Goal: Task Accomplishment & Management: Manage account settings

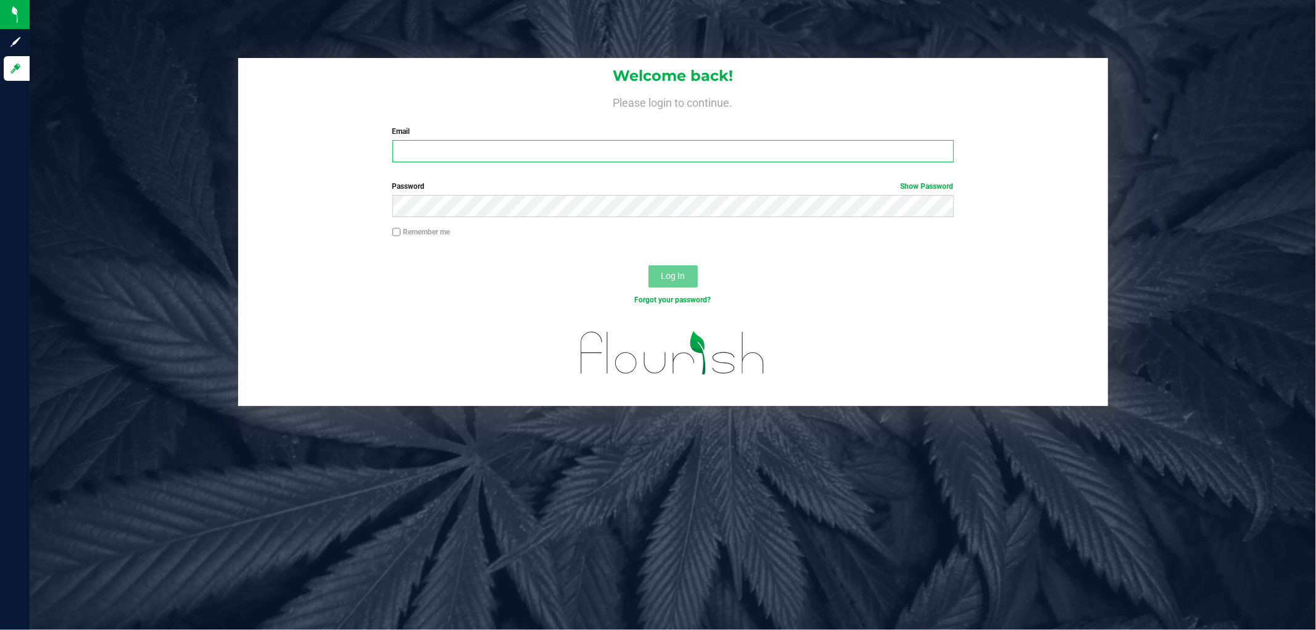
click at [685, 142] on input "Email" at bounding box center [672, 151] width 561 height 22
type input "[EMAIL_ADDRESS][DOMAIN_NAME]"
click at [648, 265] on button "Log In" at bounding box center [672, 276] width 49 height 22
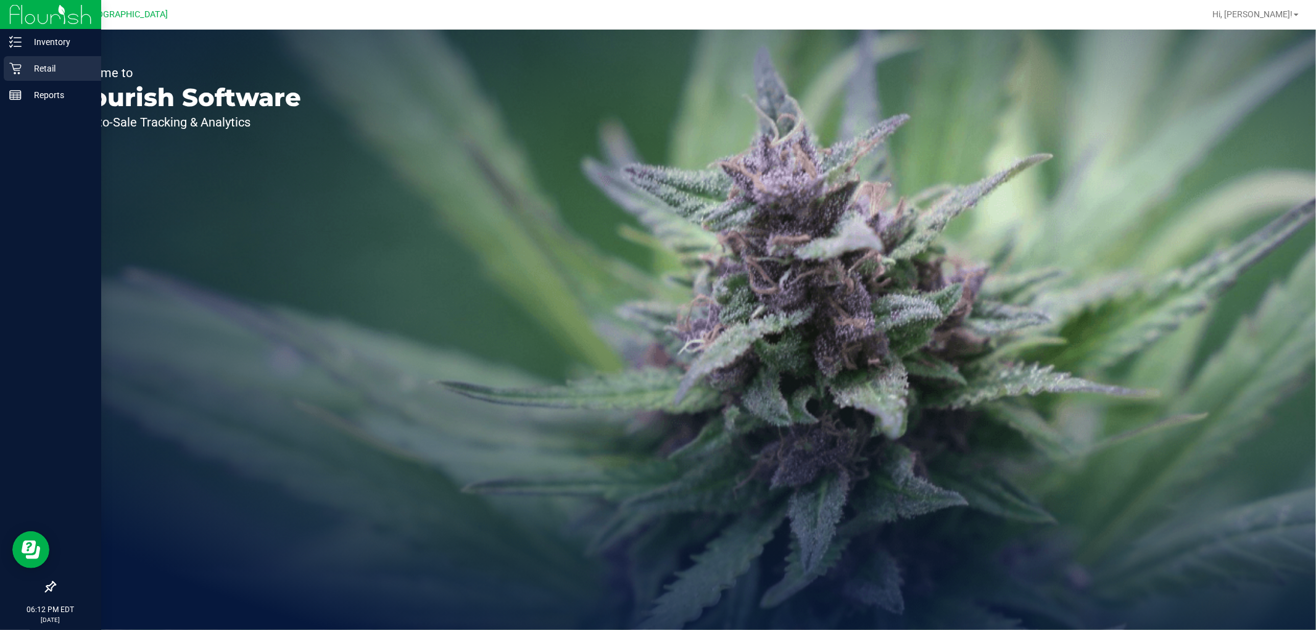
click at [14, 71] on icon at bounding box center [15, 68] width 12 height 12
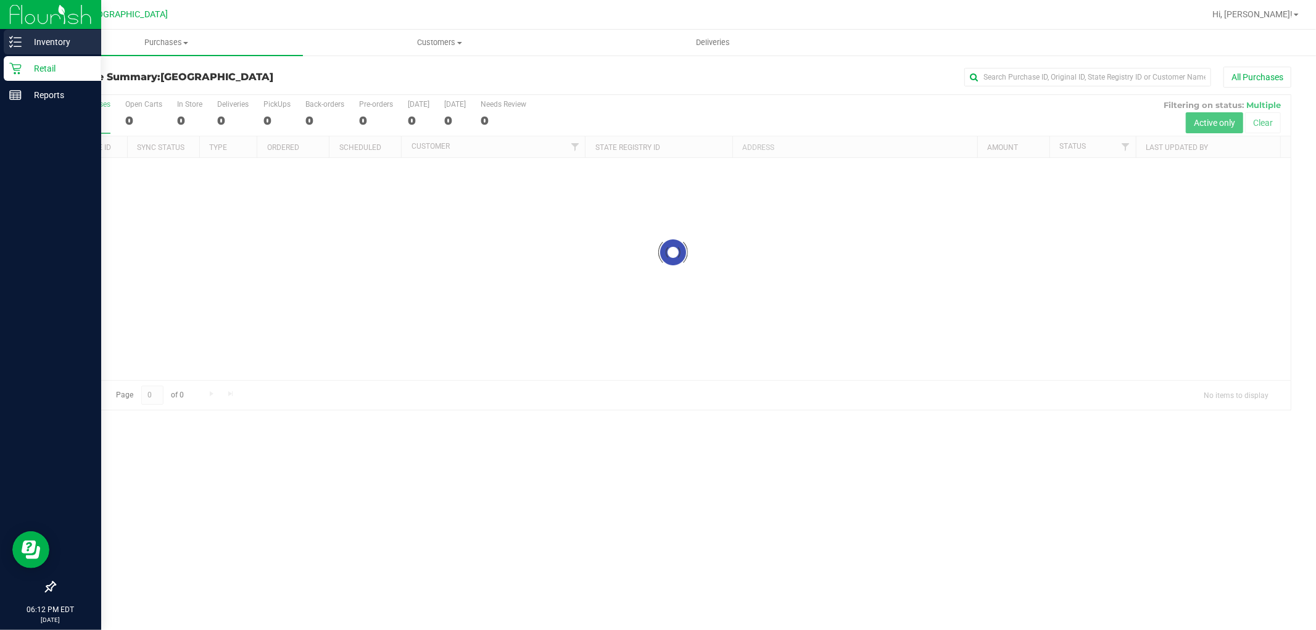
click at [53, 43] on p "Inventory" at bounding box center [59, 42] width 74 height 15
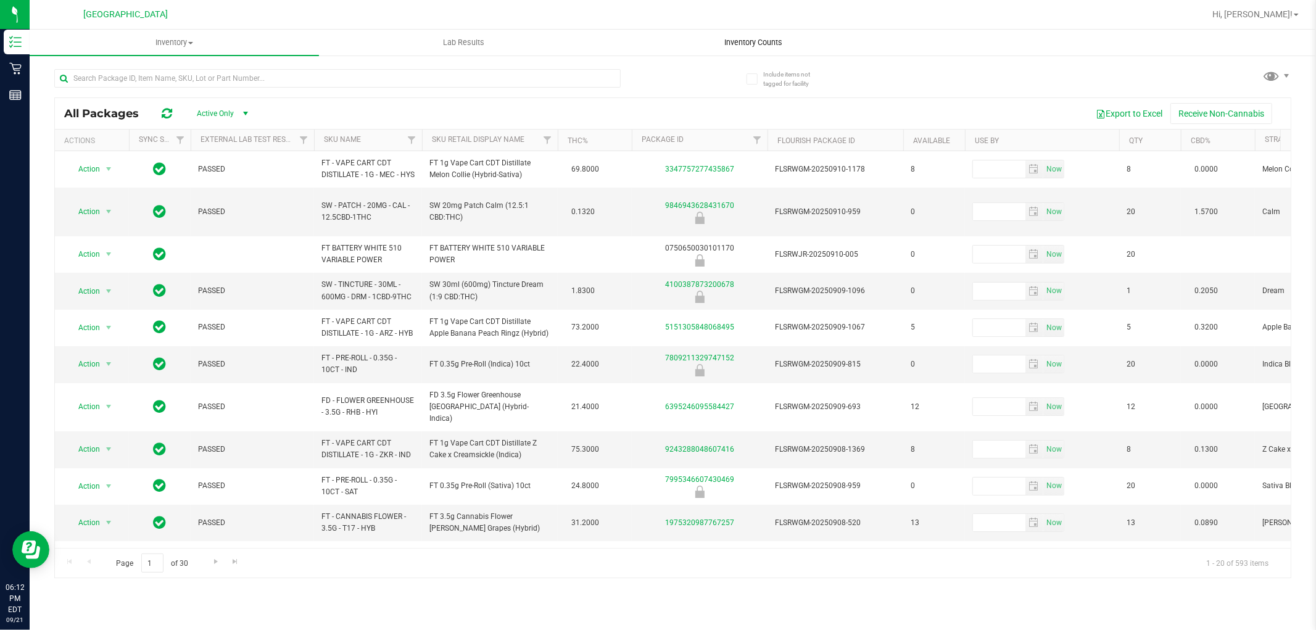
click at [743, 37] on span "Inventory Counts" at bounding box center [753, 42] width 91 height 11
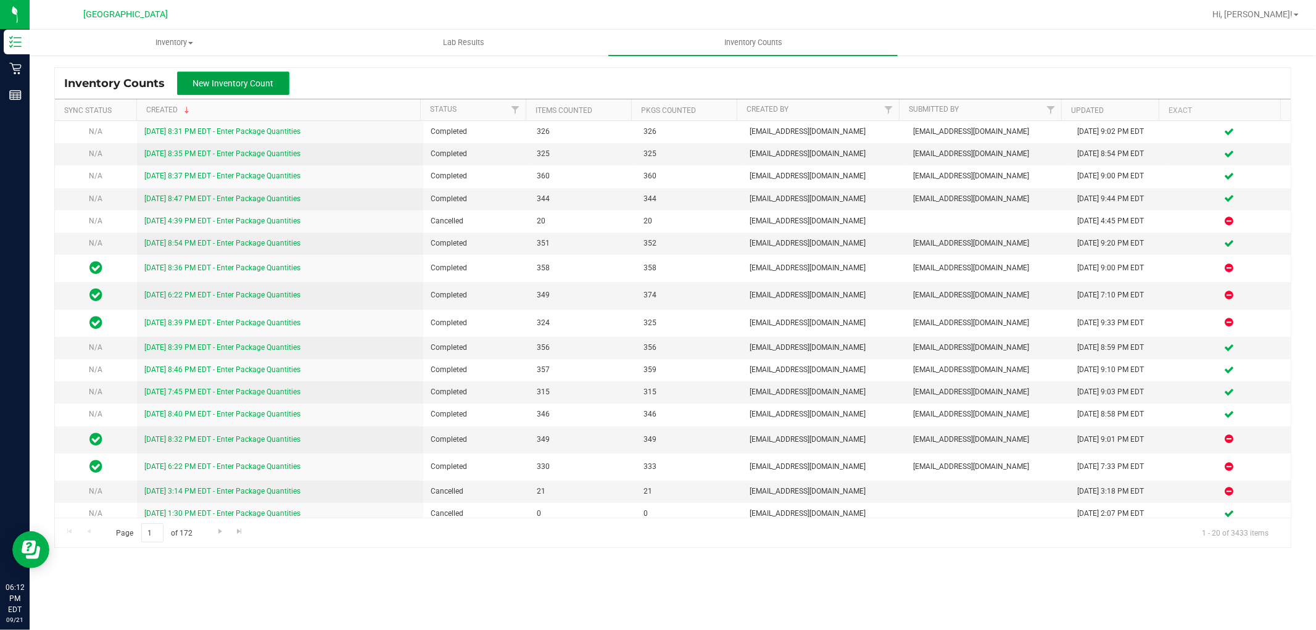
click at [263, 81] on span "New Inventory Count" at bounding box center [233, 83] width 81 height 10
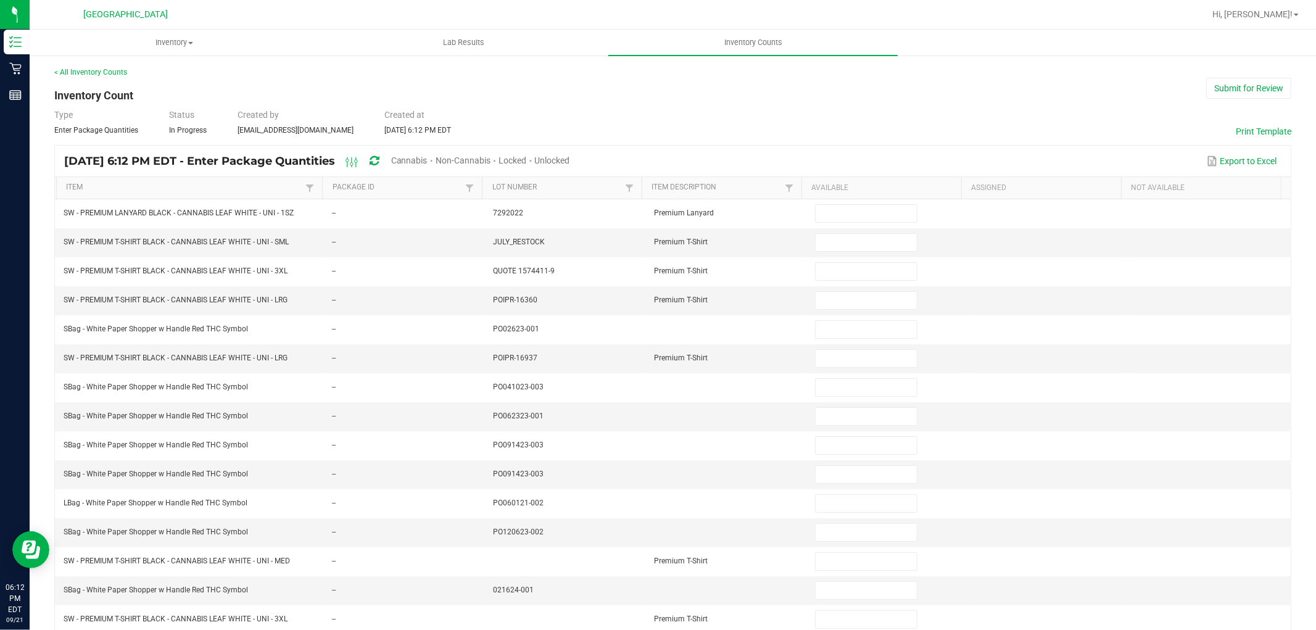
click at [427, 159] on span "Cannabis" at bounding box center [409, 160] width 36 height 10
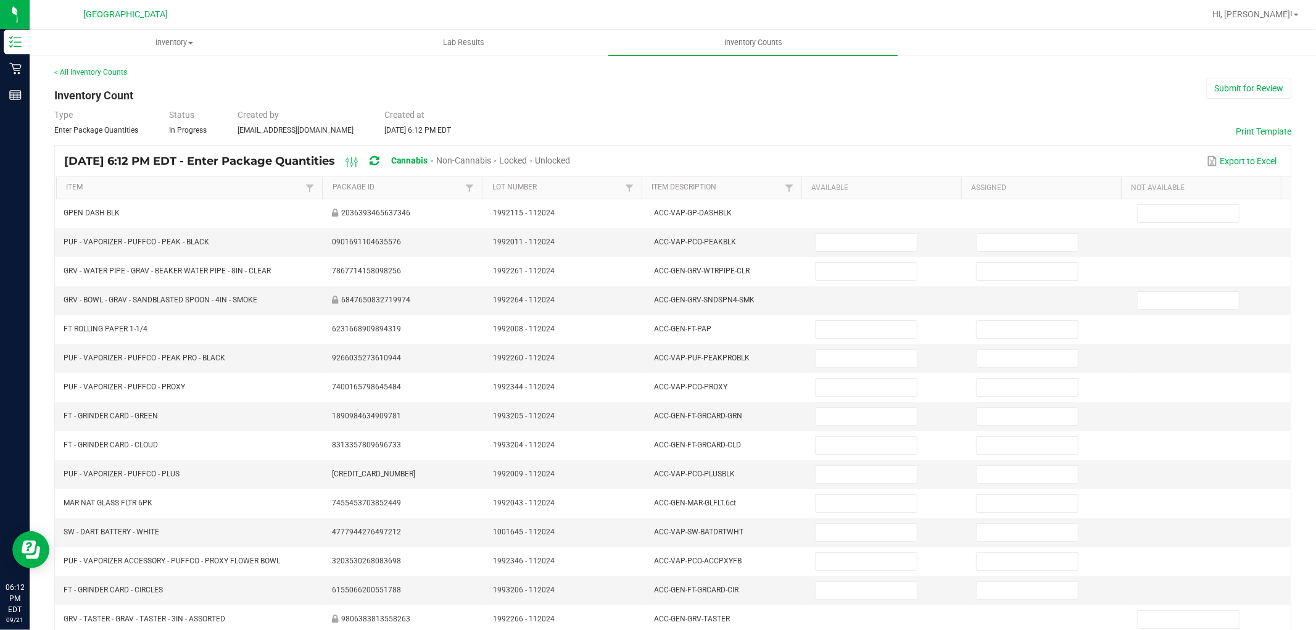
click at [571, 159] on span "Unlocked" at bounding box center [552, 160] width 35 height 10
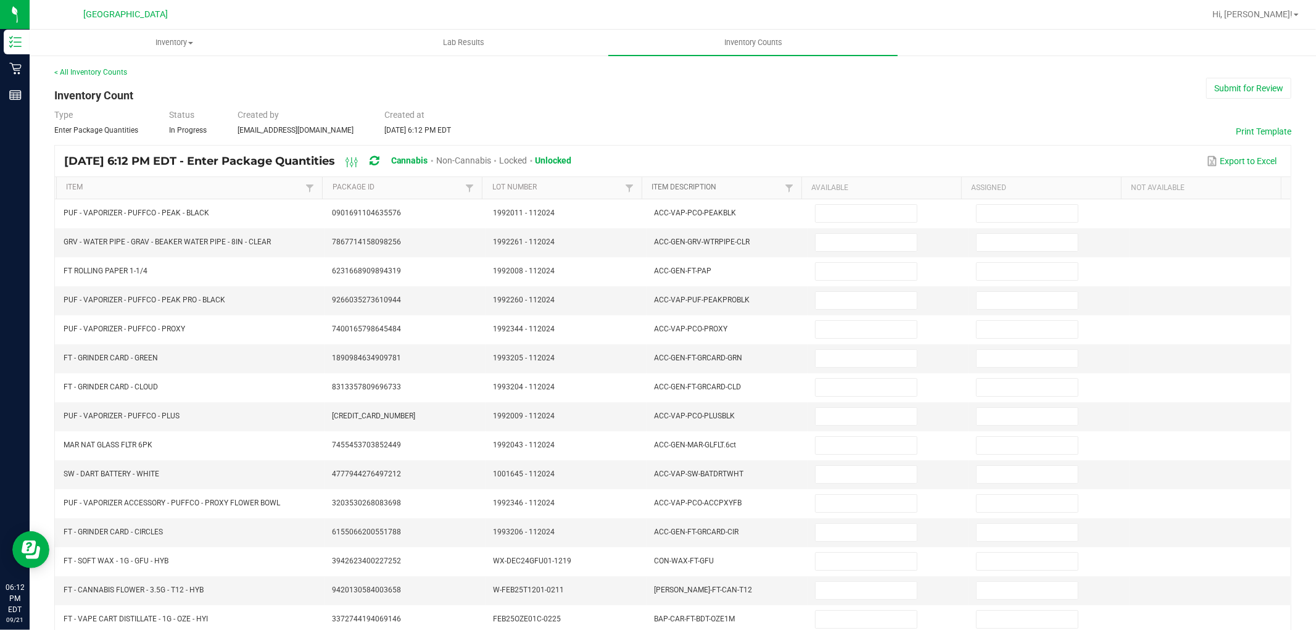
click at [666, 189] on link "Item Description" at bounding box center [717, 188] width 130 height 10
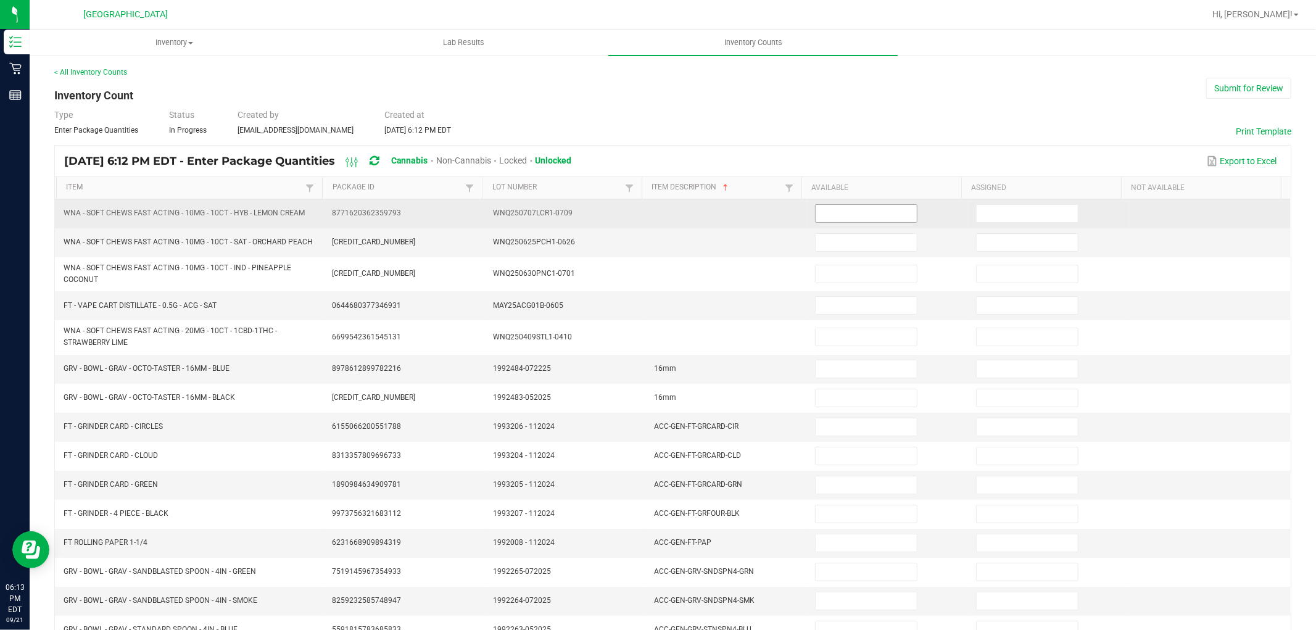
click at [847, 208] on input at bounding box center [865, 213] width 101 height 17
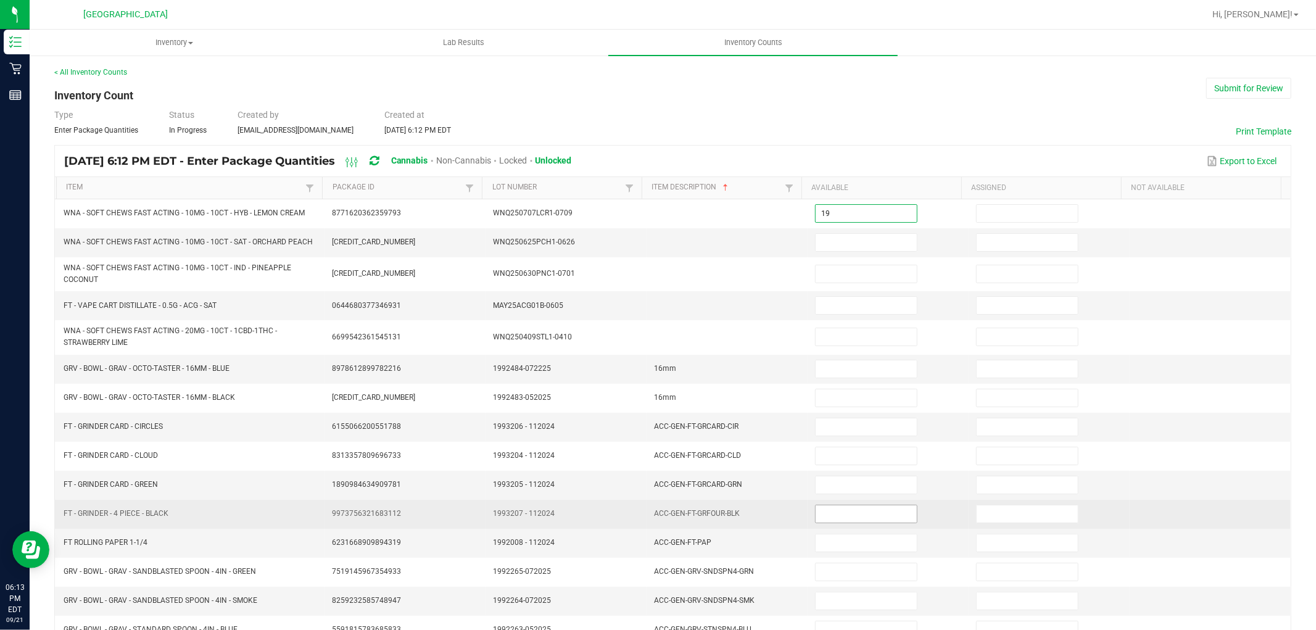
type input "19"
type input "8"
type input "14"
type input "6"
type input "20"
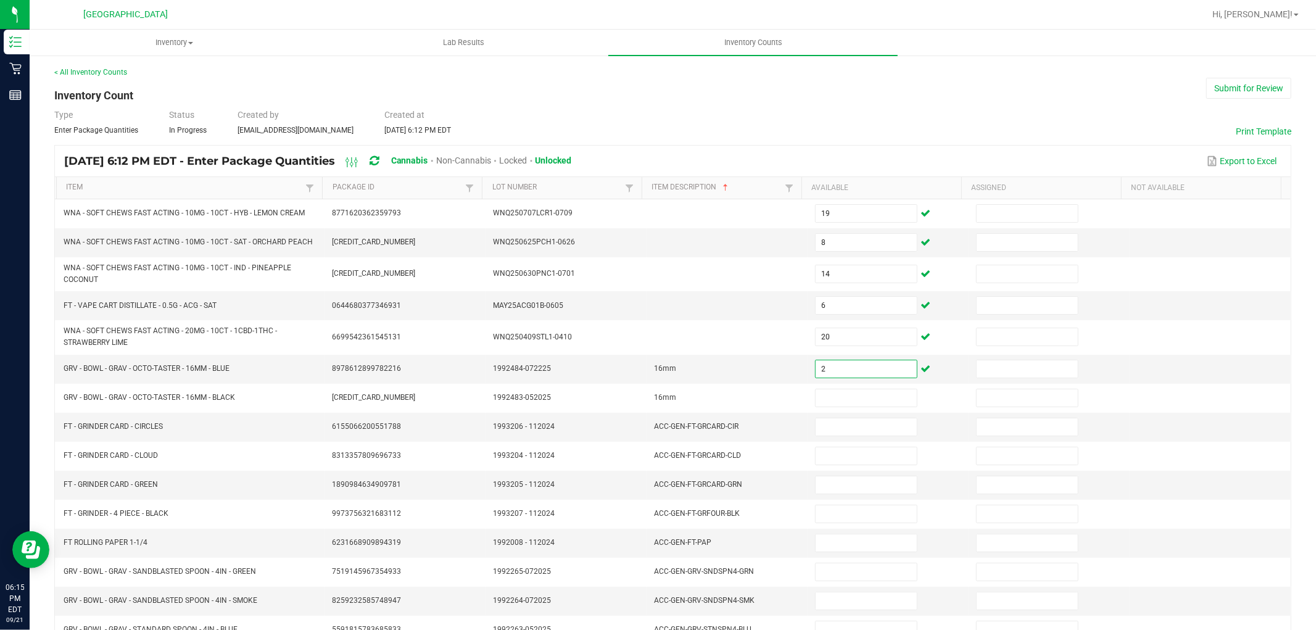
type input "2"
click at [828, 373] on input "2" at bounding box center [865, 368] width 101 height 17
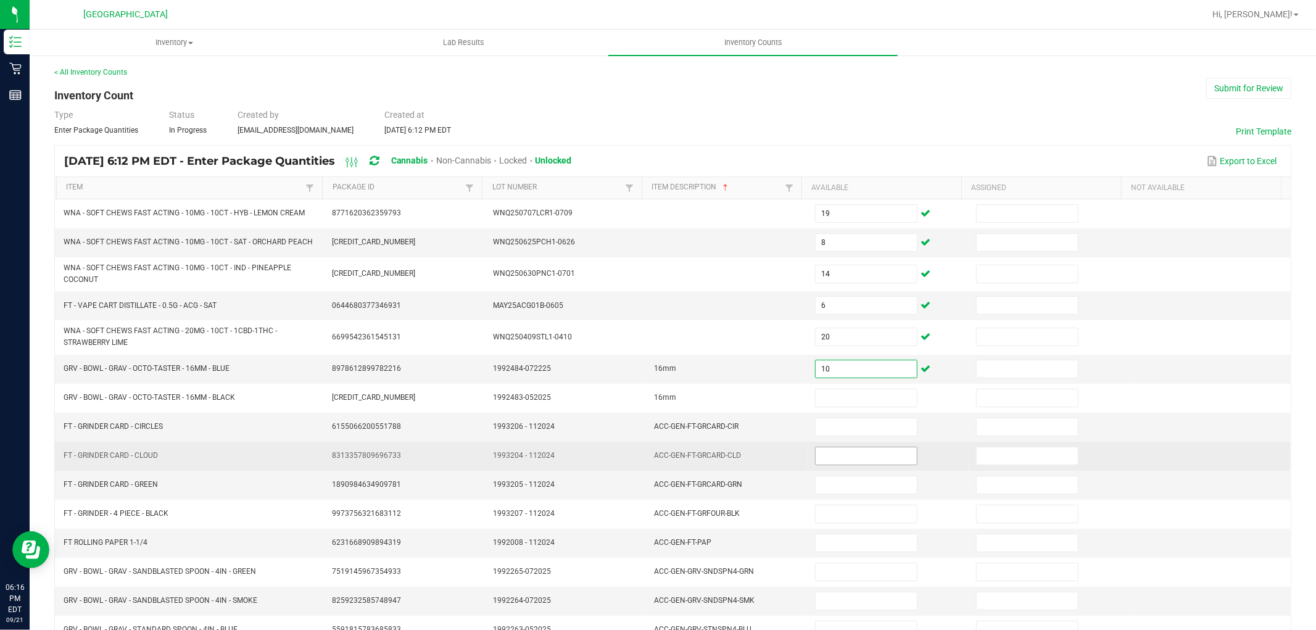
type input "10"
type input "2"
type input "1"
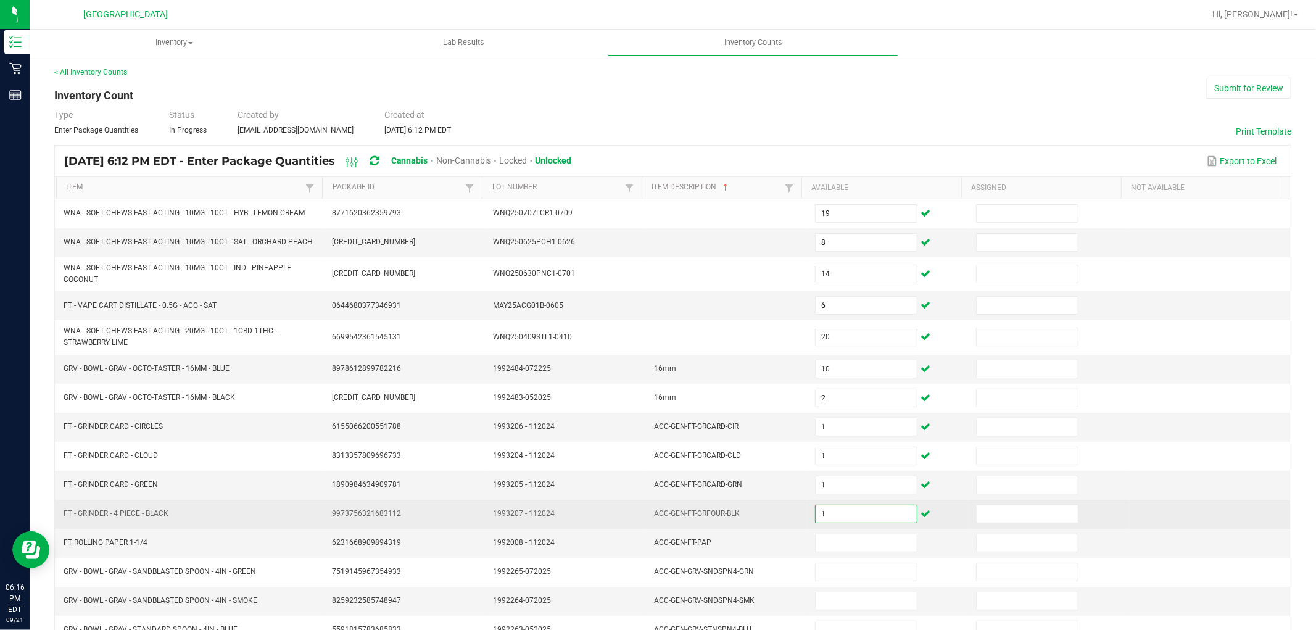
click at [836, 510] on input "1" at bounding box center [865, 513] width 101 height 17
type input "2"
type input "1"
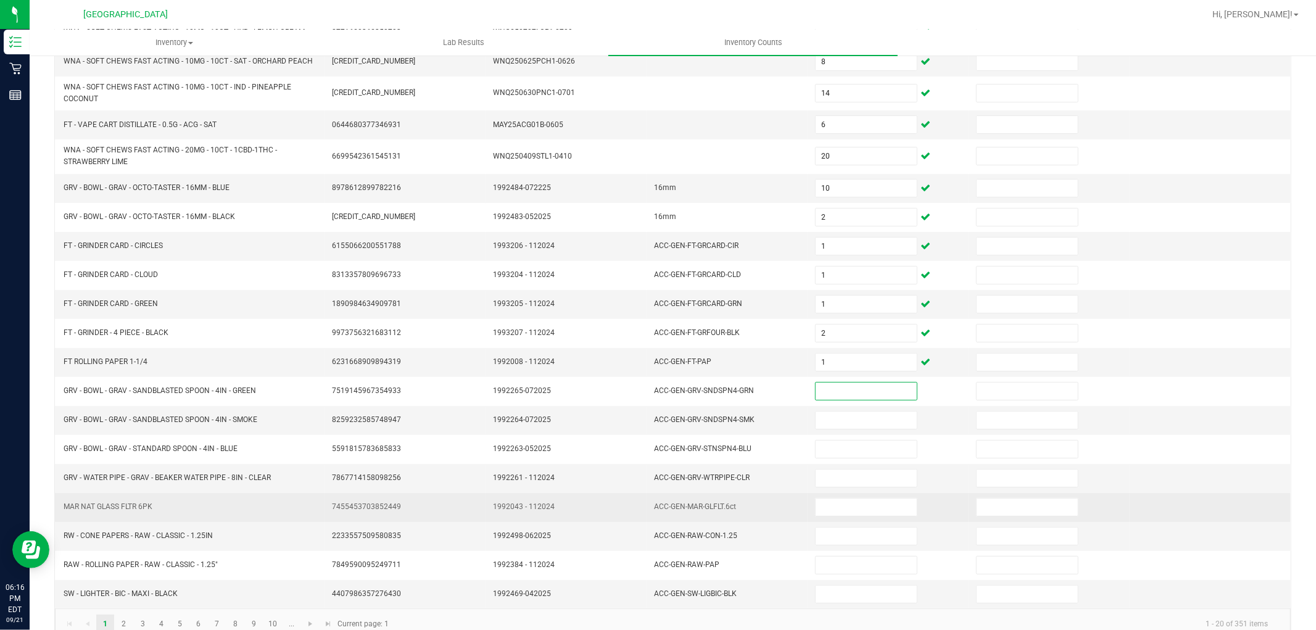
scroll to position [207, 0]
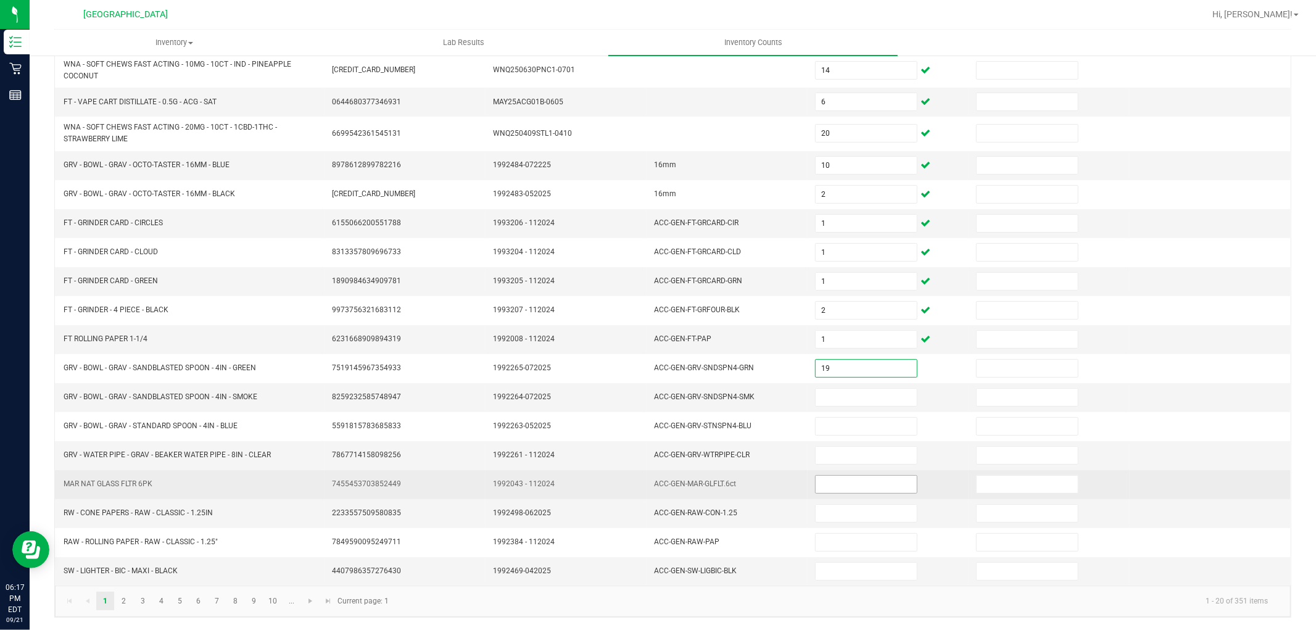
type input "19"
type input "9"
type input "22"
type input "9"
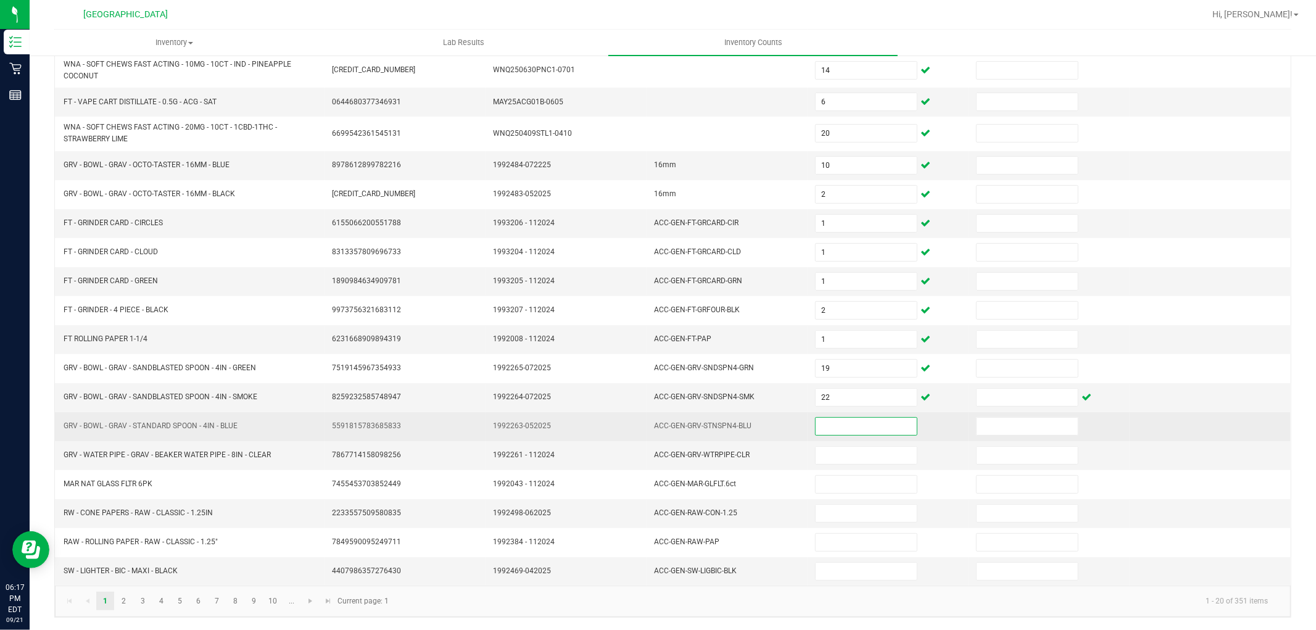
click at [851, 439] on td at bounding box center [887, 426] width 161 height 29
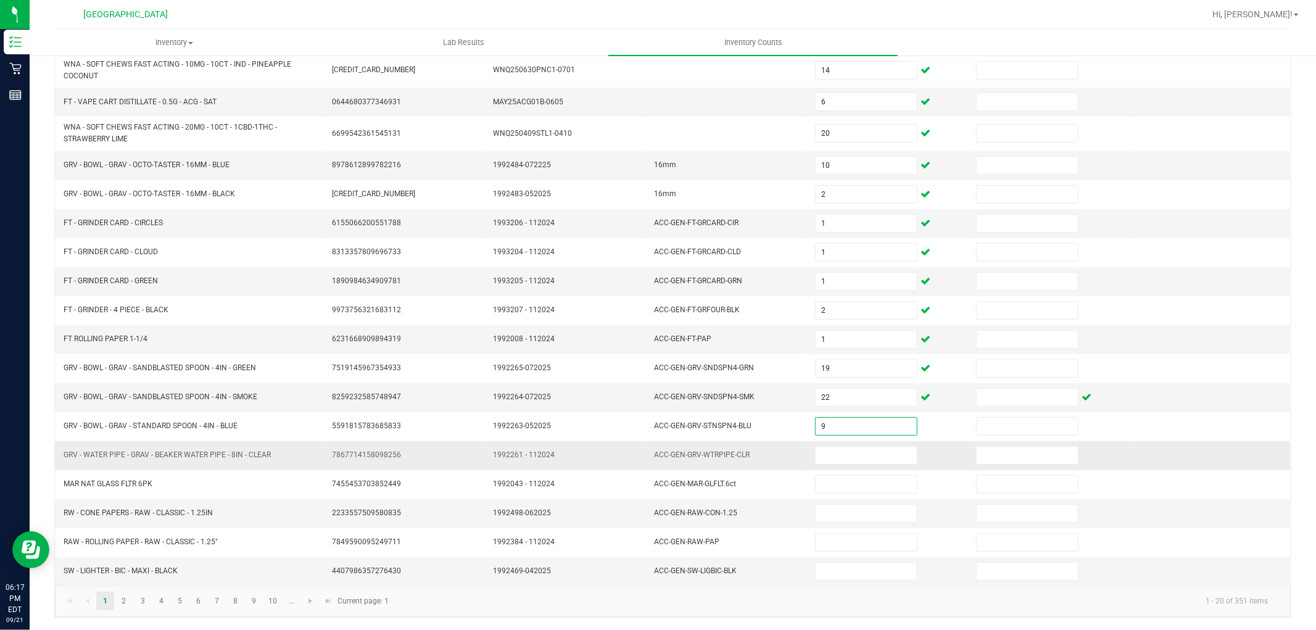
type input "9"
type input "1"
type input "49"
type input "56"
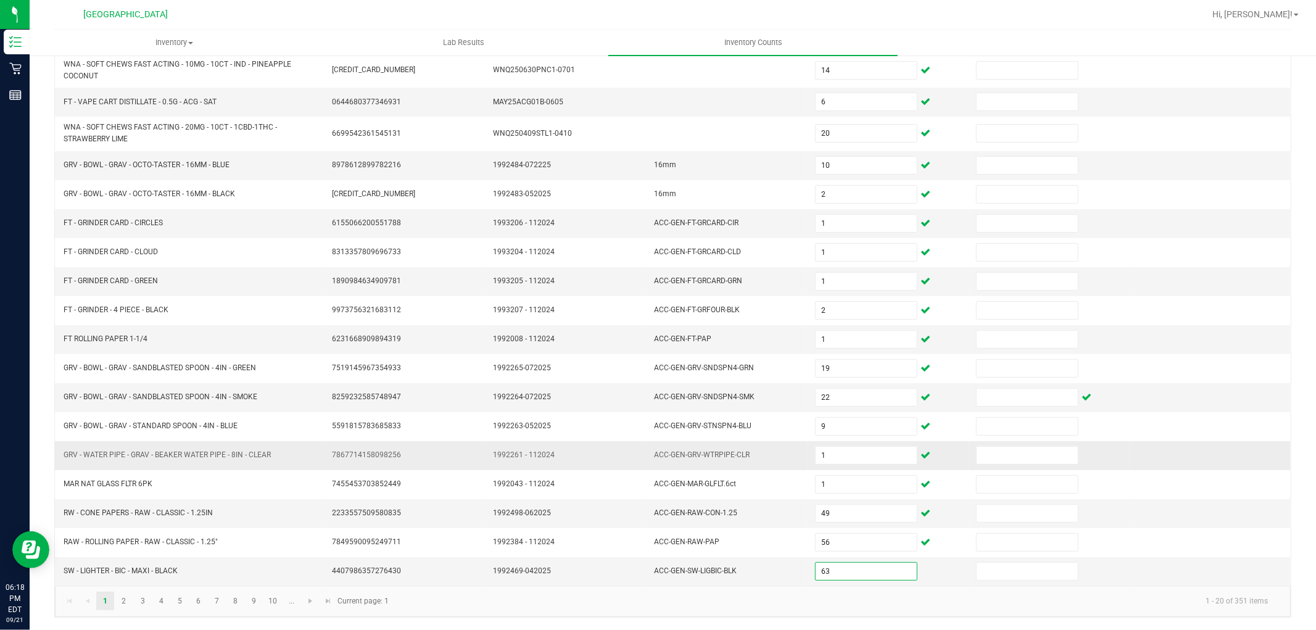
type input "63"
click at [312, 603] on span "Go to the next page" at bounding box center [310, 601] width 10 height 10
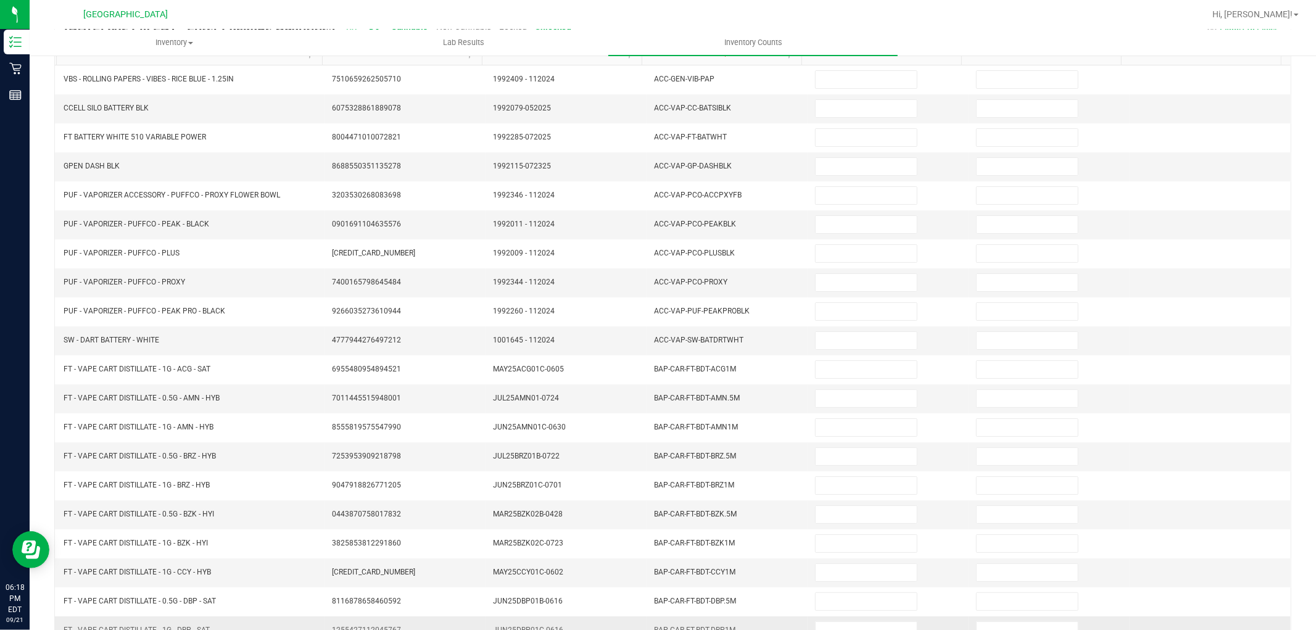
scroll to position [0, 0]
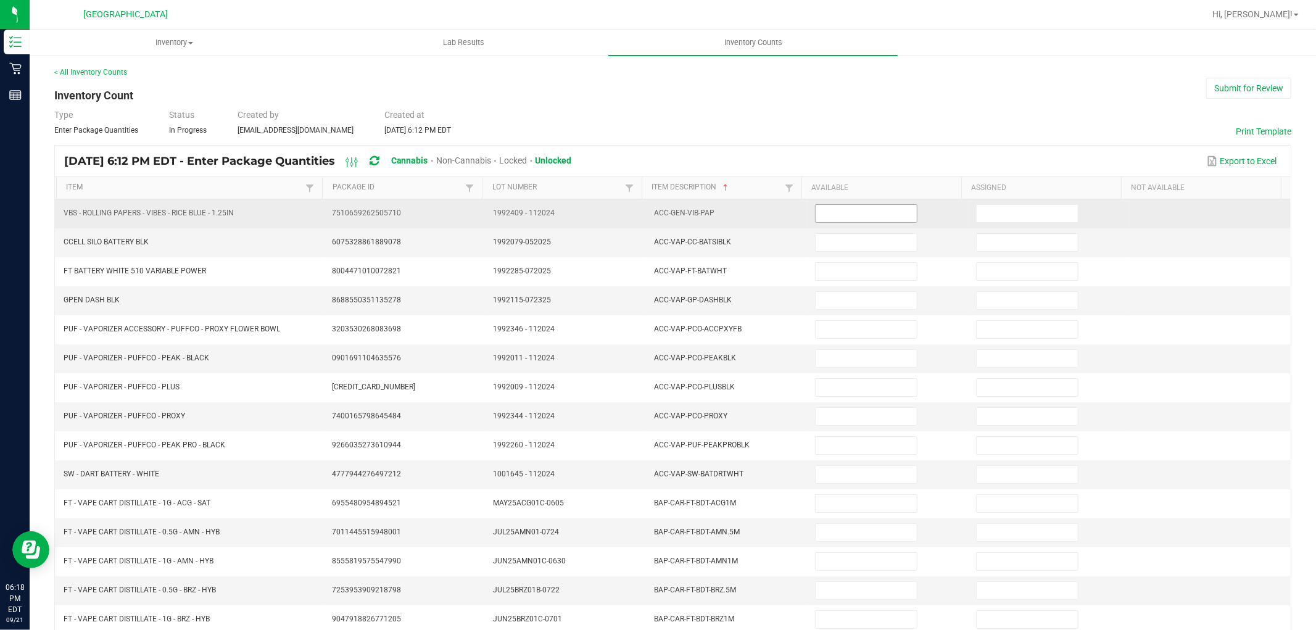
click at [839, 211] on input at bounding box center [865, 213] width 101 height 17
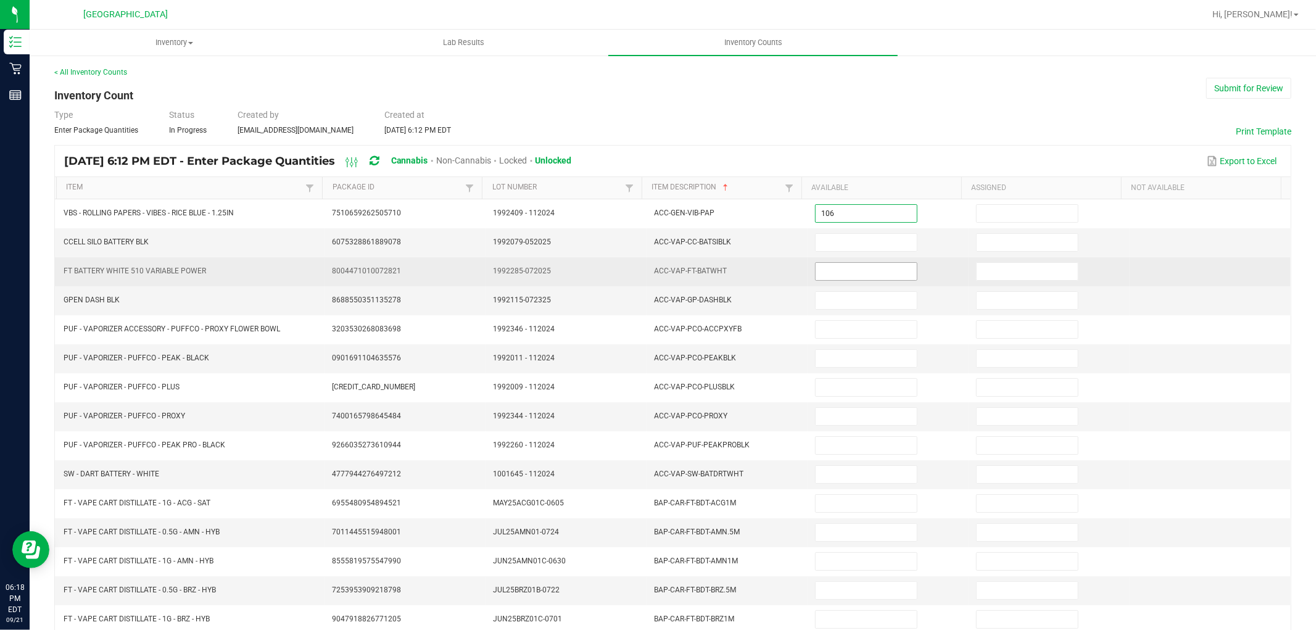
type input "106"
type input "11"
type input "15"
type input "3"
type input "2"
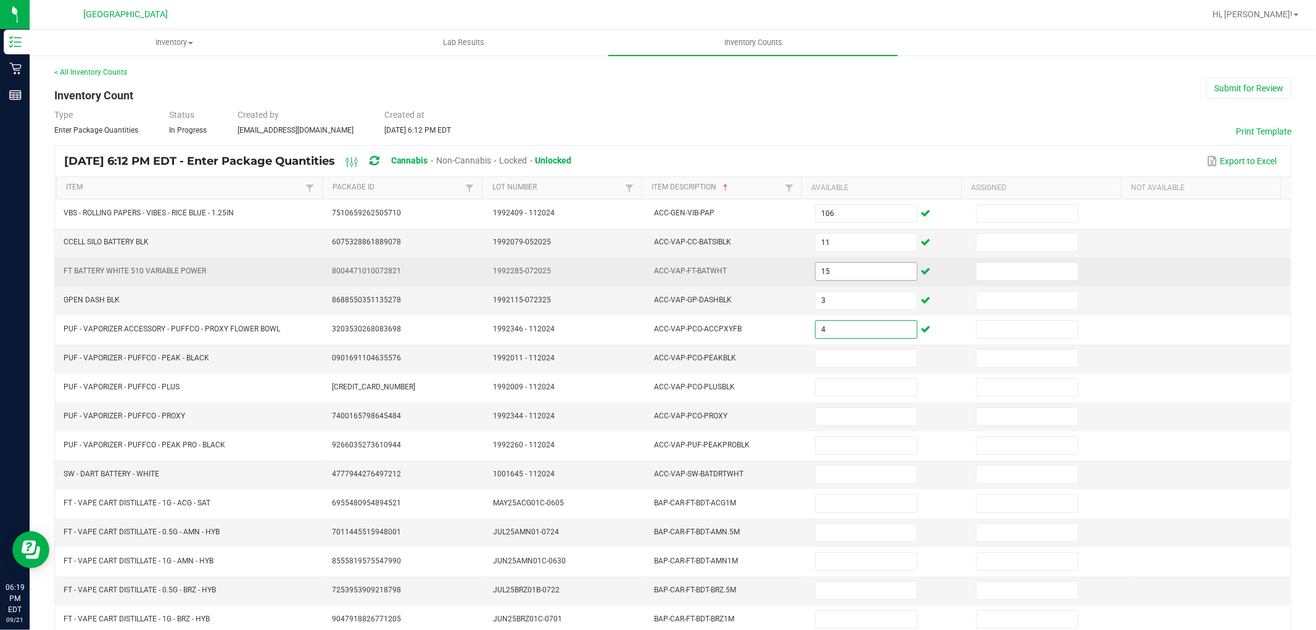
type input "4"
type input "2"
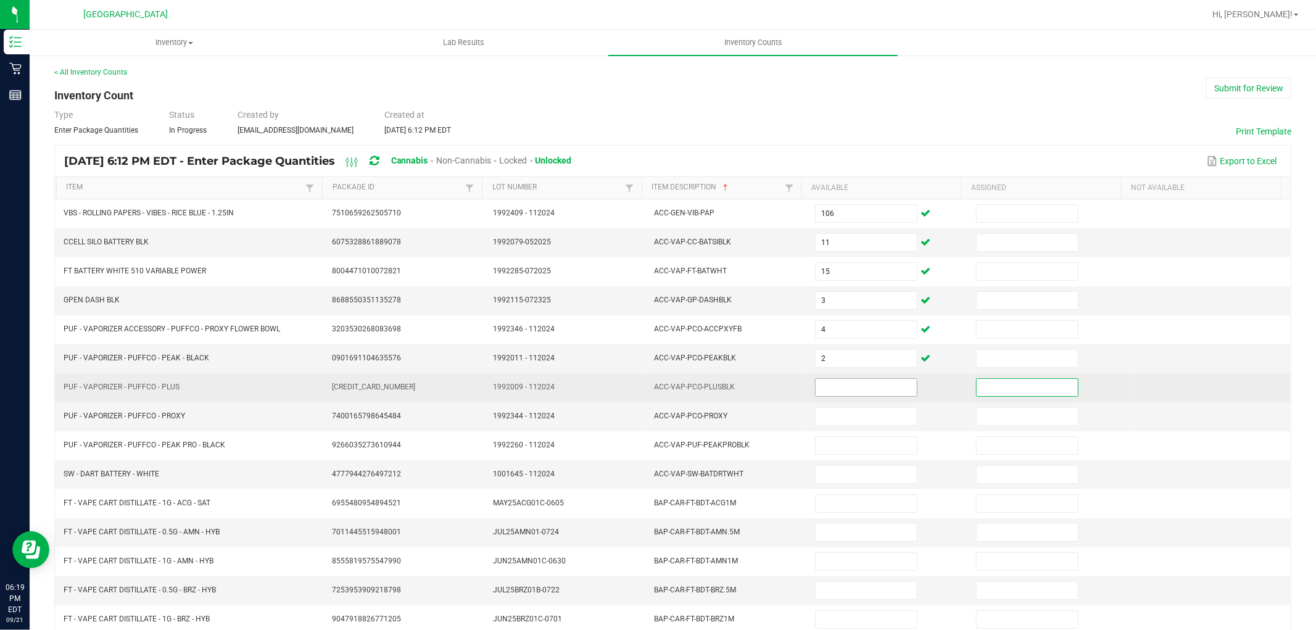
click at [859, 384] on input at bounding box center [865, 387] width 101 height 17
type input "3"
type input "4"
type input "1"
type input "2"
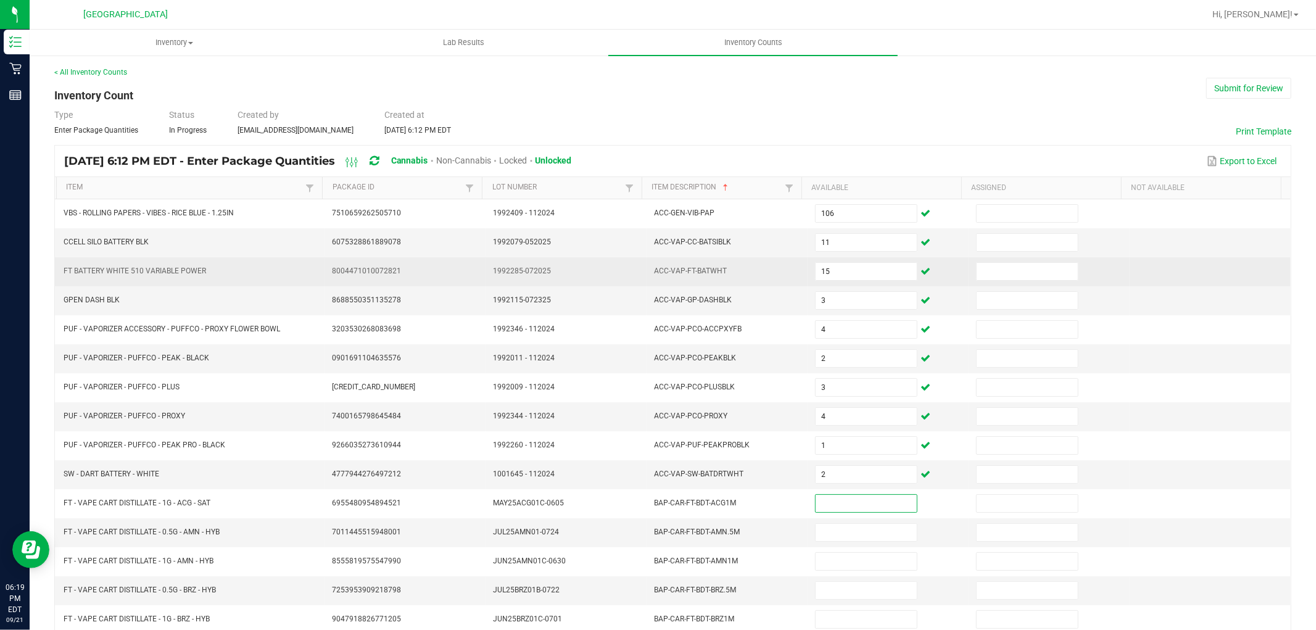
scroll to position [196, 0]
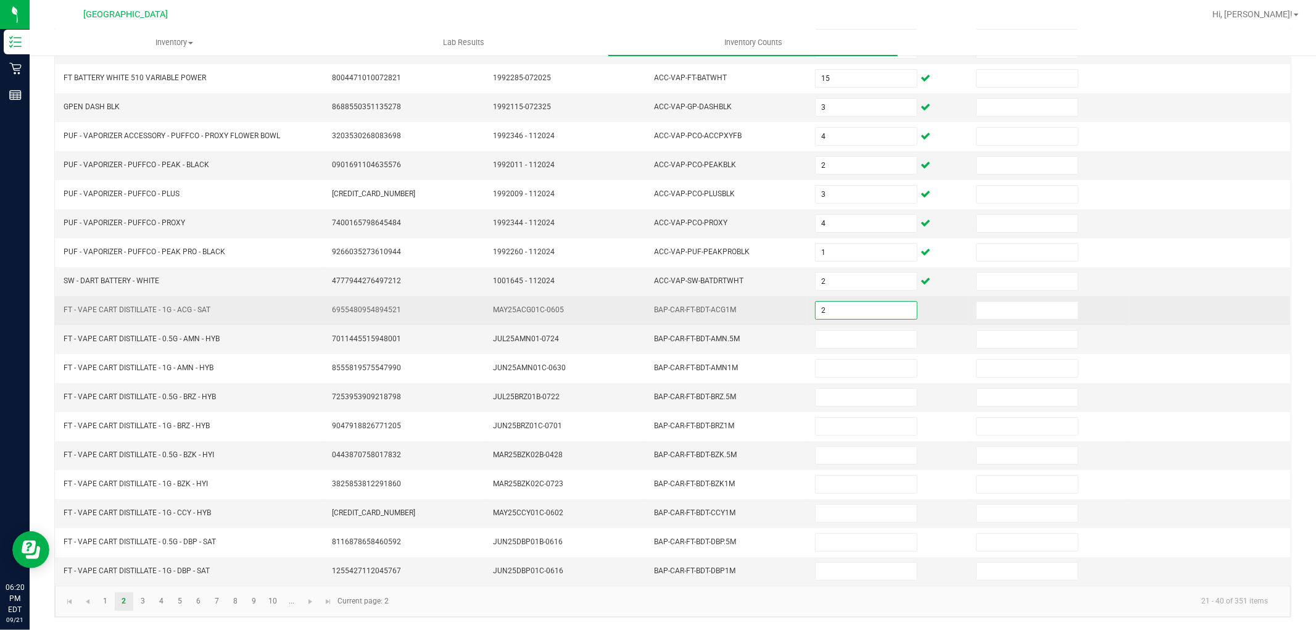
type input "2"
type input "12"
type input "9"
type input "7"
type input "6"
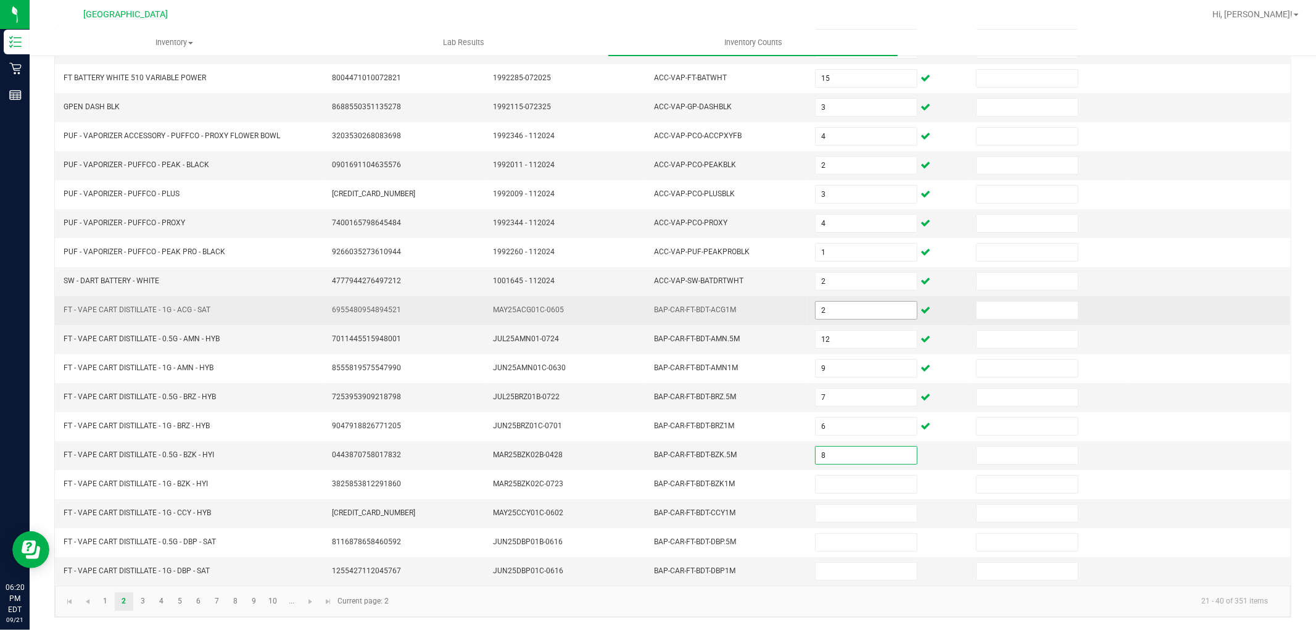
type input "8"
type input "5"
type input "1"
type input "6"
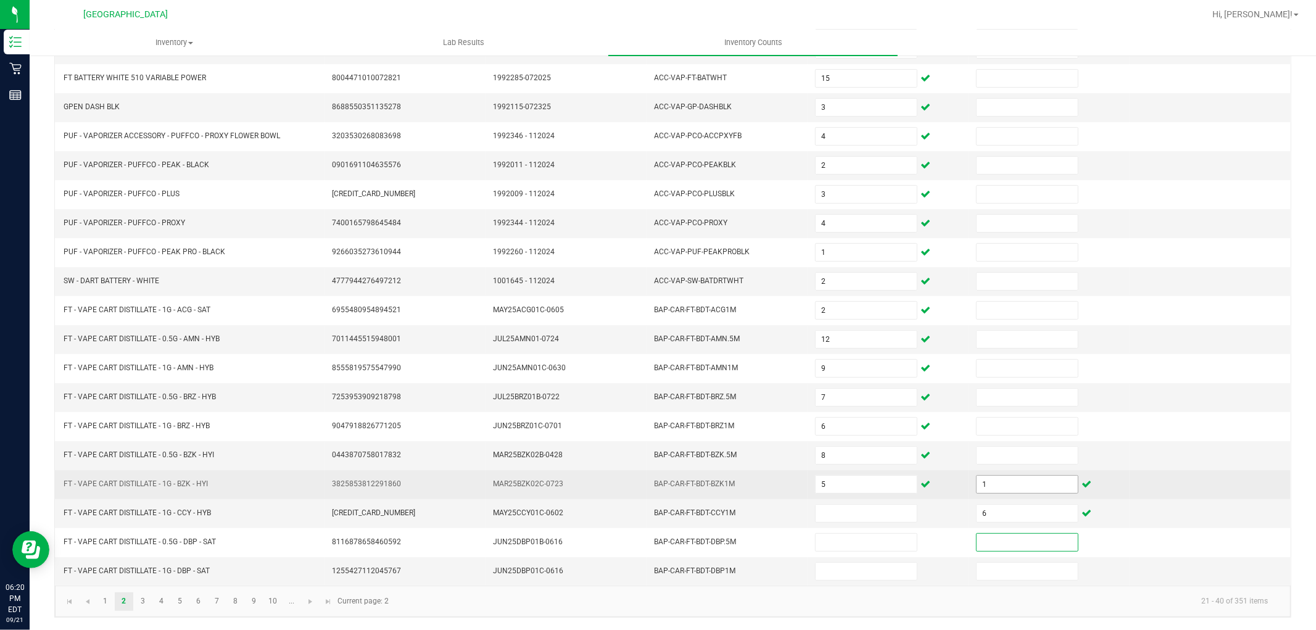
click at [1007, 490] on input "1" at bounding box center [1026, 484] width 101 height 17
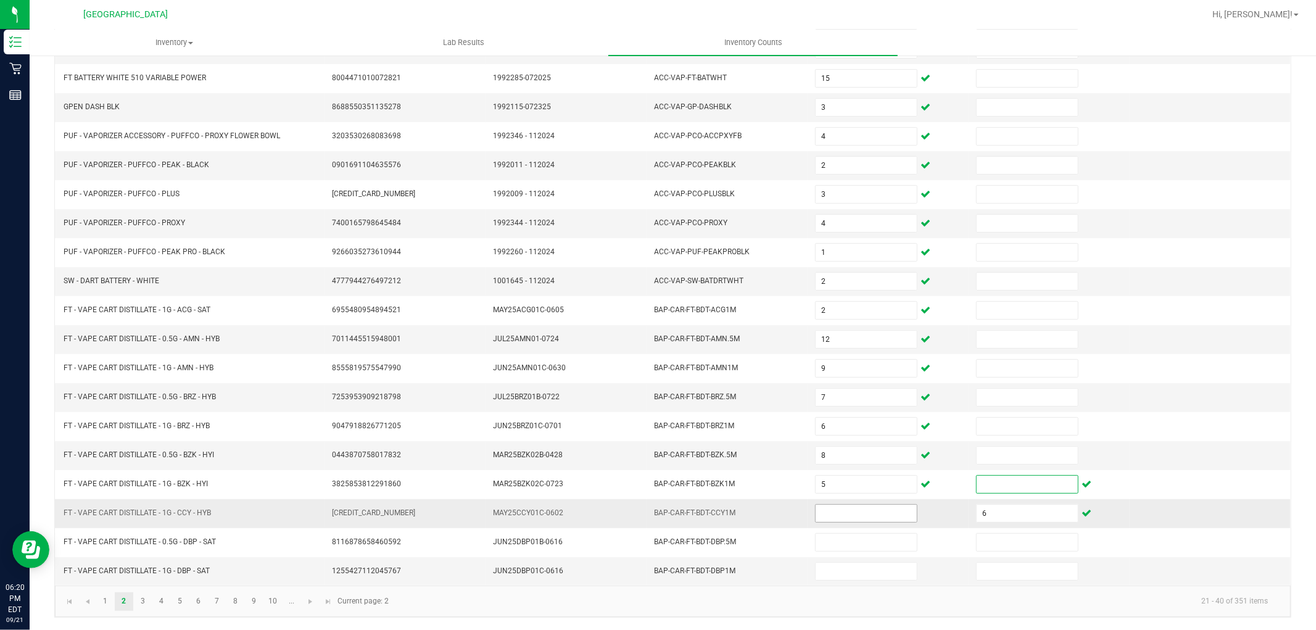
click at [884, 507] on input at bounding box center [865, 513] width 101 height 17
type input "1"
type input "64"
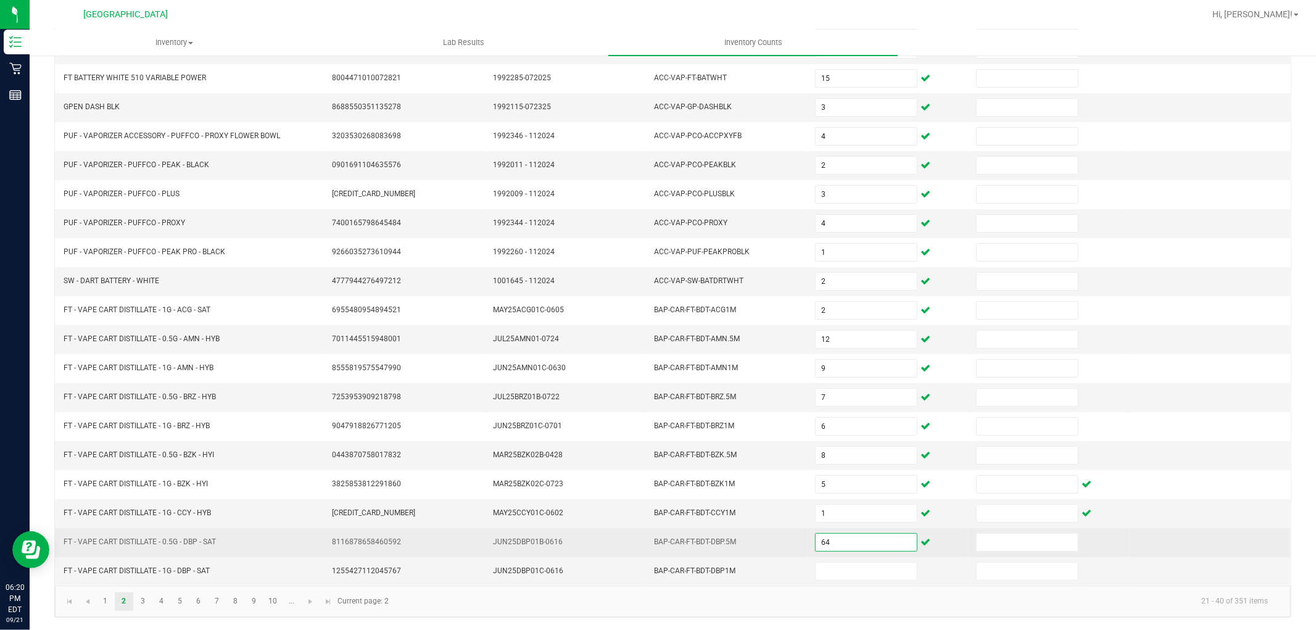
click at [865, 546] on input "64" at bounding box center [865, 542] width 101 height 17
type input "6"
type input "4"
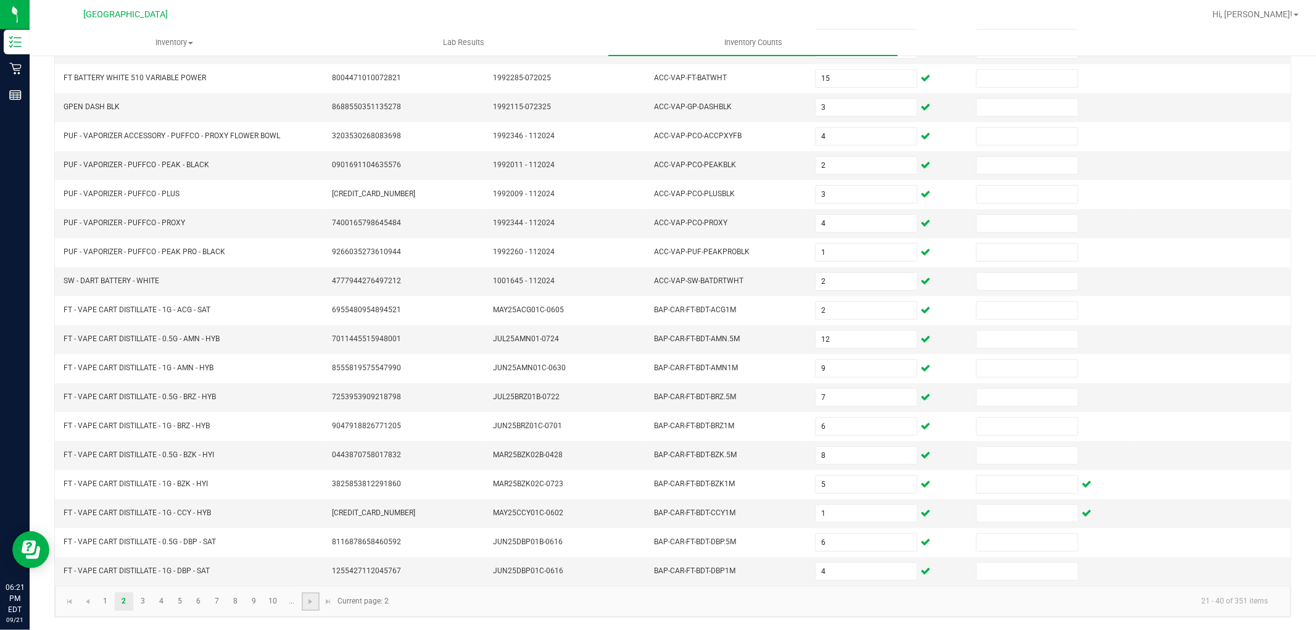
click at [315, 595] on link at bounding box center [311, 601] width 18 height 19
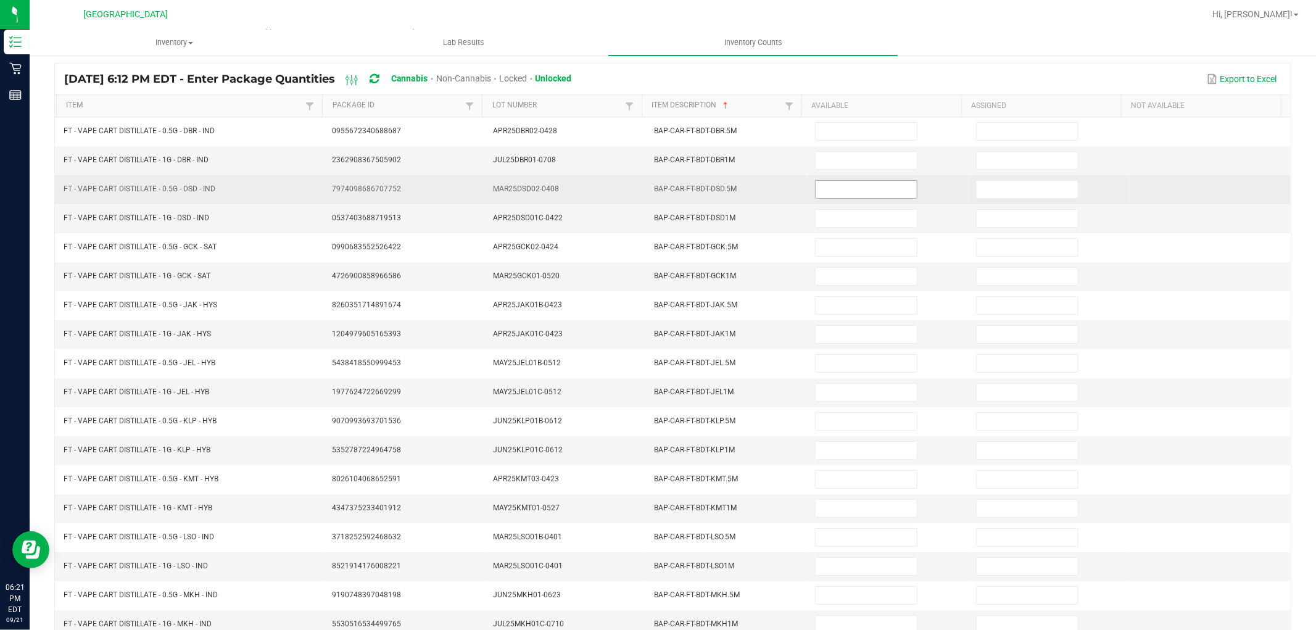
scroll to position [59, 0]
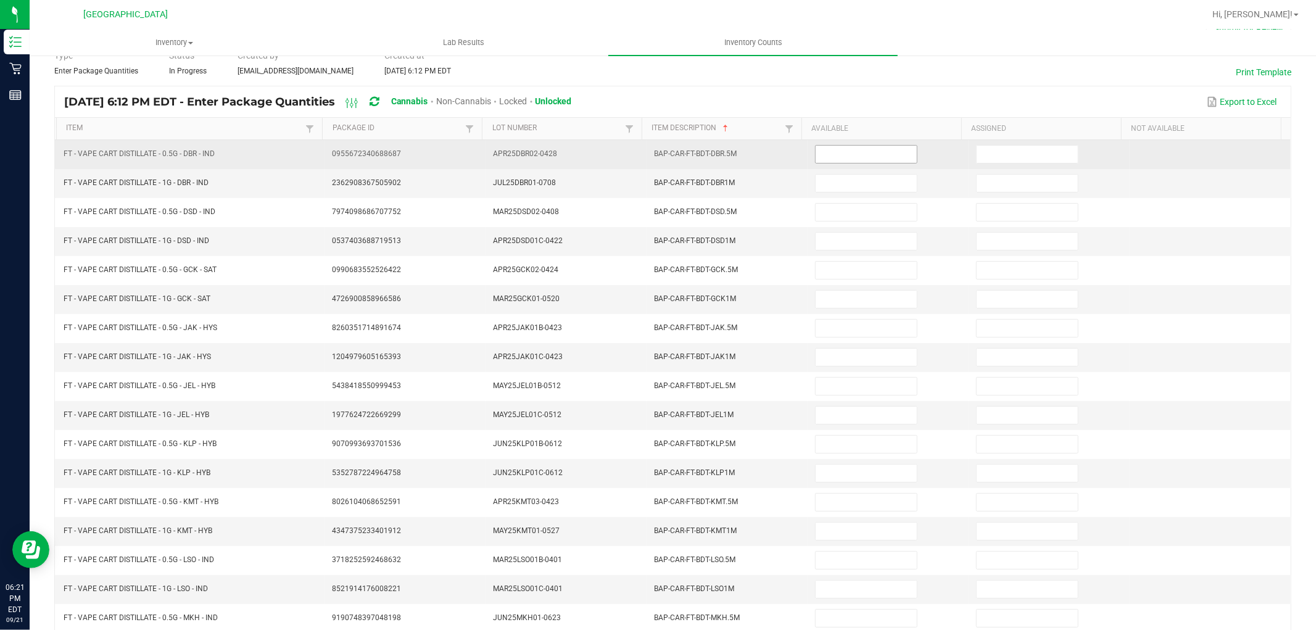
click at [851, 156] on input at bounding box center [865, 154] width 101 height 17
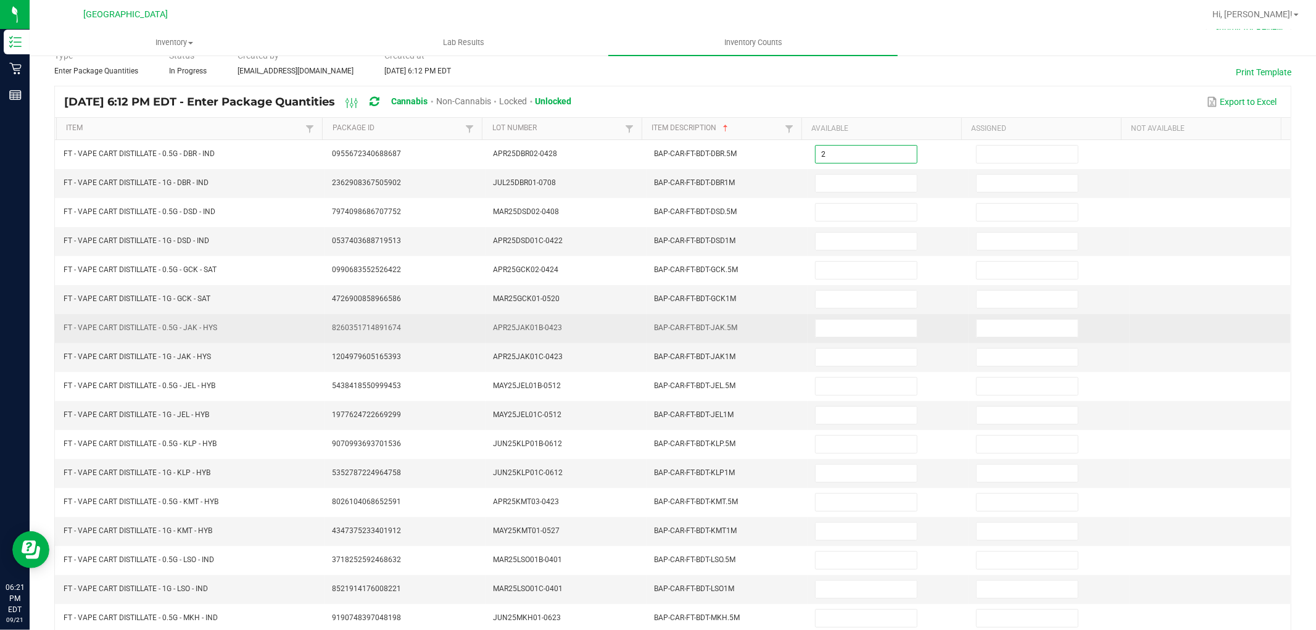
type input "2"
type input "6"
type input "4"
type input "2"
type input "6"
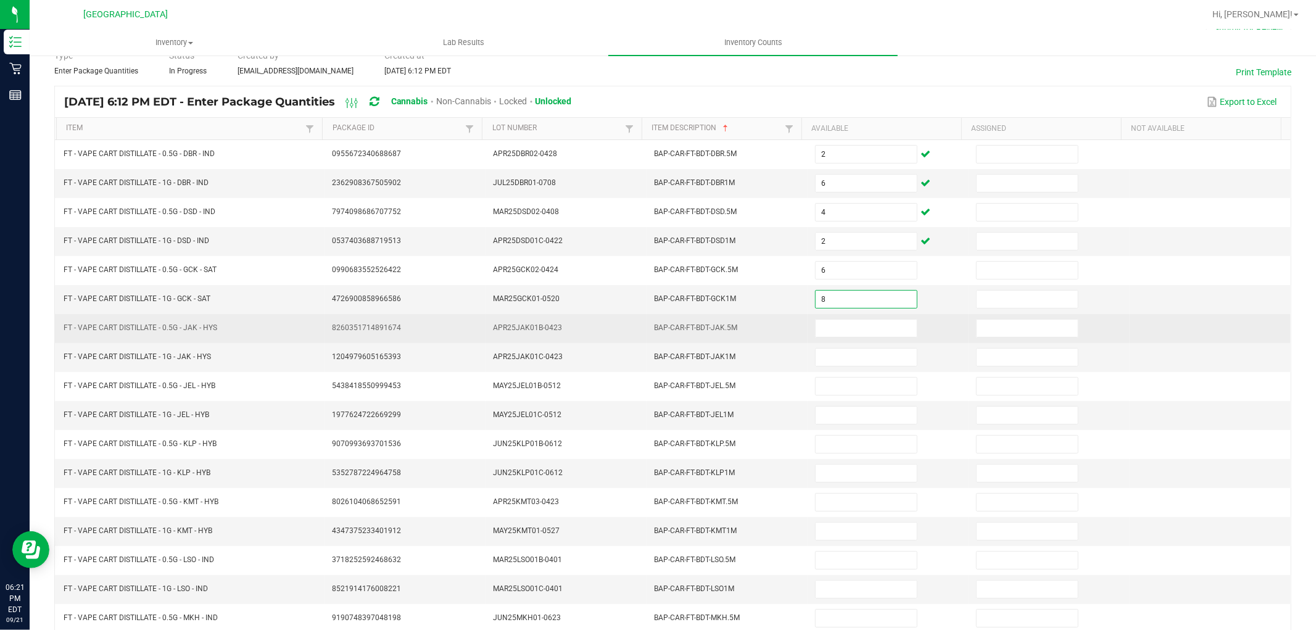
type input "8"
type input "4"
type input "7"
type input "2"
type input "6"
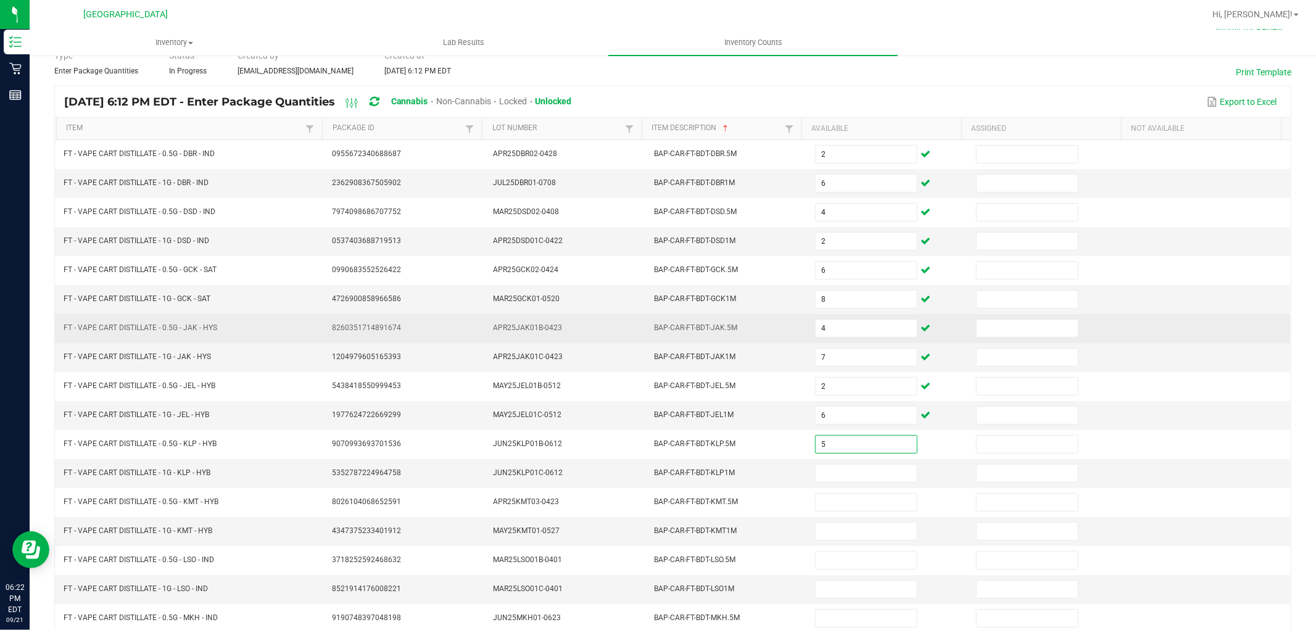
type input "5"
type input "1"
type input "8"
type input "2"
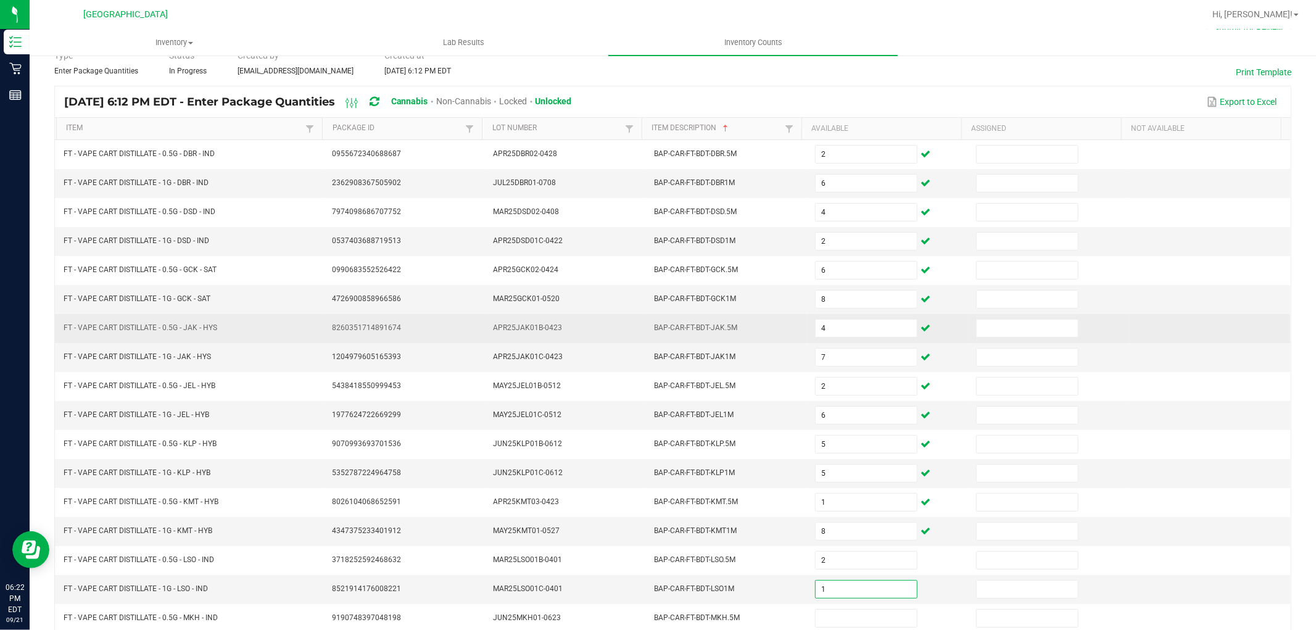
type input "1"
type input "2"
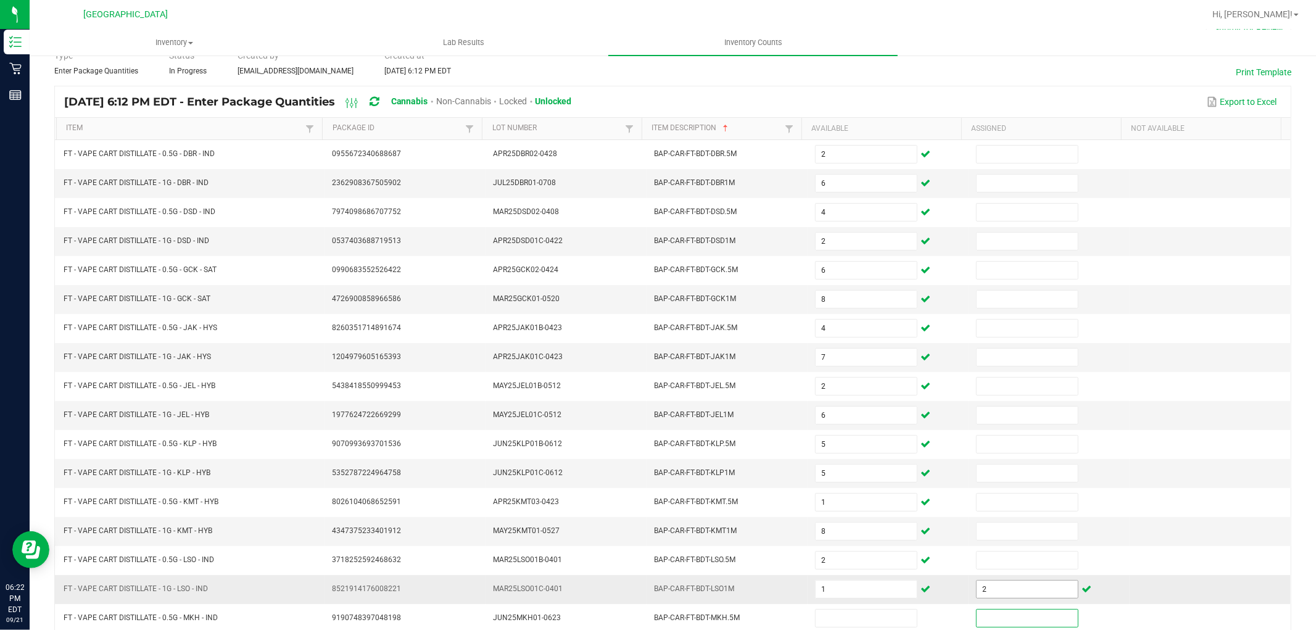
click at [976, 596] on input "2" at bounding box center [1026, 588] width 101 height 17
click at [840, 595] on input "1" at bounding box center [865, 588] width 101 height 17
type input "12"
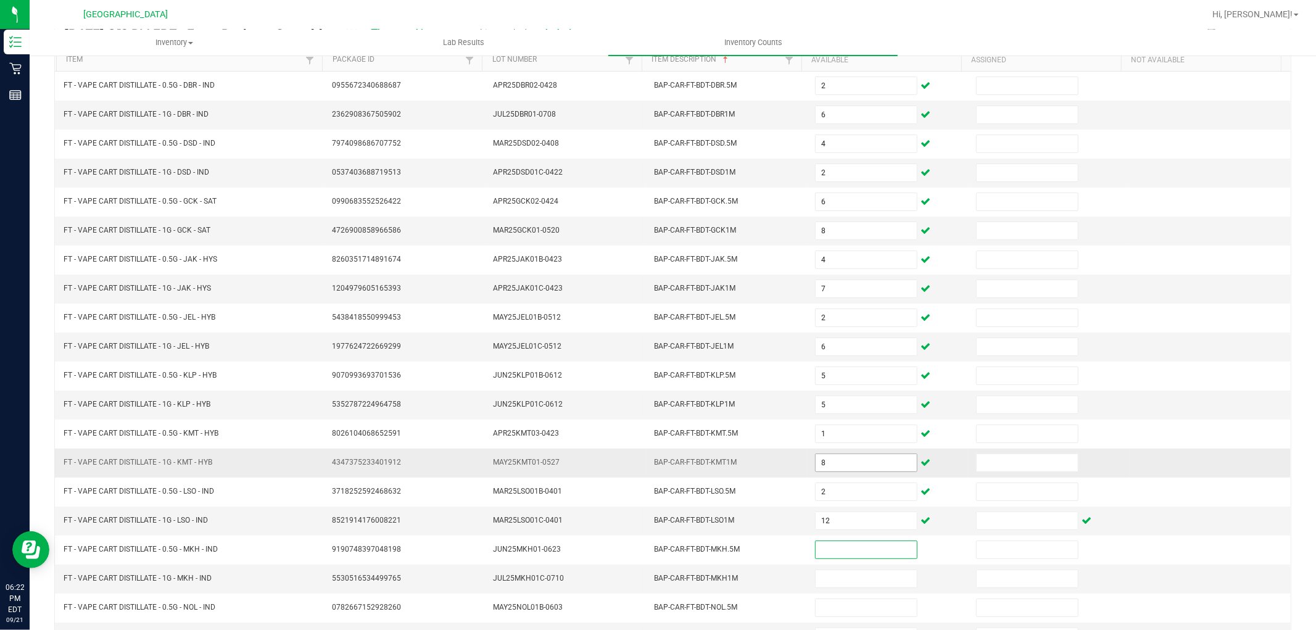
scroll to position [196, 0]
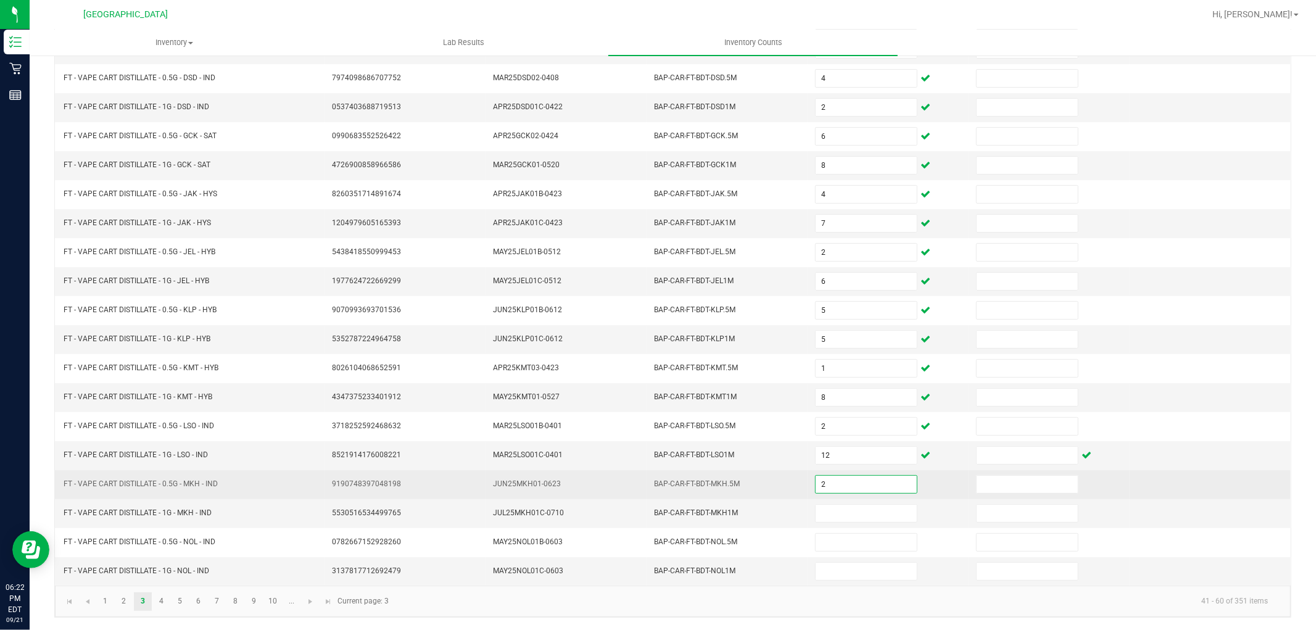
type input "2"
type input "3"
type input "2"
type input "5"
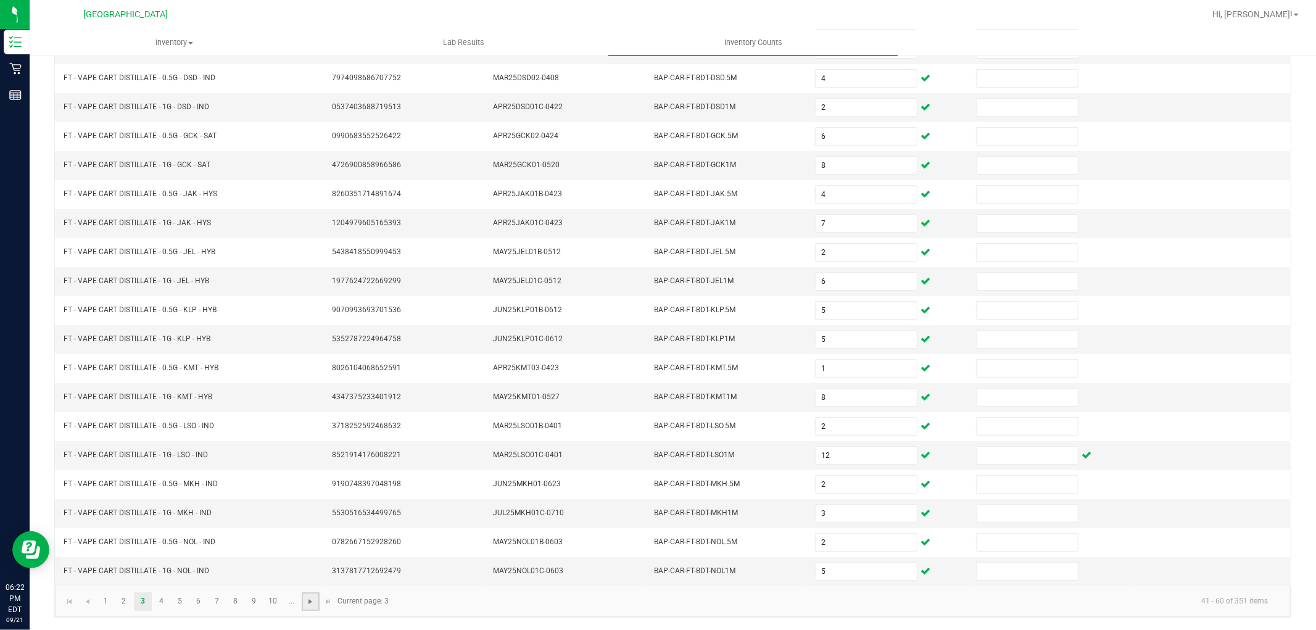
click at [313, 599] on span "Go to the next page" at bounding box center [310, 602] width 10 height 10
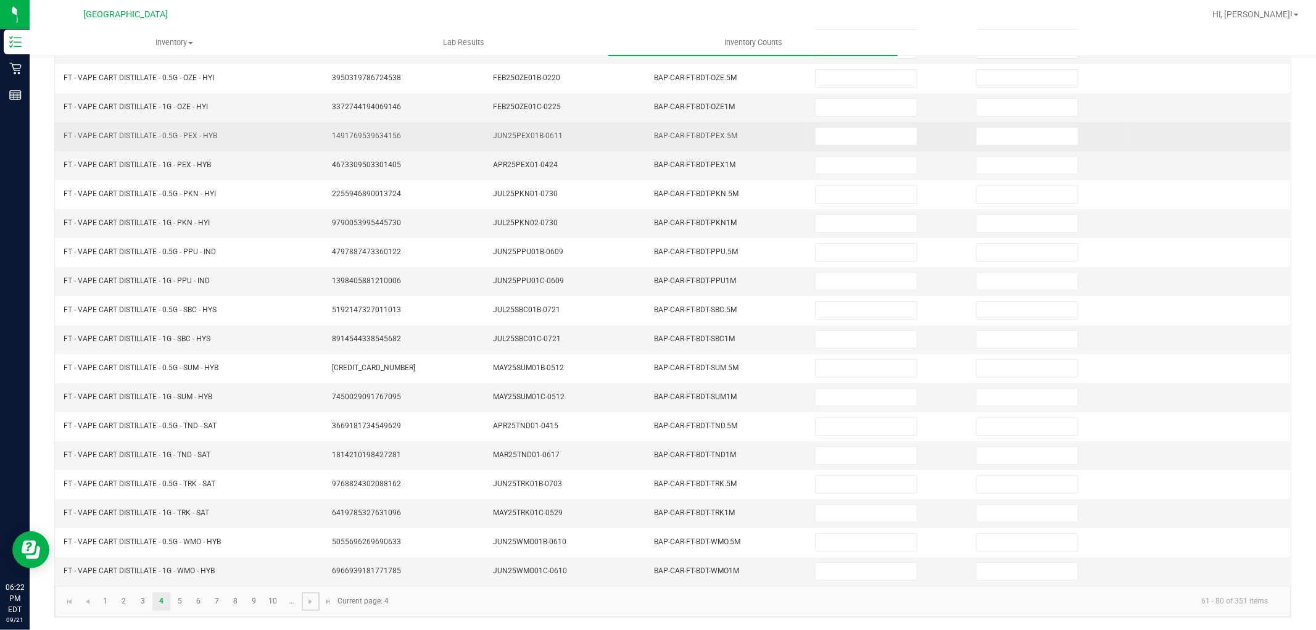
scroll to position [0, 0]
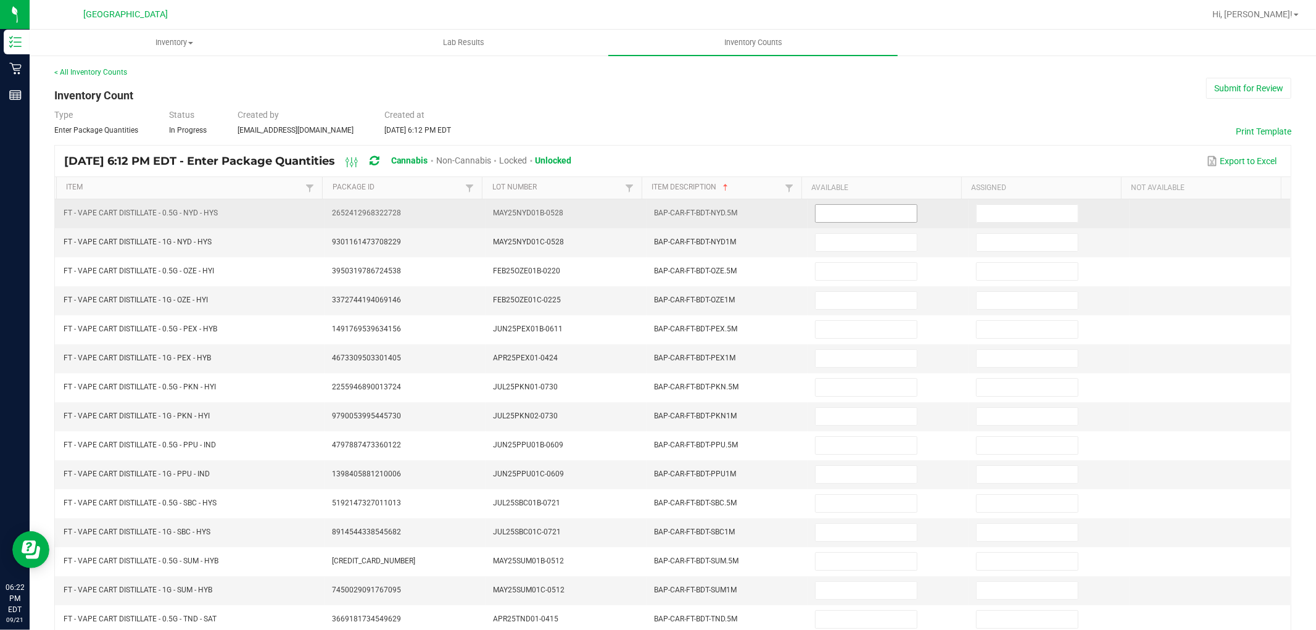
click at [857, 218] on input at bounding box center [865, 213] width 101 height 17
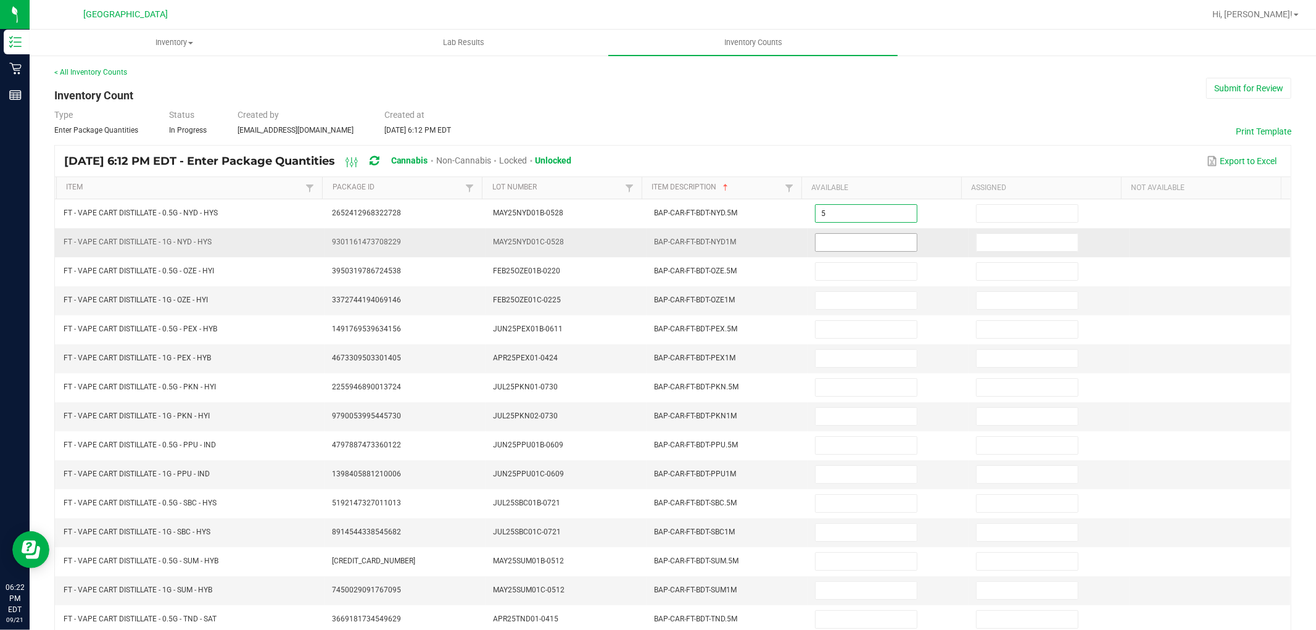
type input "5"
click at [865, 243] on input "5" at bounding box center [865, 242] width 101 height 17
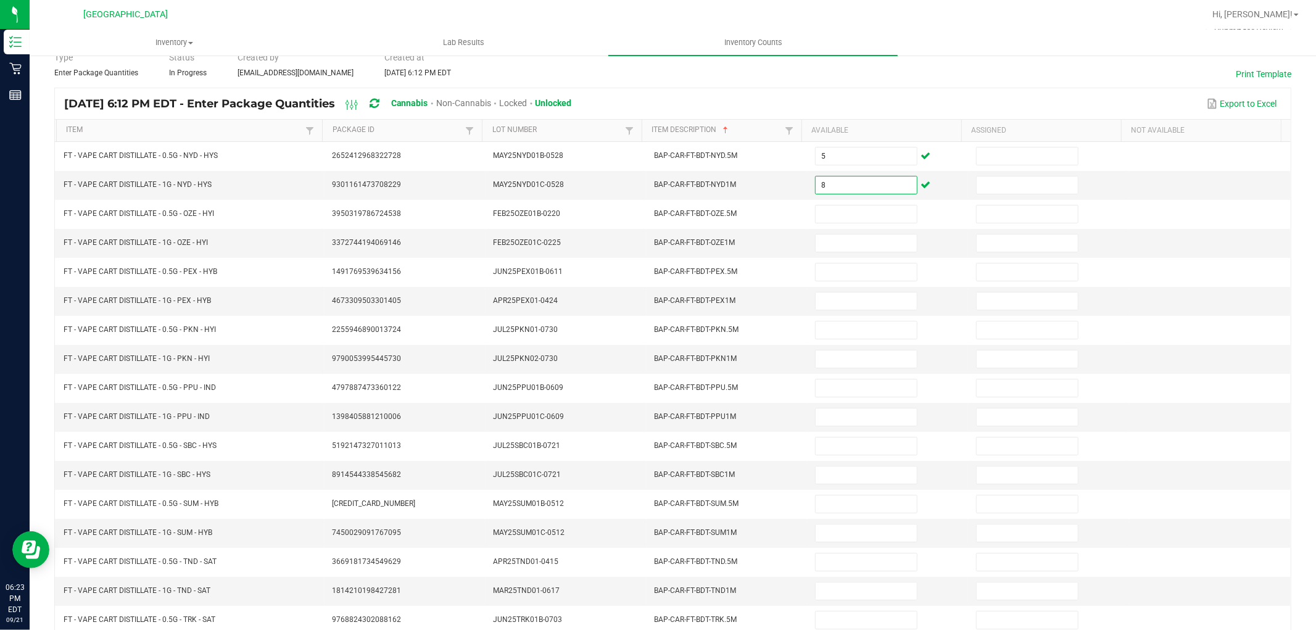
scroll to position [137, 0]
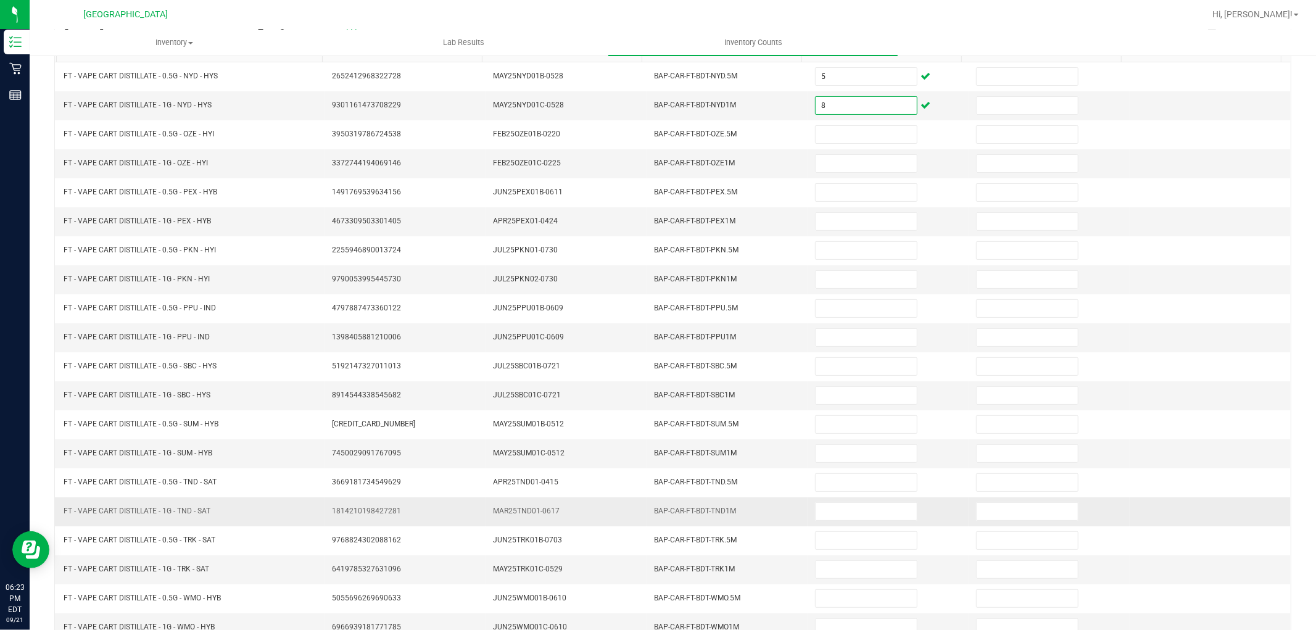
type input "8"
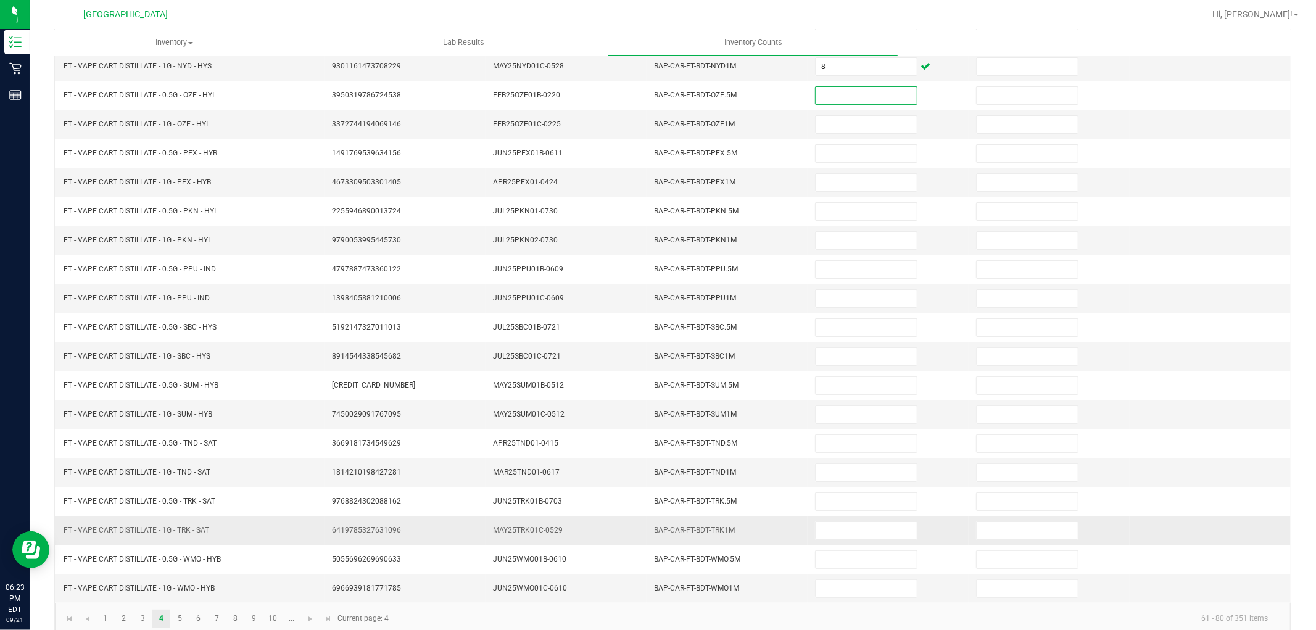
scroll to position [196, 0]
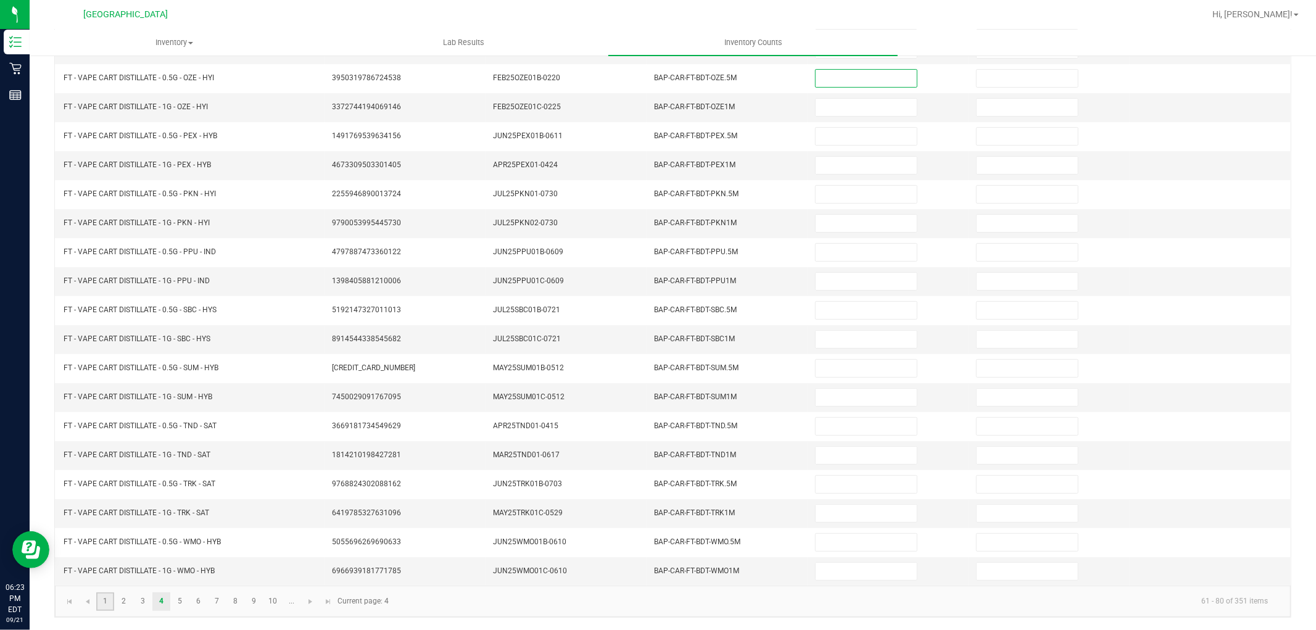
click at [107, 597] on link "1" at bounding box center [105, 601] width 18 height 19
type input "14"
type input "20"
type input "10"
type input "2"
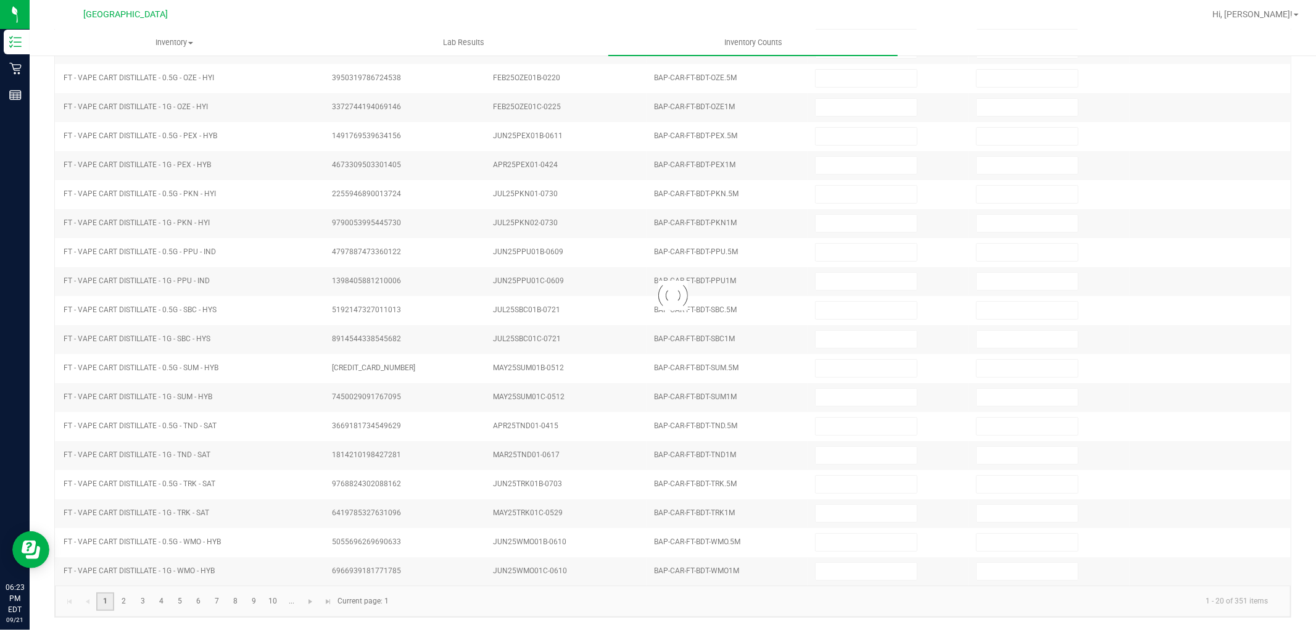
type input "1"
type input "2"
type input "1"
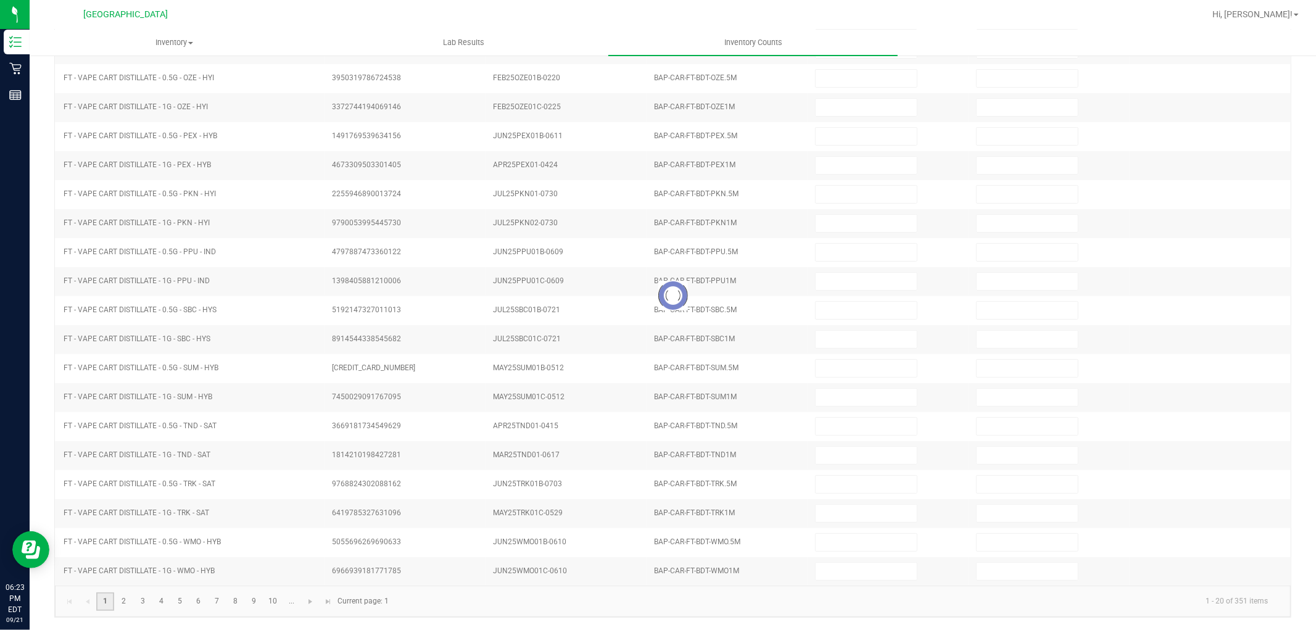
type input "19"
type input "22"
type input "99"
type input "19"
type input "6"
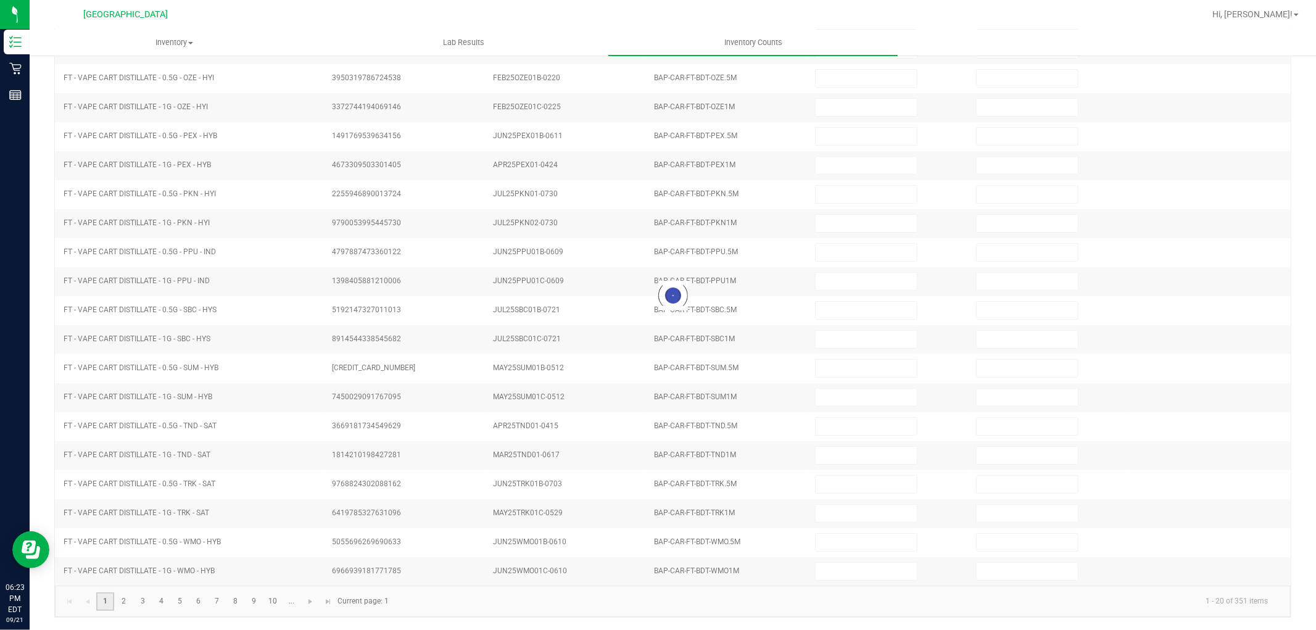
type input "9"
type input "1"
type input "49"
type input "56"
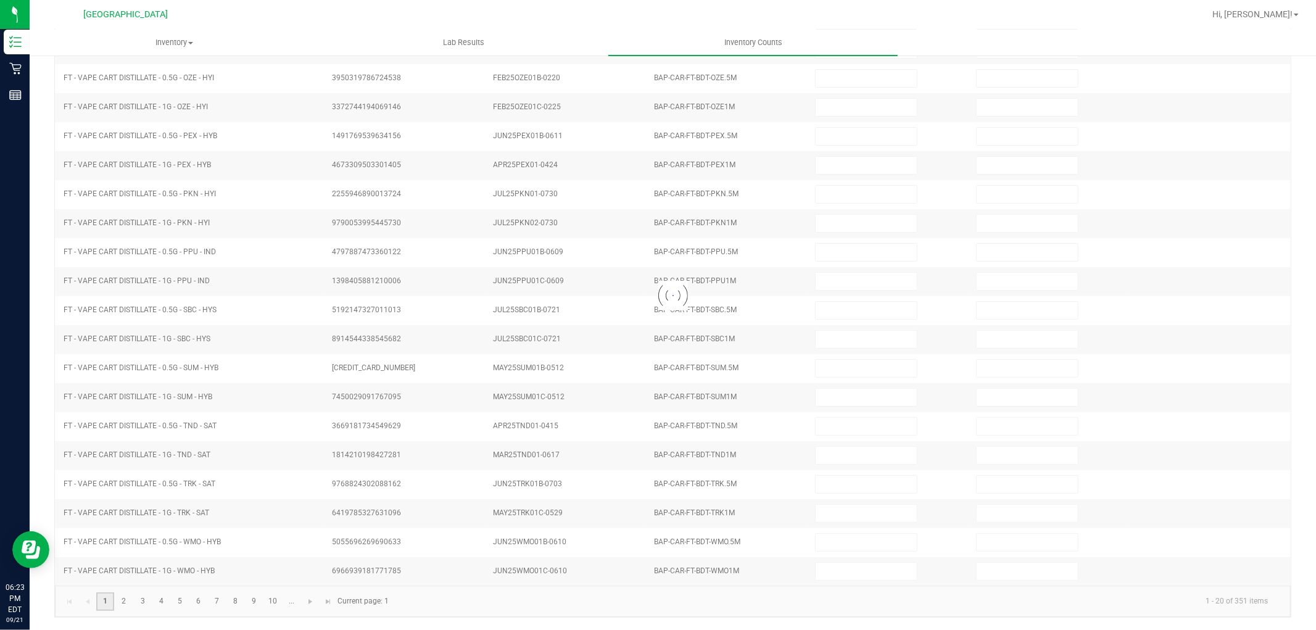
type input "63"
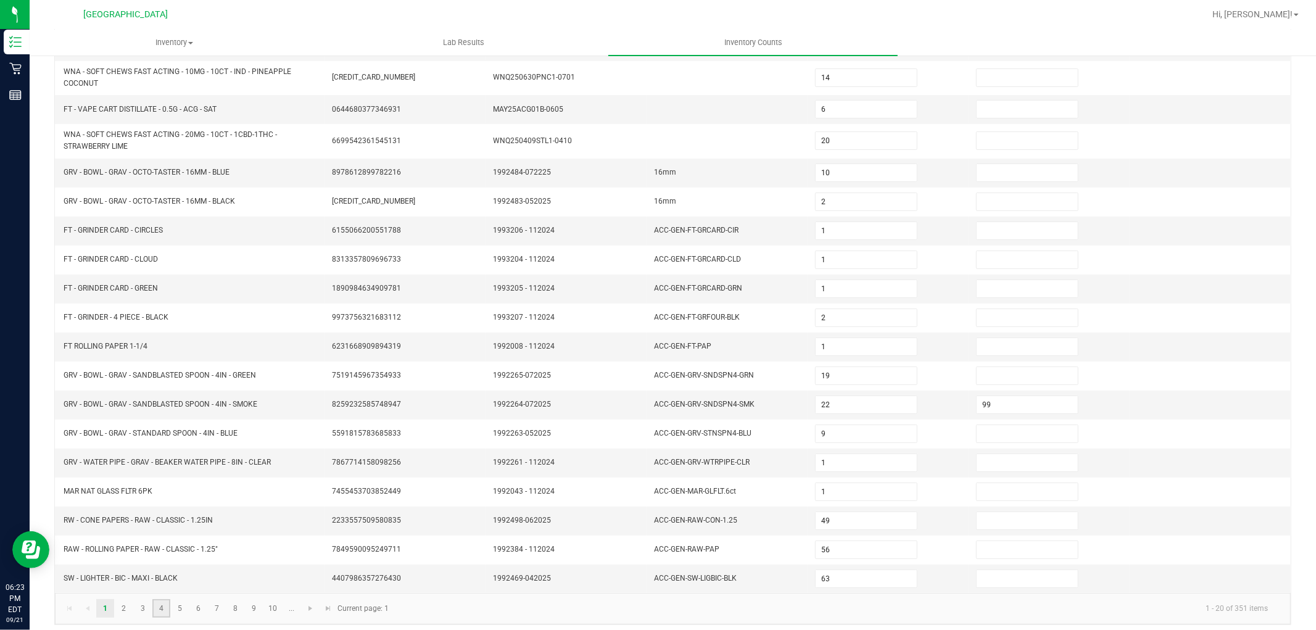
click at [155, 605] on link "4" at bounding box center [161, 608] width 18 height 19
type input "5"
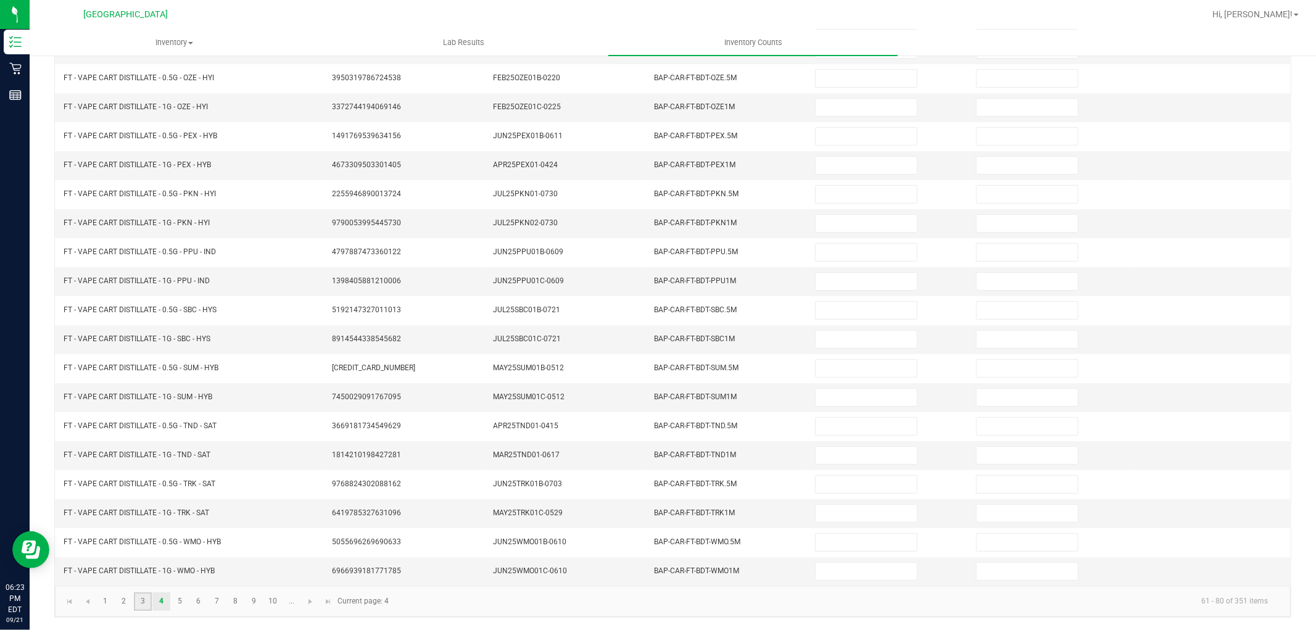
click at [145, 597] on link "3" at bounding box center [143, 601] width 18 height 19
type input "6"
type input "4"
type input "6"
type input "8"
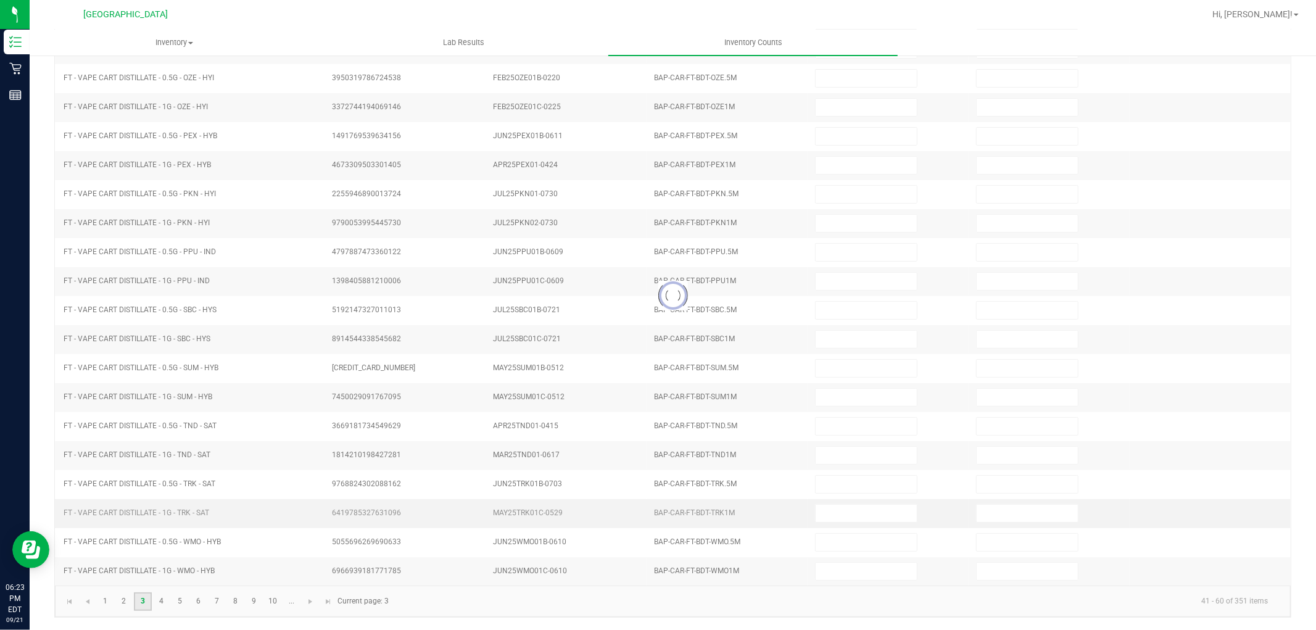
type input "4"
type input "7"
type input "2"
type input "6"
type input "5"
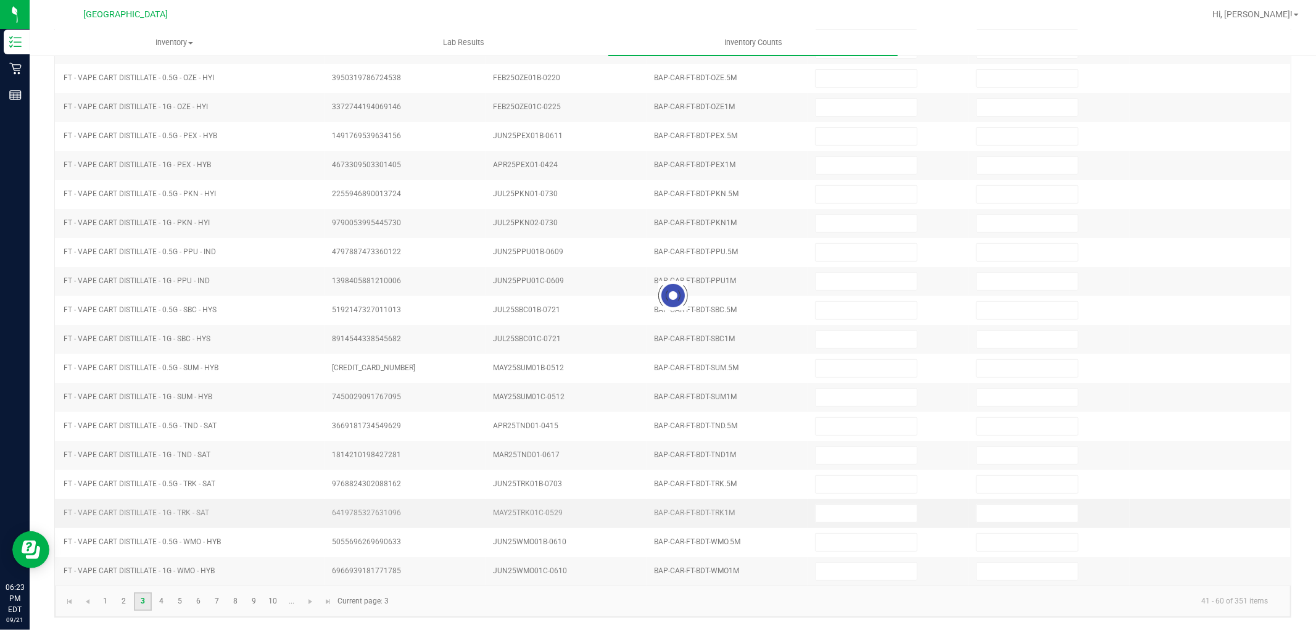
type input "5"
type input "1"
type input "8"
type input "2"
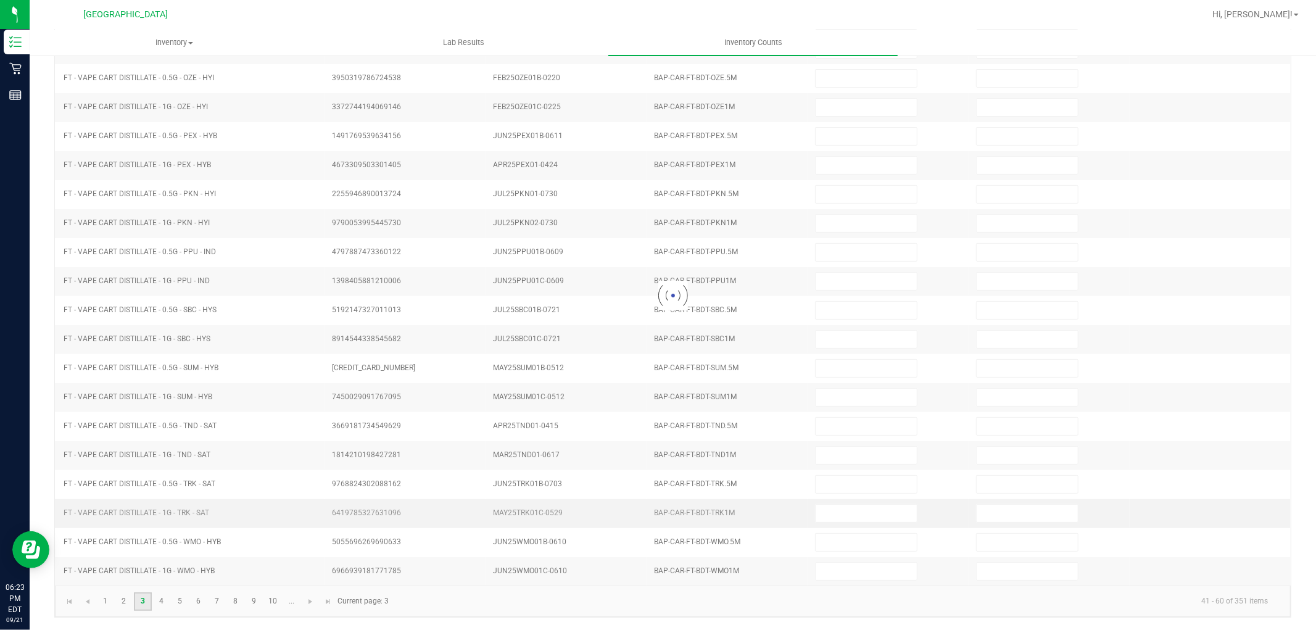
type input "2"
type input "12"
type input "2"
type input "3"
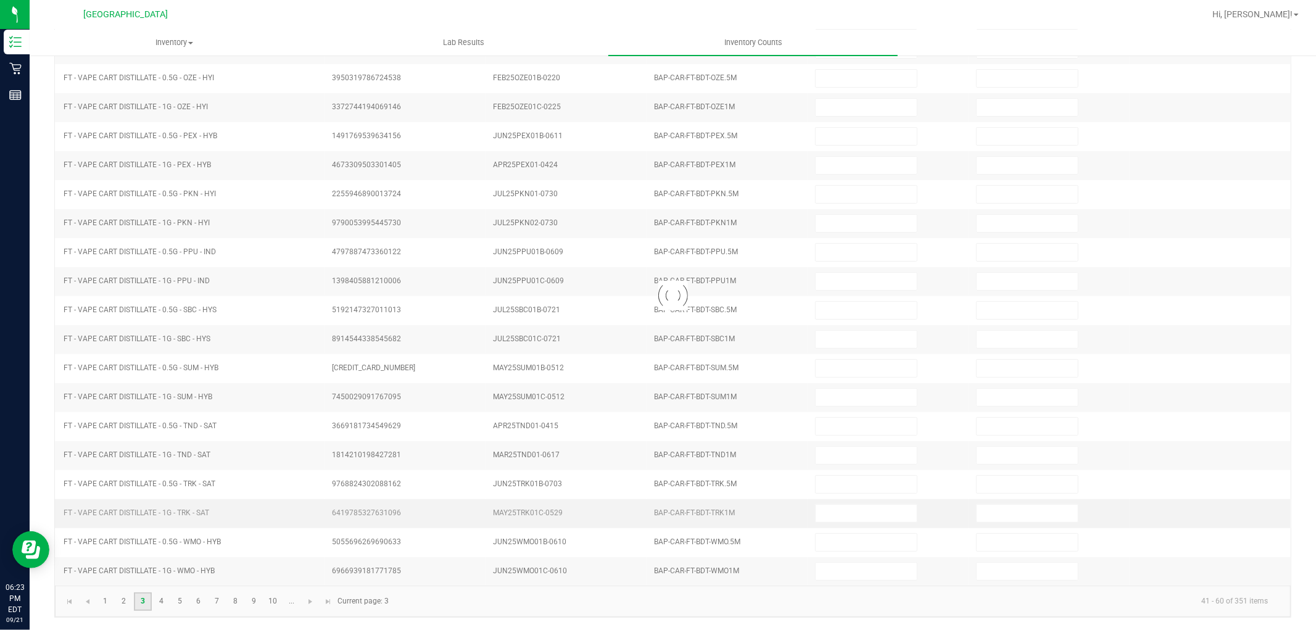
type input "2"
type input "5"
click at [305, 597] on span "Go to the next page" at bounding box center [310, 602] width 10 height 10
type input "8"
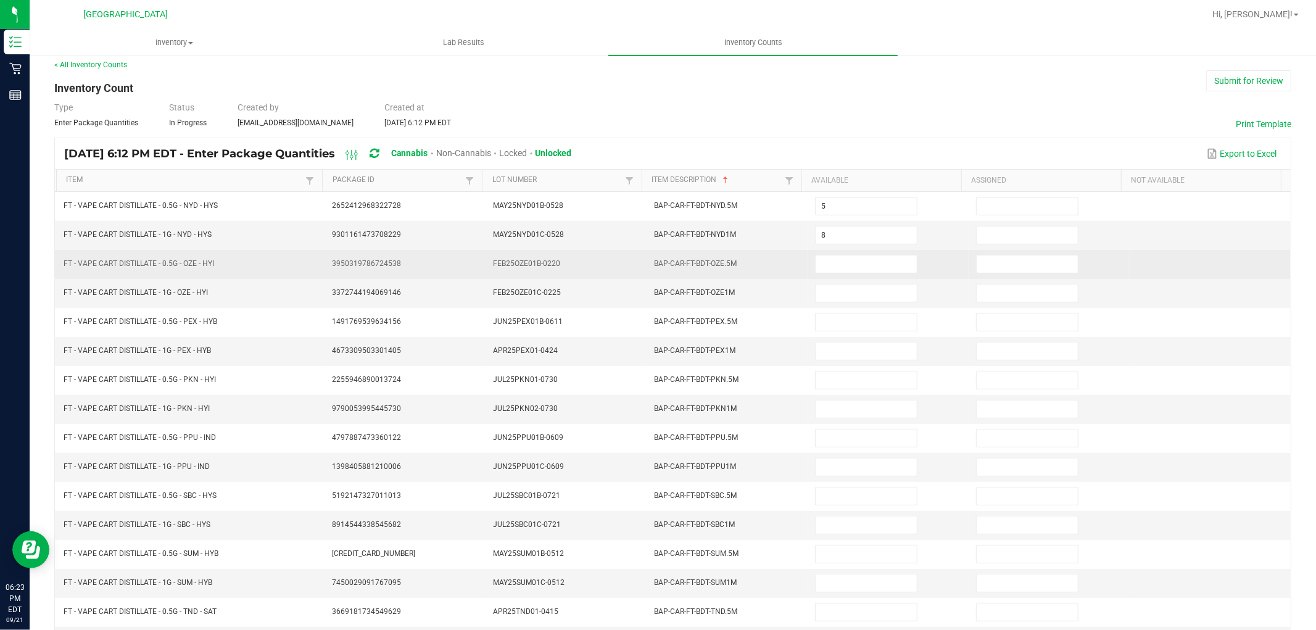
scroll to position [0, 0]
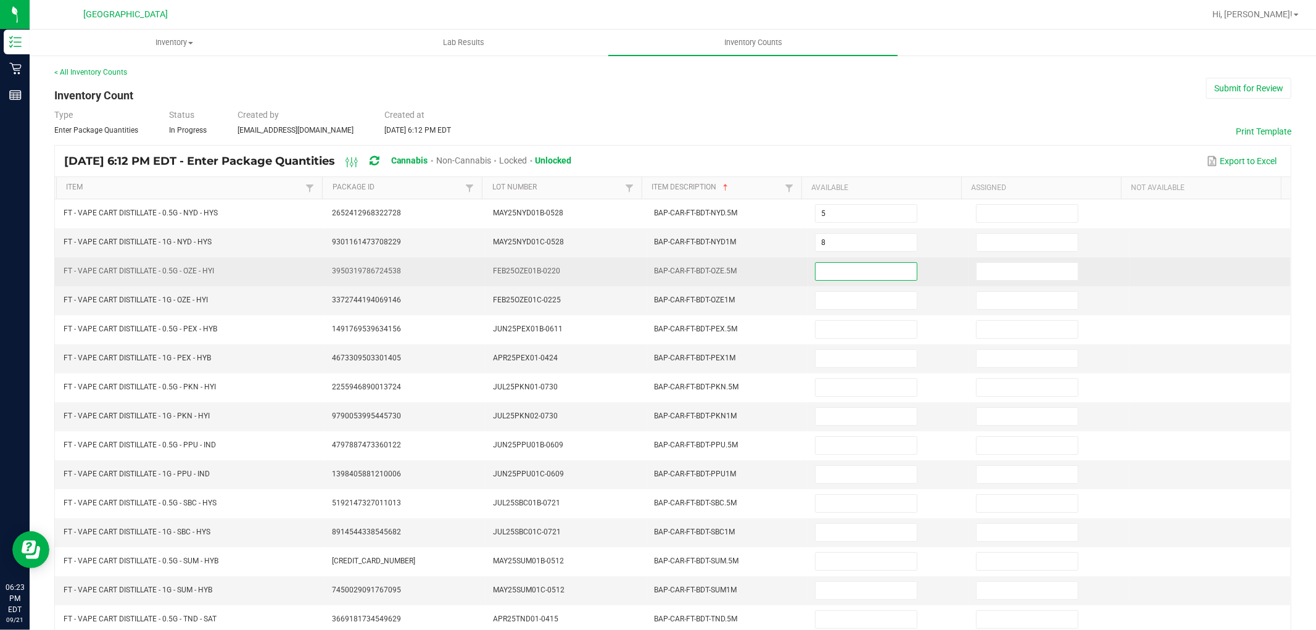
click at [817, 276] on input at bounding box center [865, 271] width 101 height 17
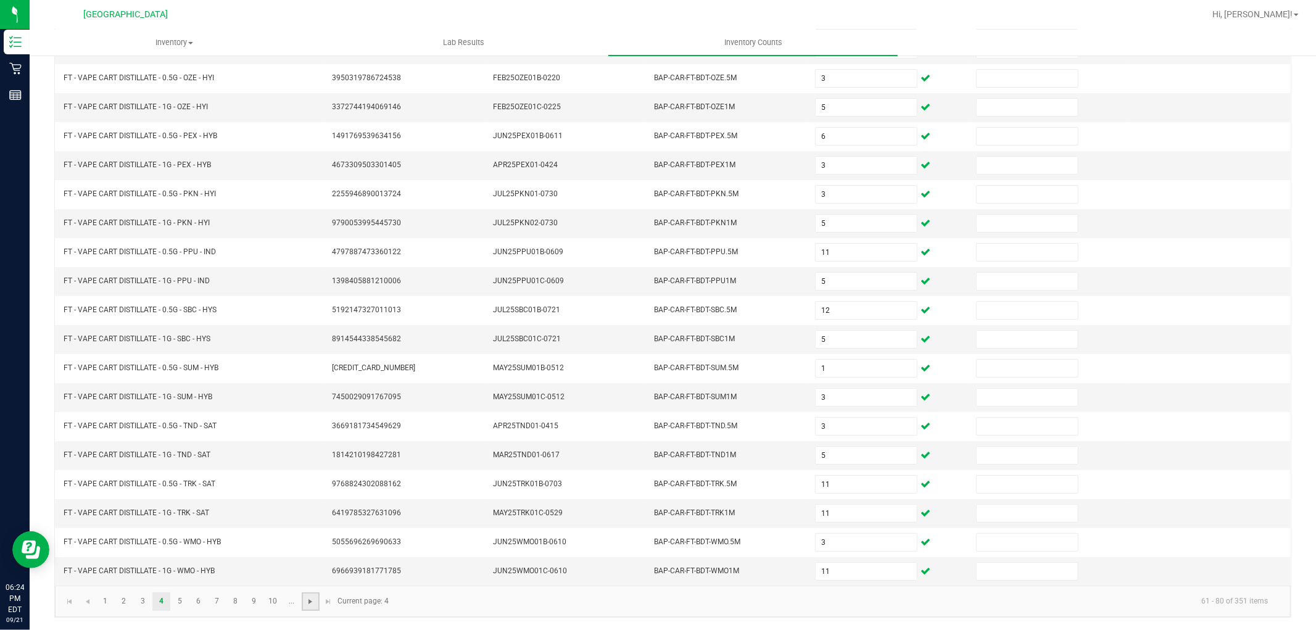
click at [315, 601] on span "Go to the next page" at bounding box center [310, 602] width 10 height 10
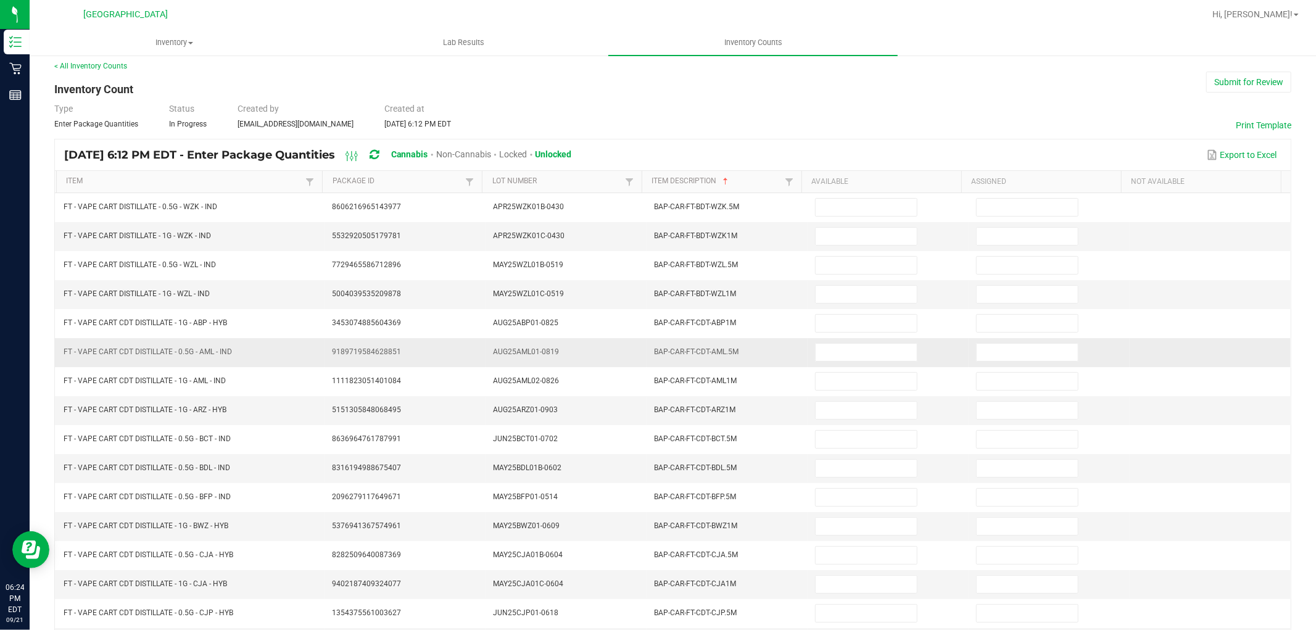
scroll to position [0, 0]
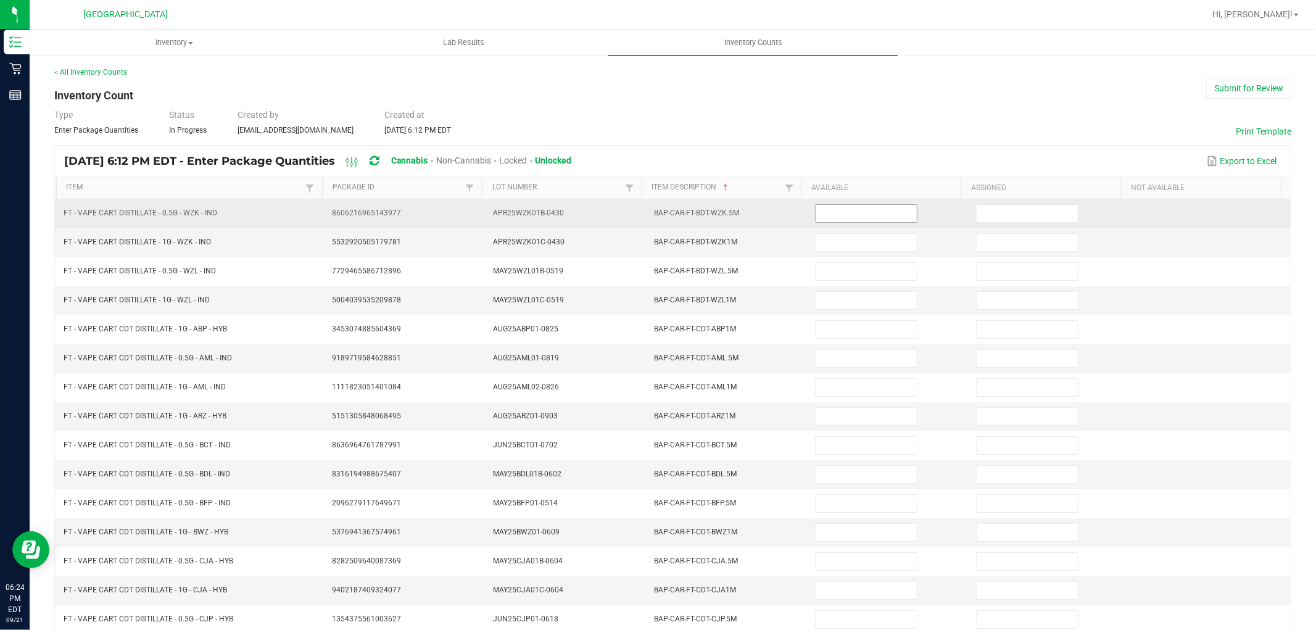
click at [815, 210] on input at bounding box center [865, 213] width 101 height 17
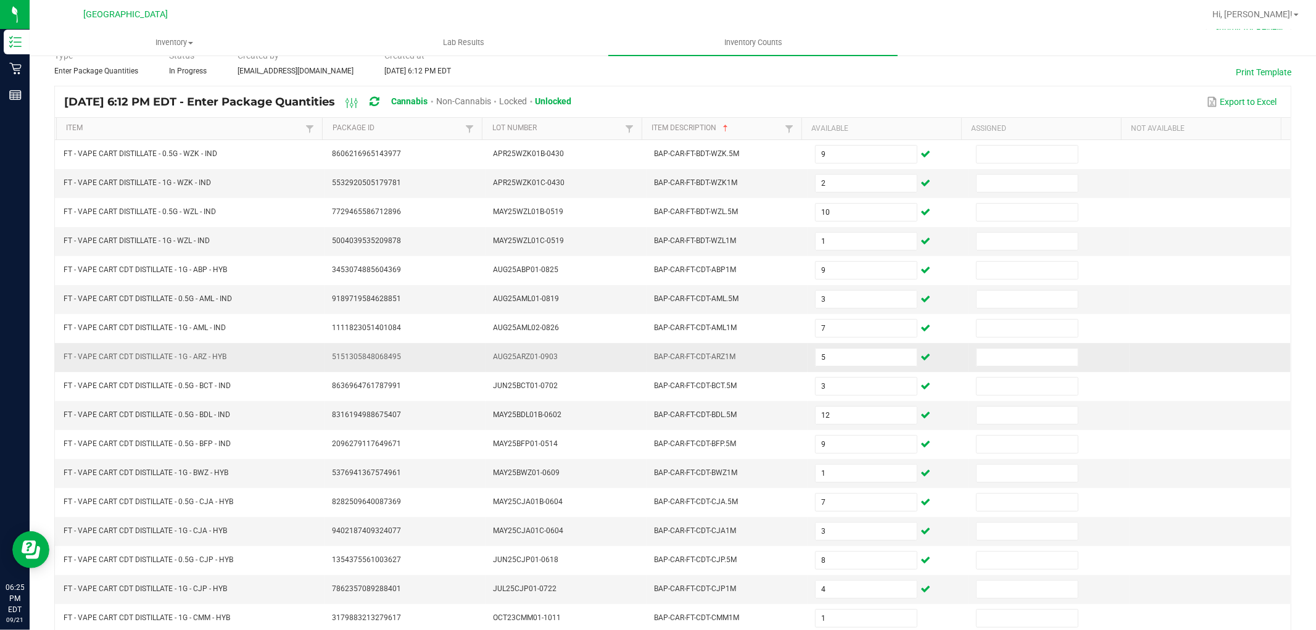
scroll to position [196, 0]
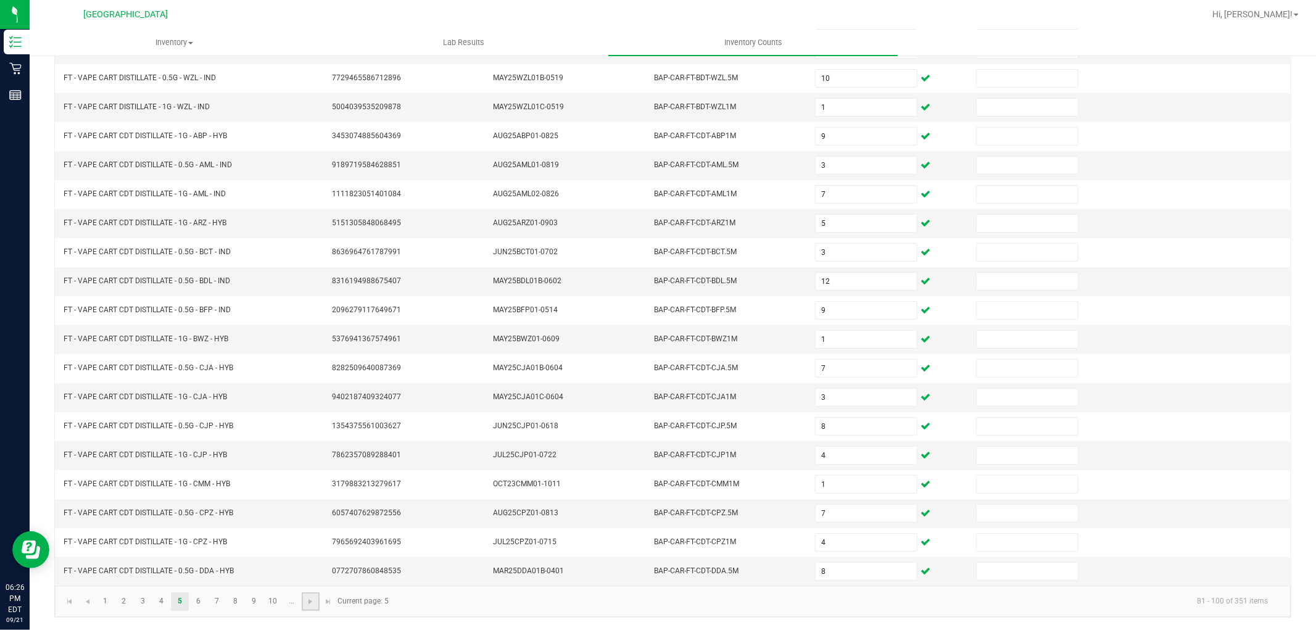
click at [304, 596] on link at bounding box center [311, 601] width 18 height 19
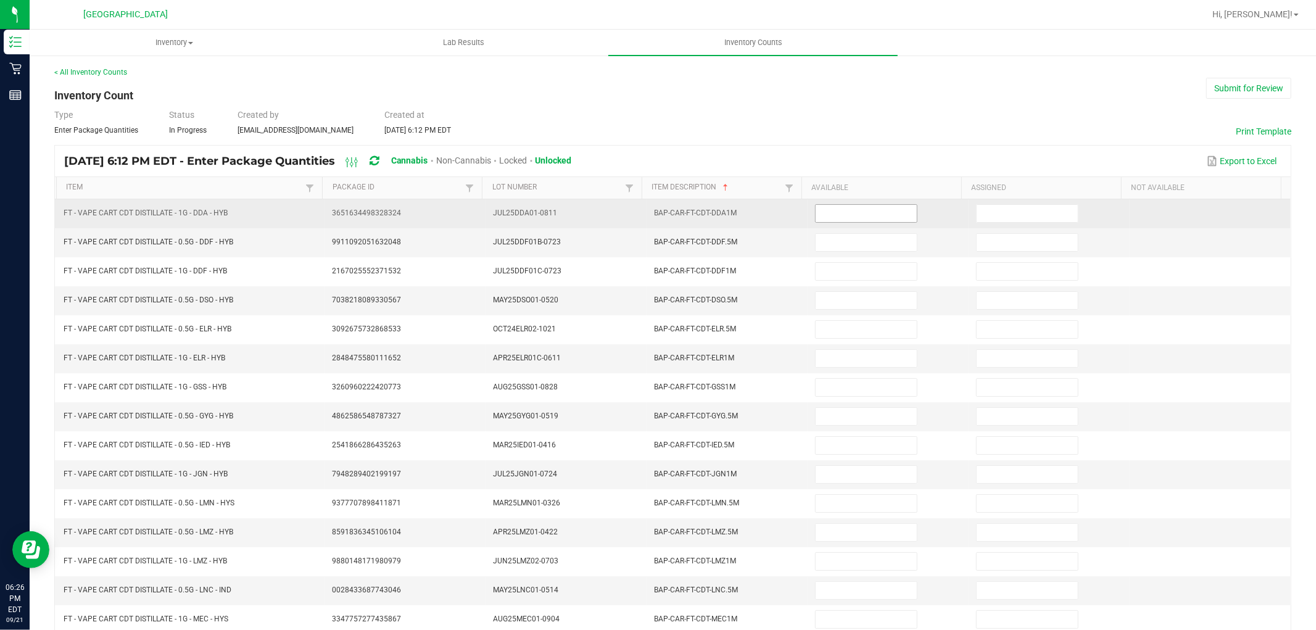
drag, startPoint x: 857, startPoint y: 199, endPoint x: 854, endPoint y: 207, distance: 8.0
click at [857, 200] on td at bounding box center [887, 213] width 161 height 29
click at [854, 207] on input at bounding box center [865, 213] width 101 height 17
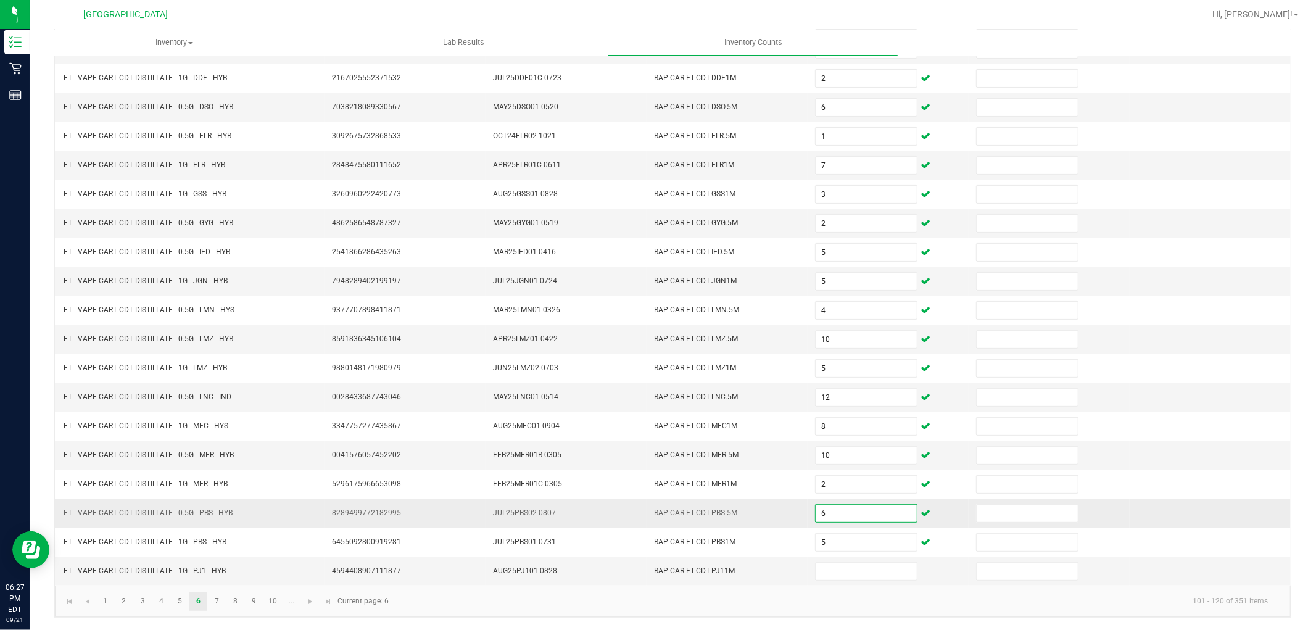
click at [836, 514] on input "6" at bounding box center [865, 513] width 101 height 17
click at [843, 564] on input at bounding box center [865, 571] width 101 height 17
click at [317, 602] on link at bounding box center [311, 601] width 18 height 19
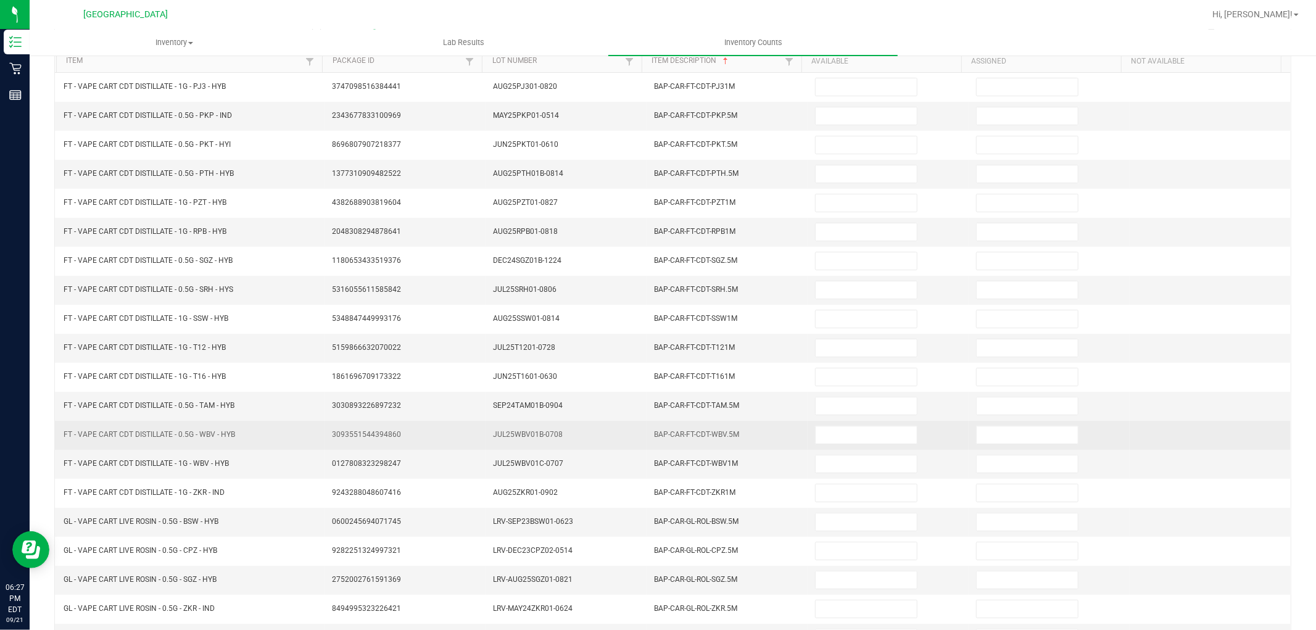
scroll to position [59, 0]
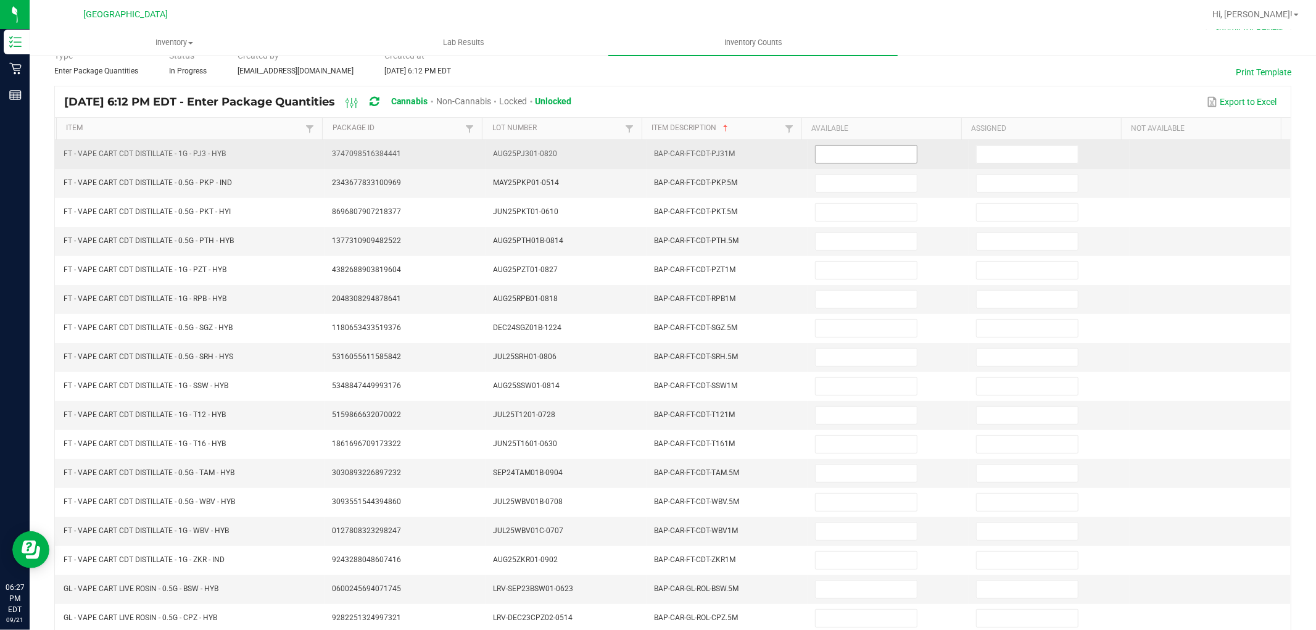
click at [843, 159] on input at bounding box center [865, 154] width 101 height 17
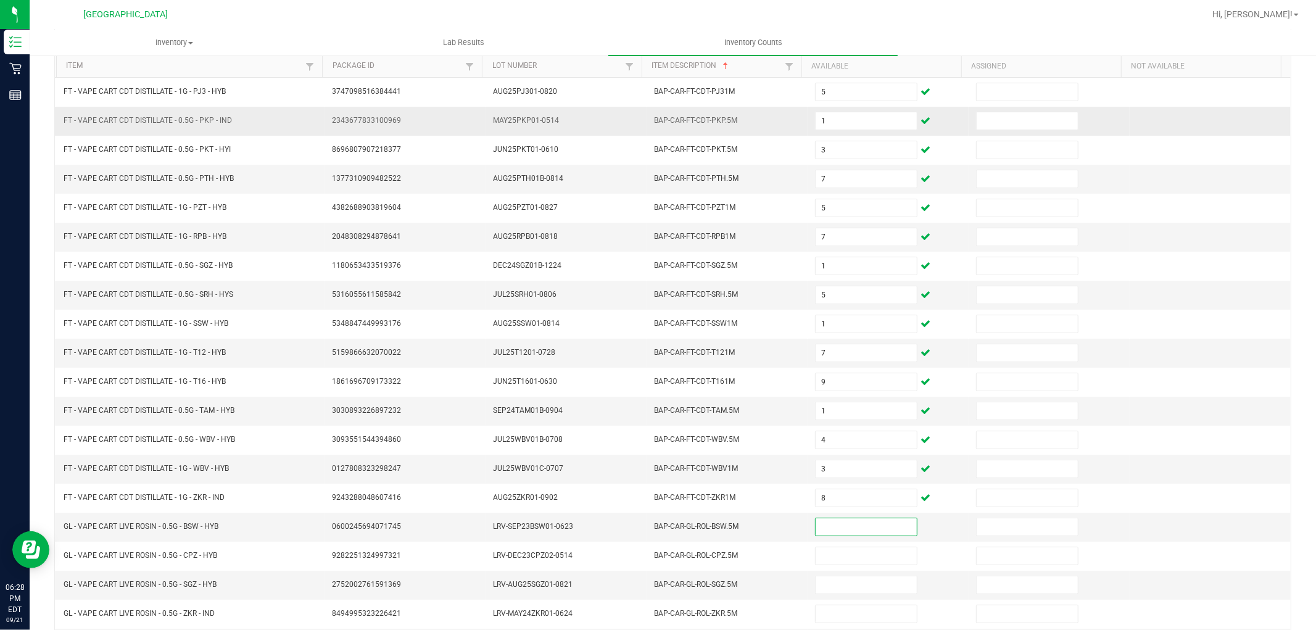
scroll to position [196, 0]
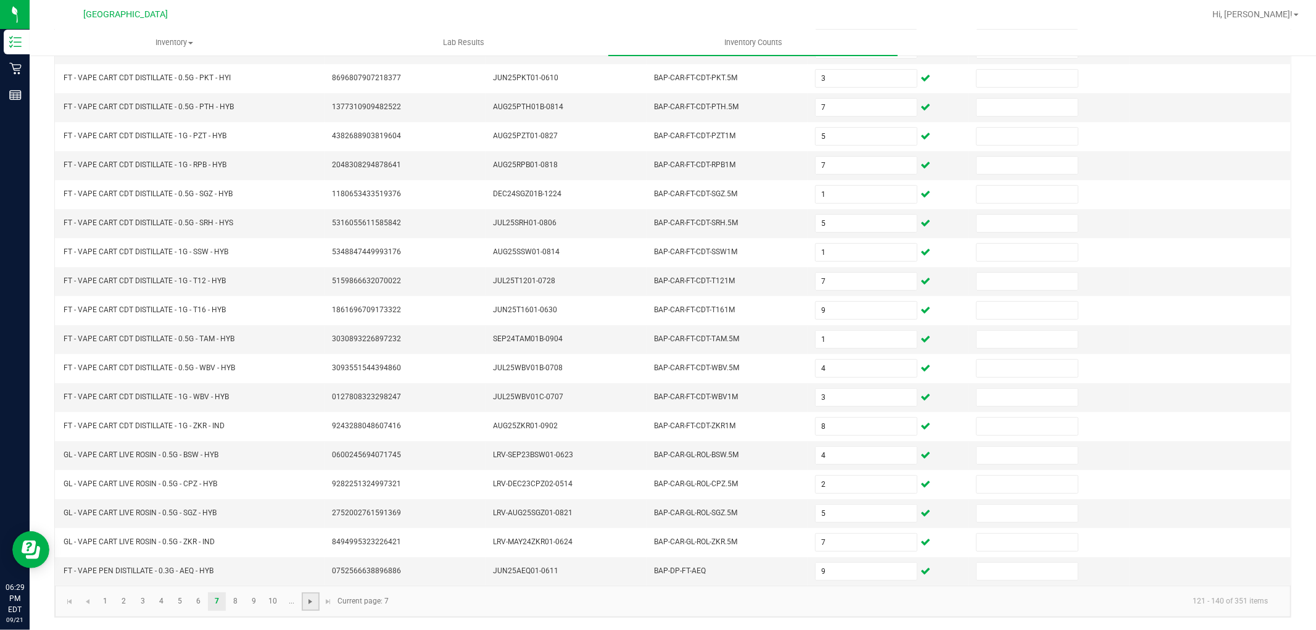
click at [312, 597] on span "Go to the next page" at bounding box center [310, 602] width 10 height 10
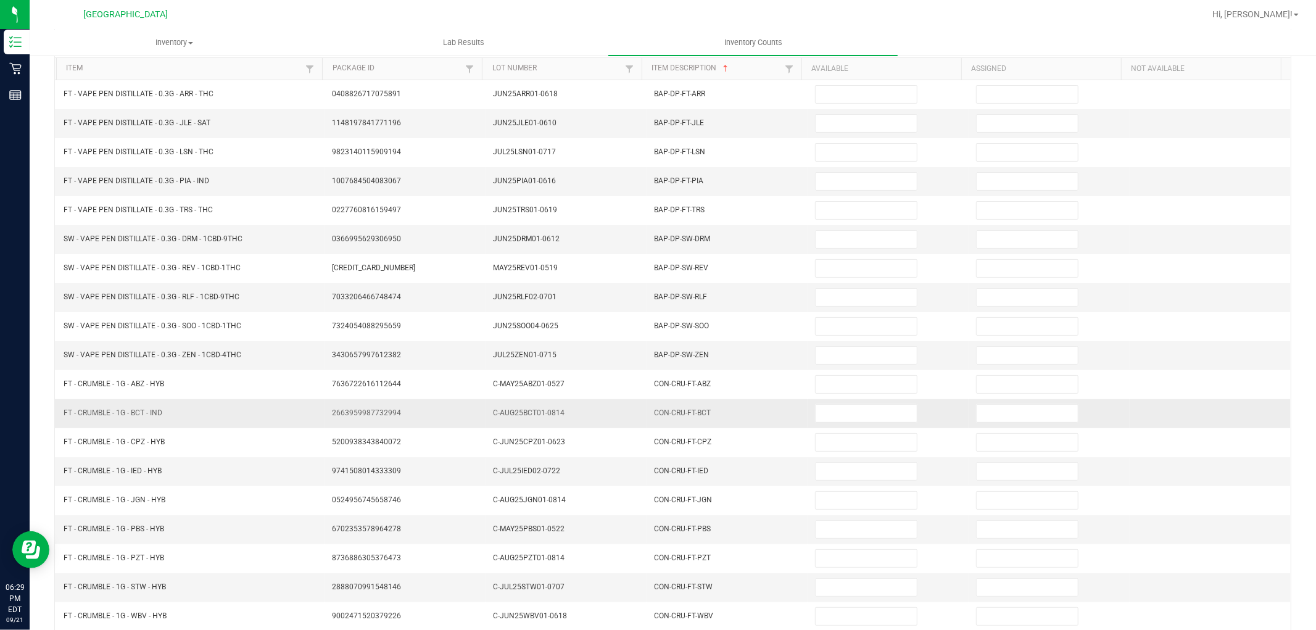
scroll to position [0, 0]
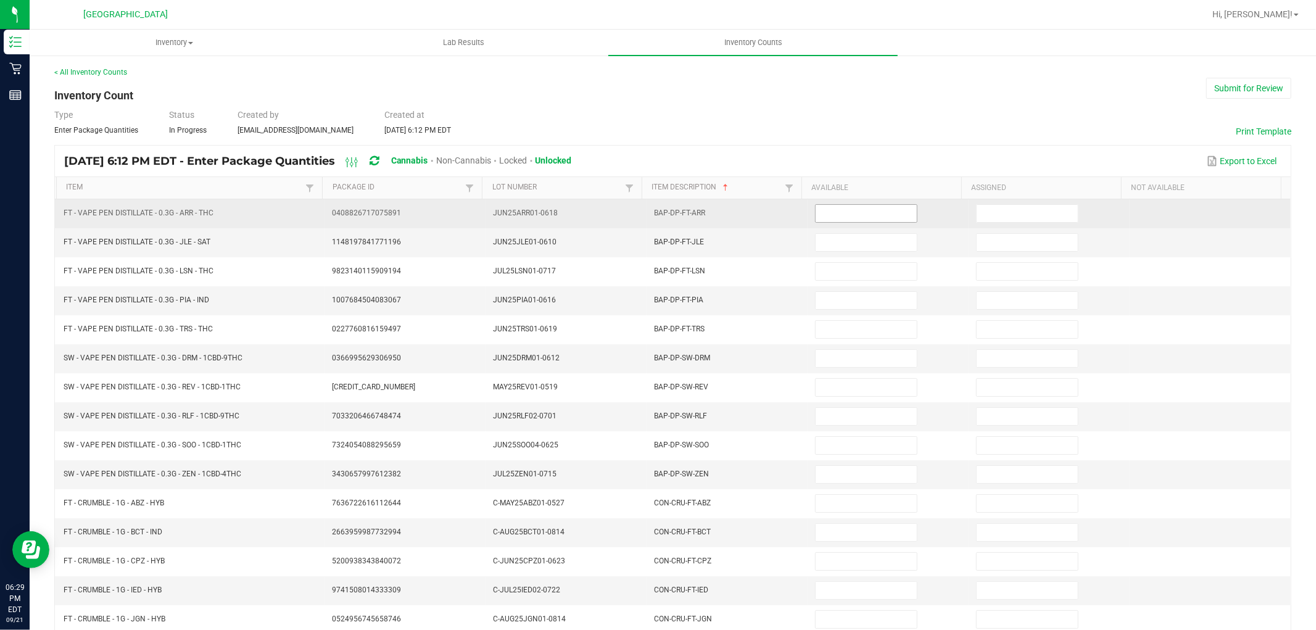
click at [815, 206] on input at bounding box center [865, 213] width 101 height 17
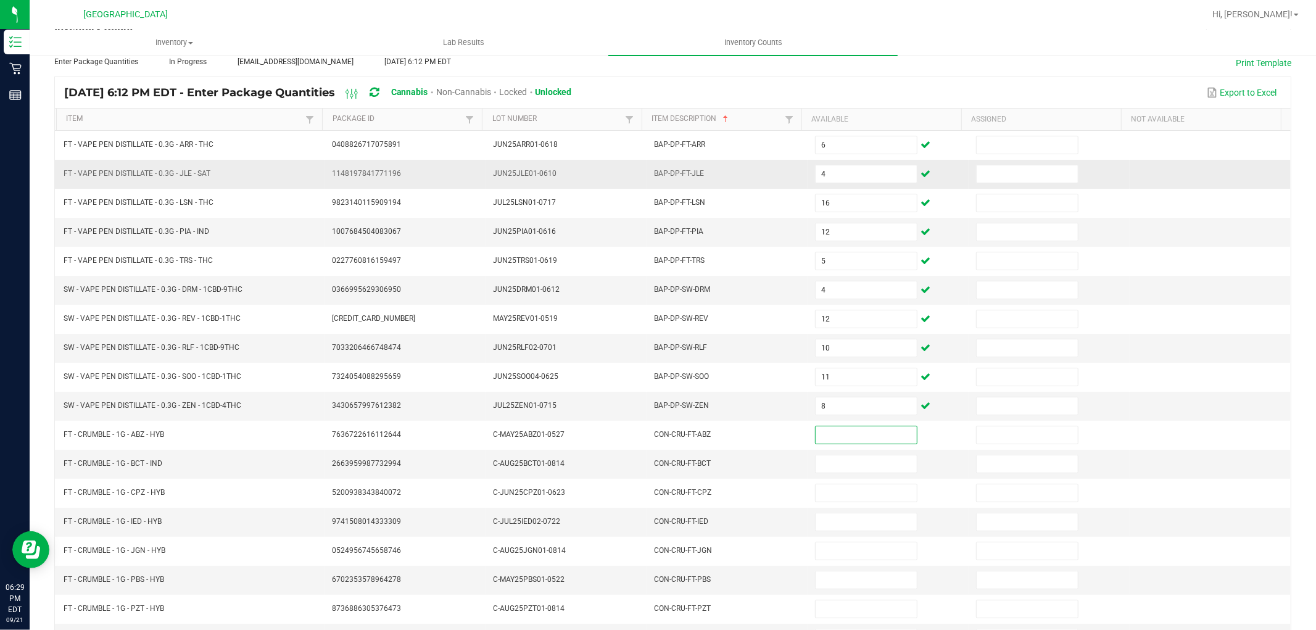
scroll to position [137, 0]
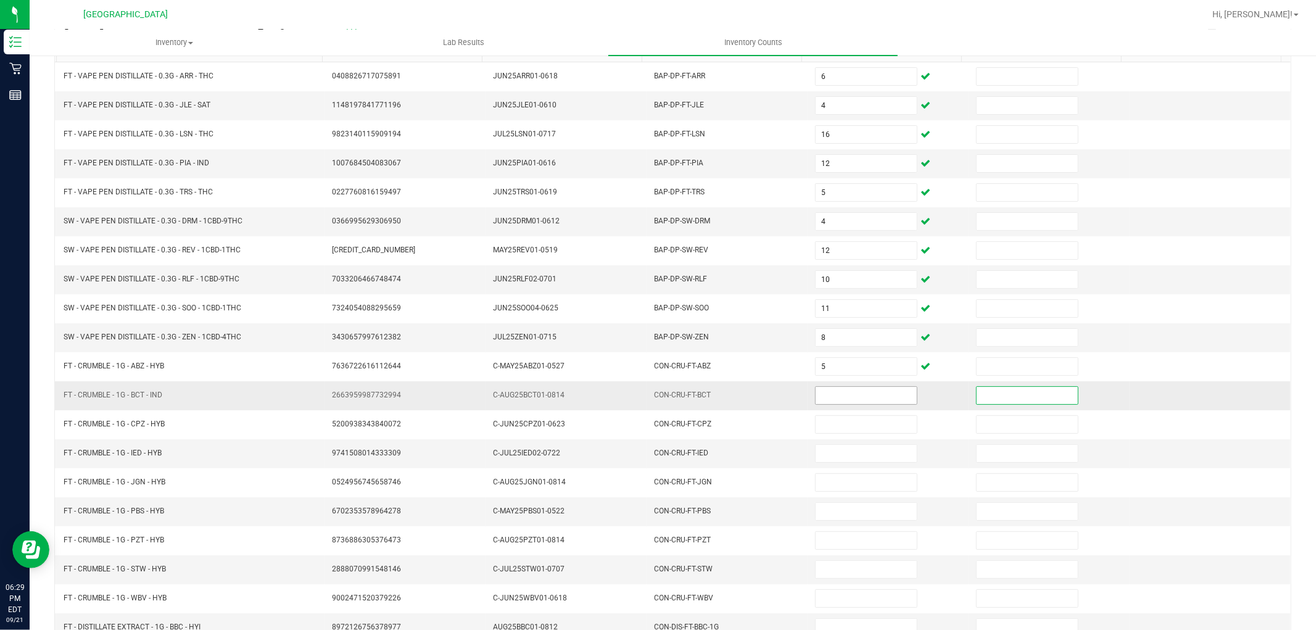
click at [840, 403] on input at bounding box center [865, 395] width 101 height 17
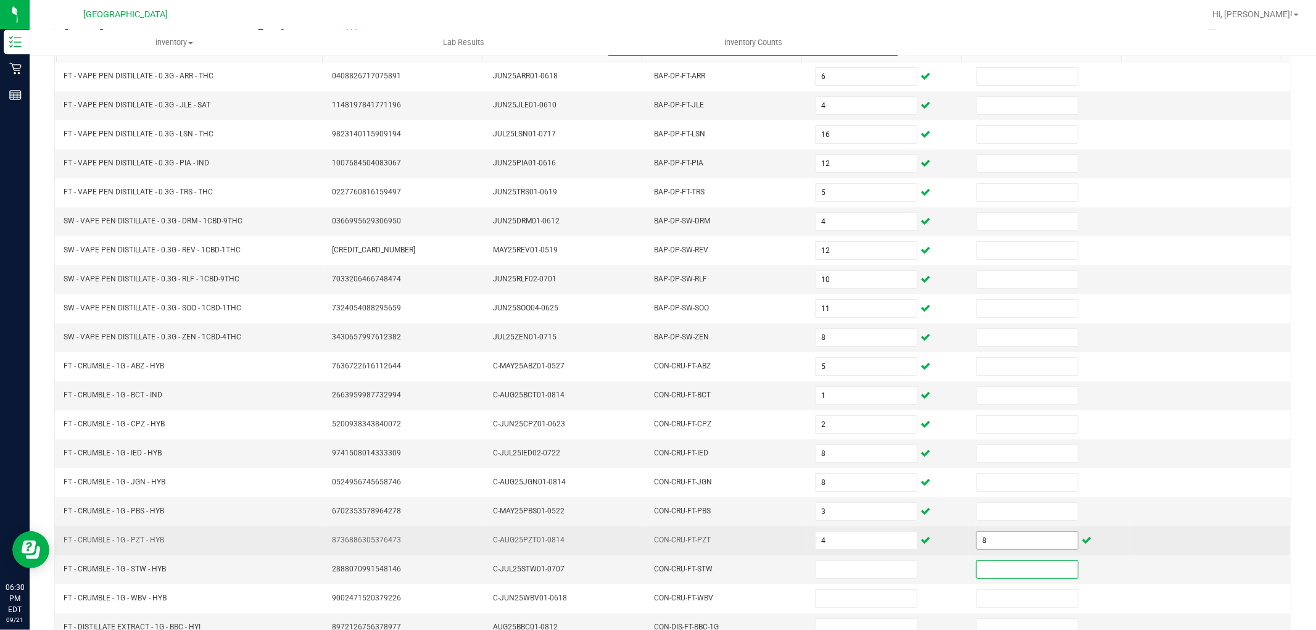
click at [990, 537] on input "8" at bounding box center [1026, 540] width 101 height 17
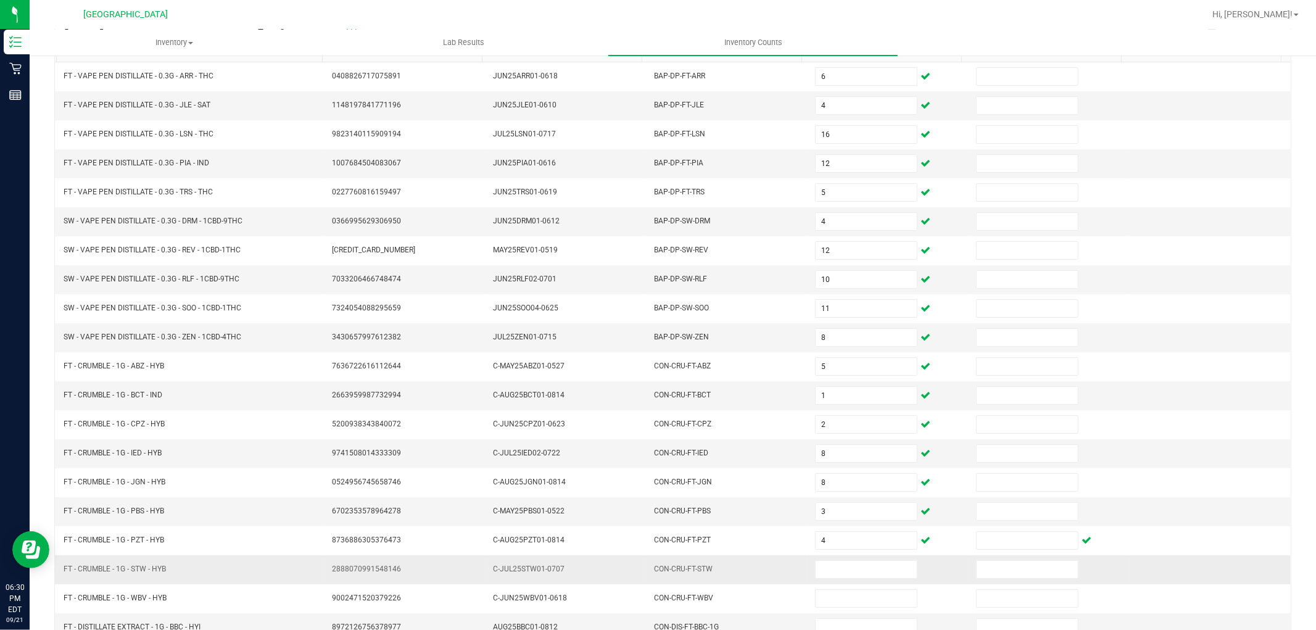
click at [831, 561] on td at bounding box center [887, 569] width 161 height 29
click at [832, 565] on input at bounding box center [865, 569] width 101 height 17
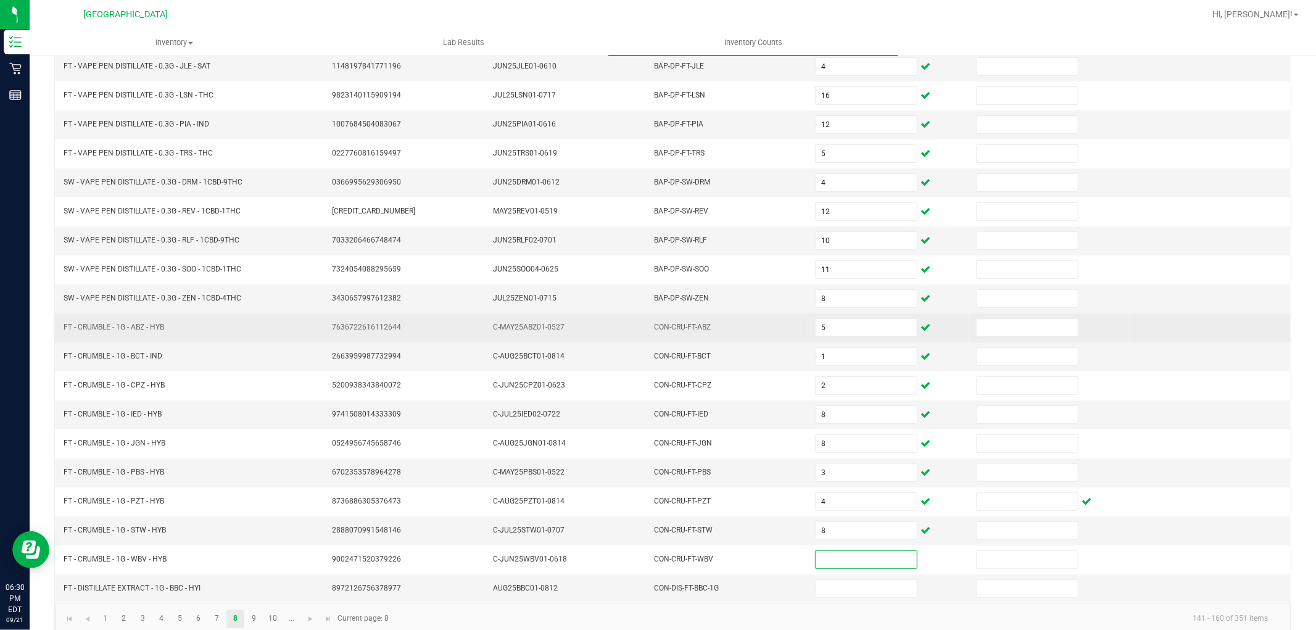
scroll to position [196, 0]
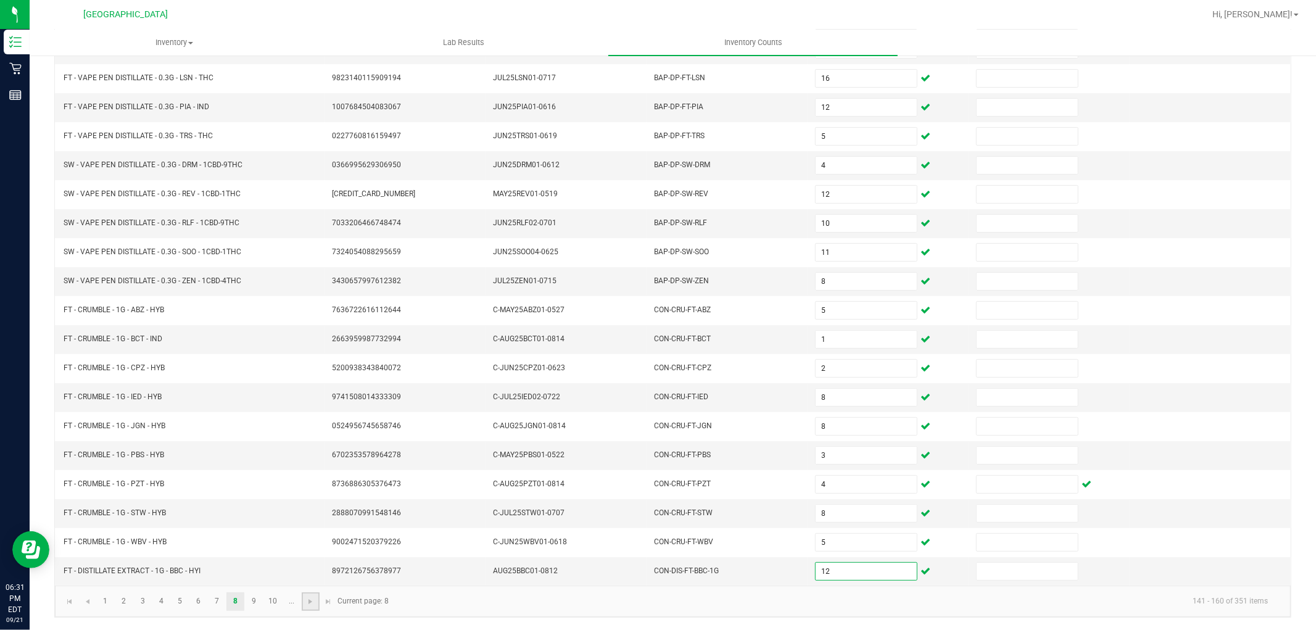
click at [308, 608] on link at bounding box center [311, 601] width 18 height 19
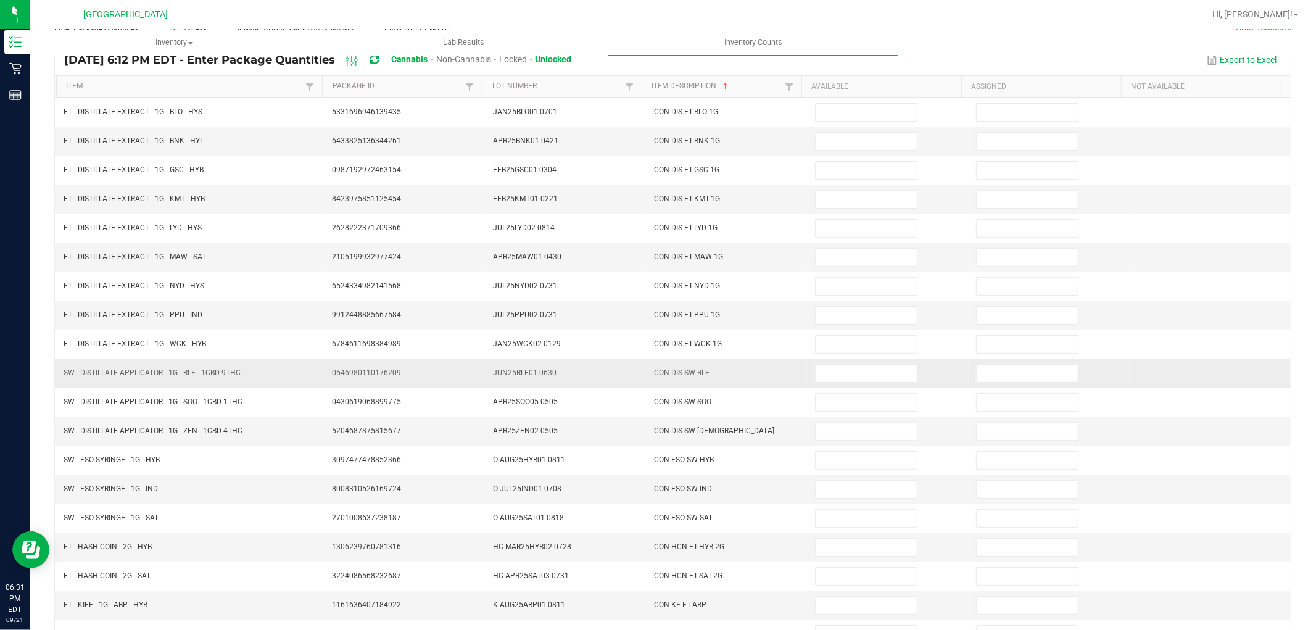
scroll to position [0, 0]
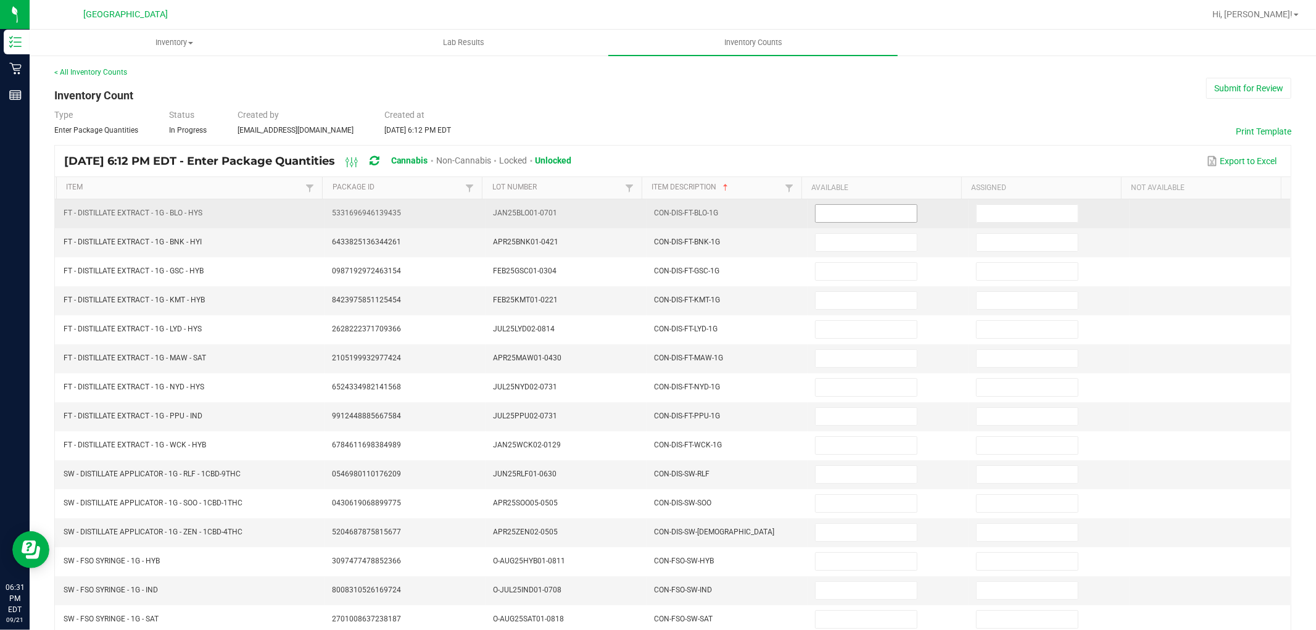
click at [882, 218] on input at bounding box center [865, 213] width 101 height 17
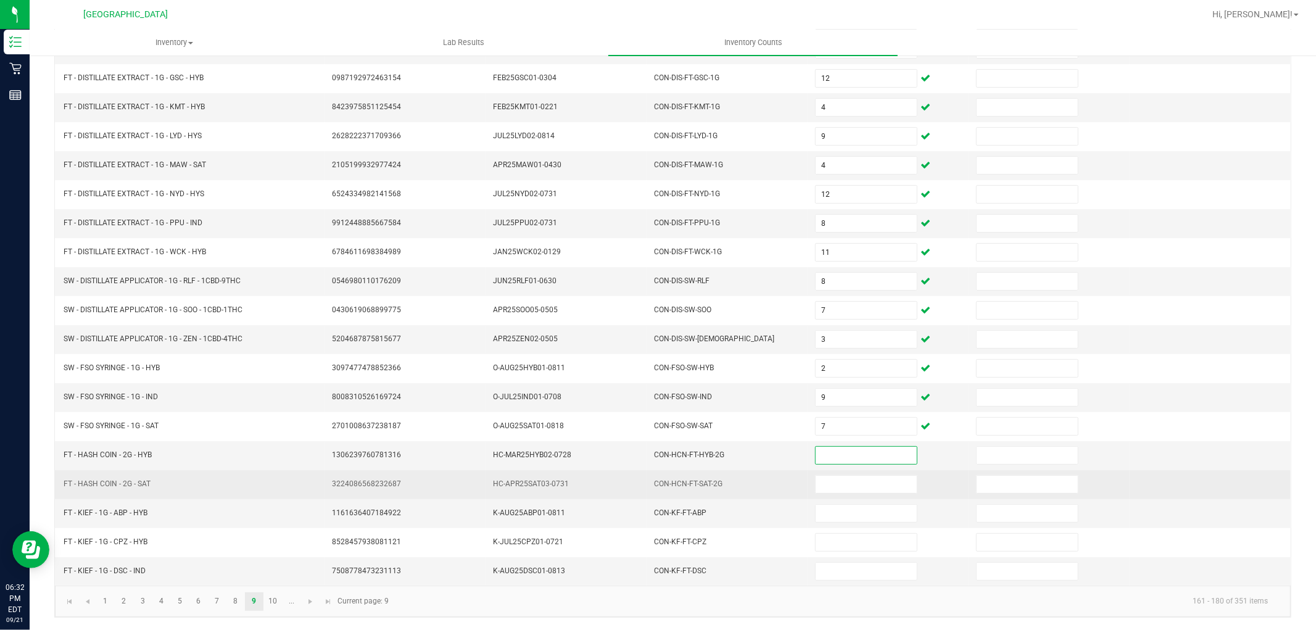
scroll to position [196, 0]
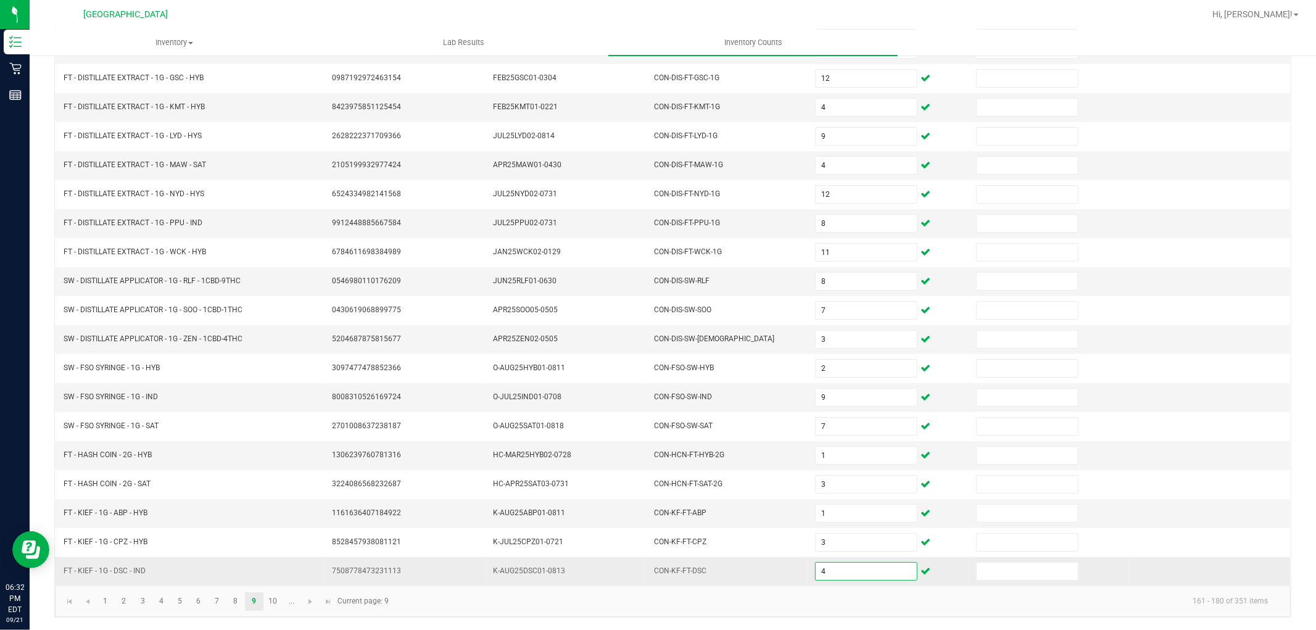
click at [822, 578] on input "4" at bounding box center [865, 571] width 101 height 17
click at [312, 608] on link at bounding box center [311, 601] width 18 height 19
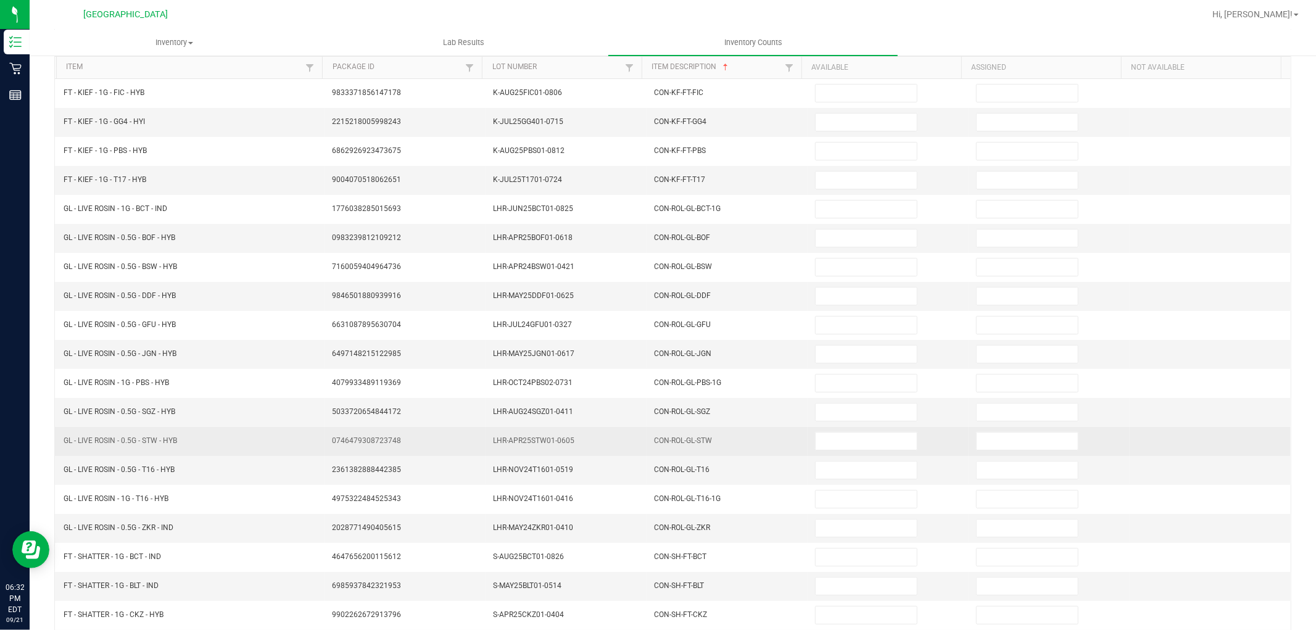
scroll to position [0, 0]
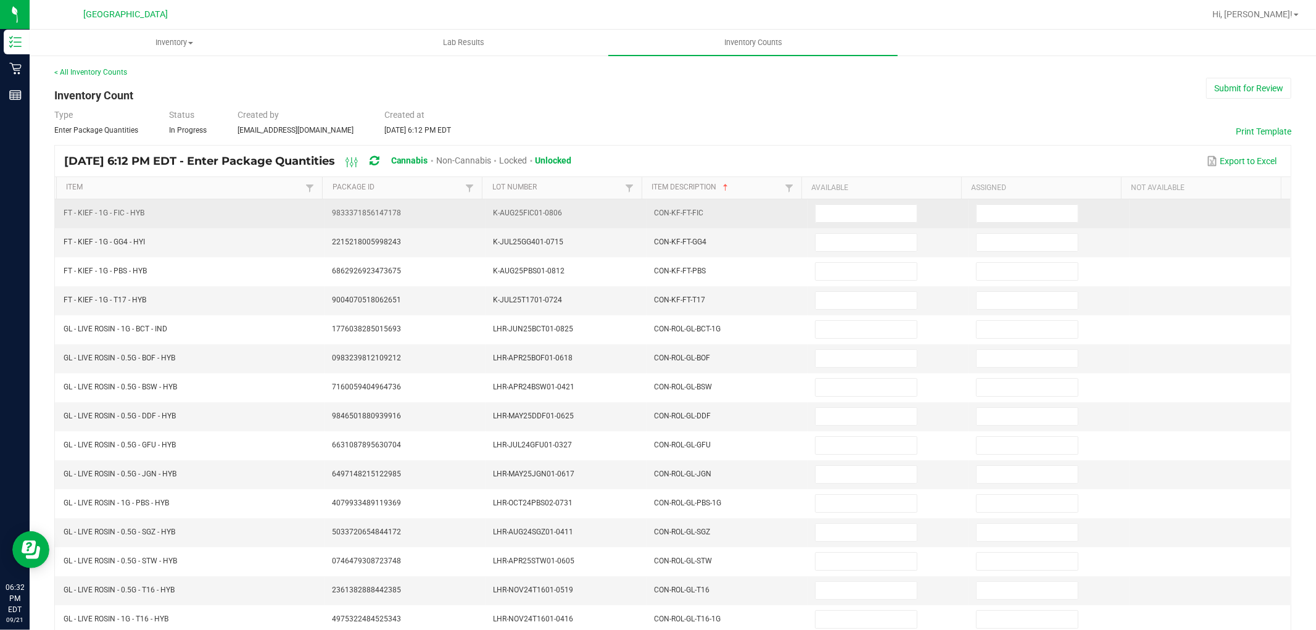
click at [834, 204] on td at bounding box center [887, 213] width 161 height 29
click at [835, 210] on input at bounding box center [865, 213] width 101 height 17
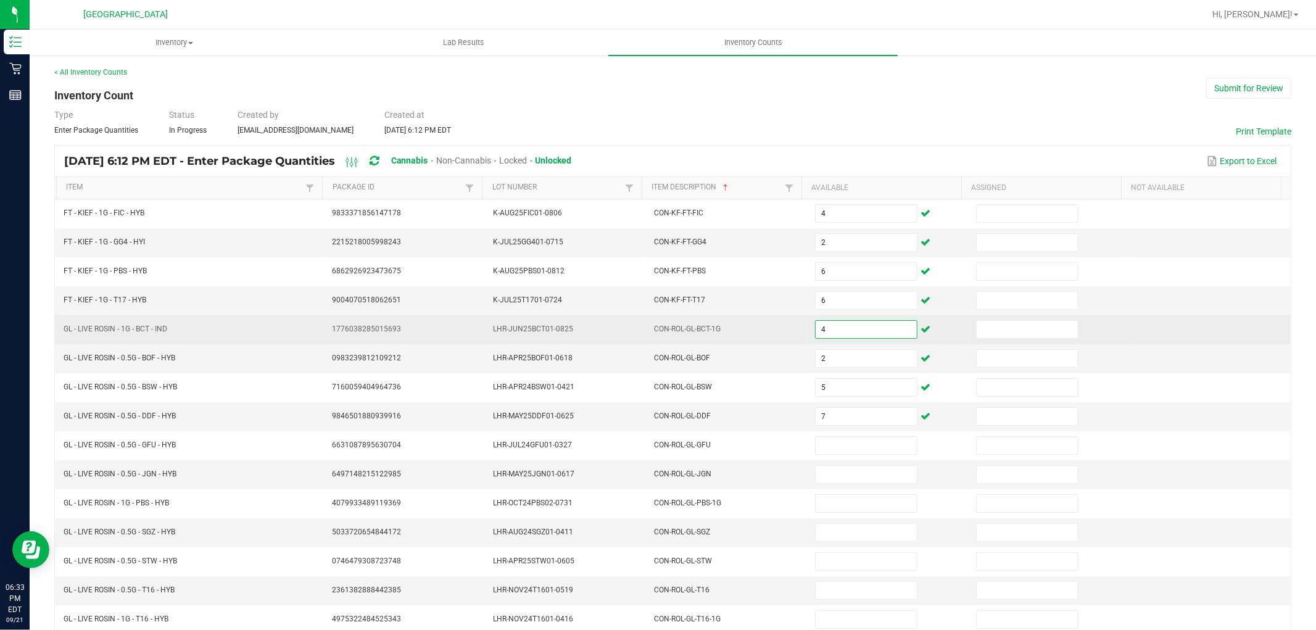
click at [836, 334] on input "4" at bounding box center [865, 329] width 101 height 17
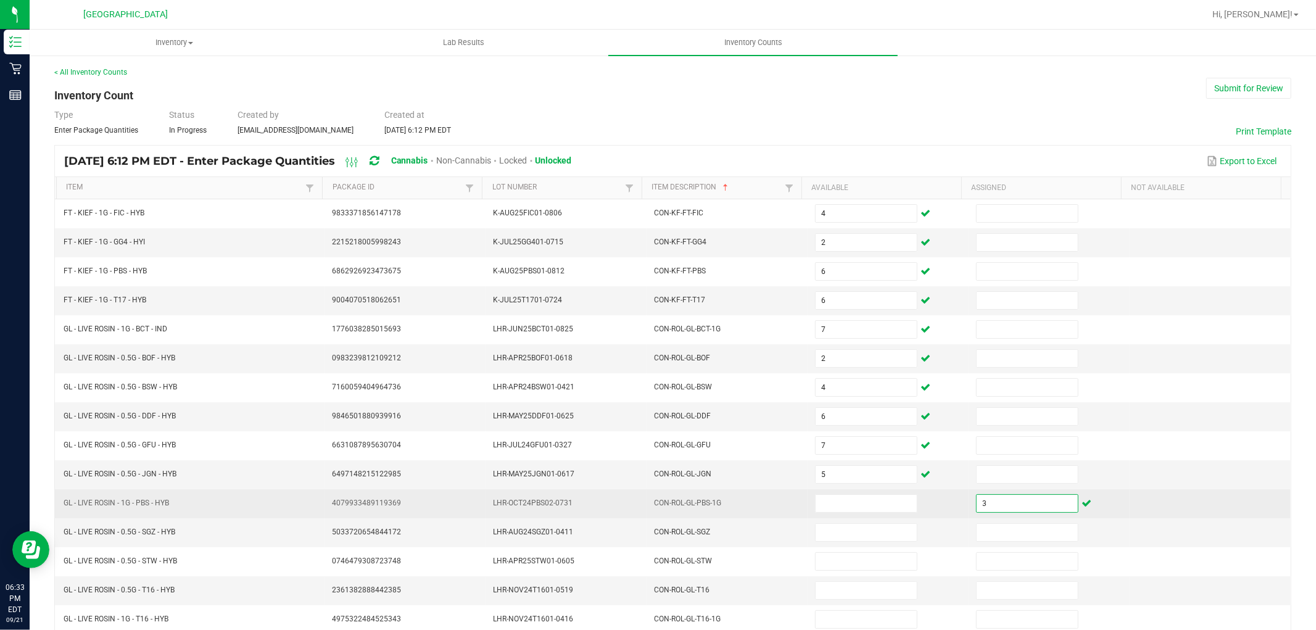
click at [989, 512] on input "3" at bounding box center [1026, 503] width 101 height 17
click at [815, 505] on input at bounding box center [865, 503] width 101 height 17
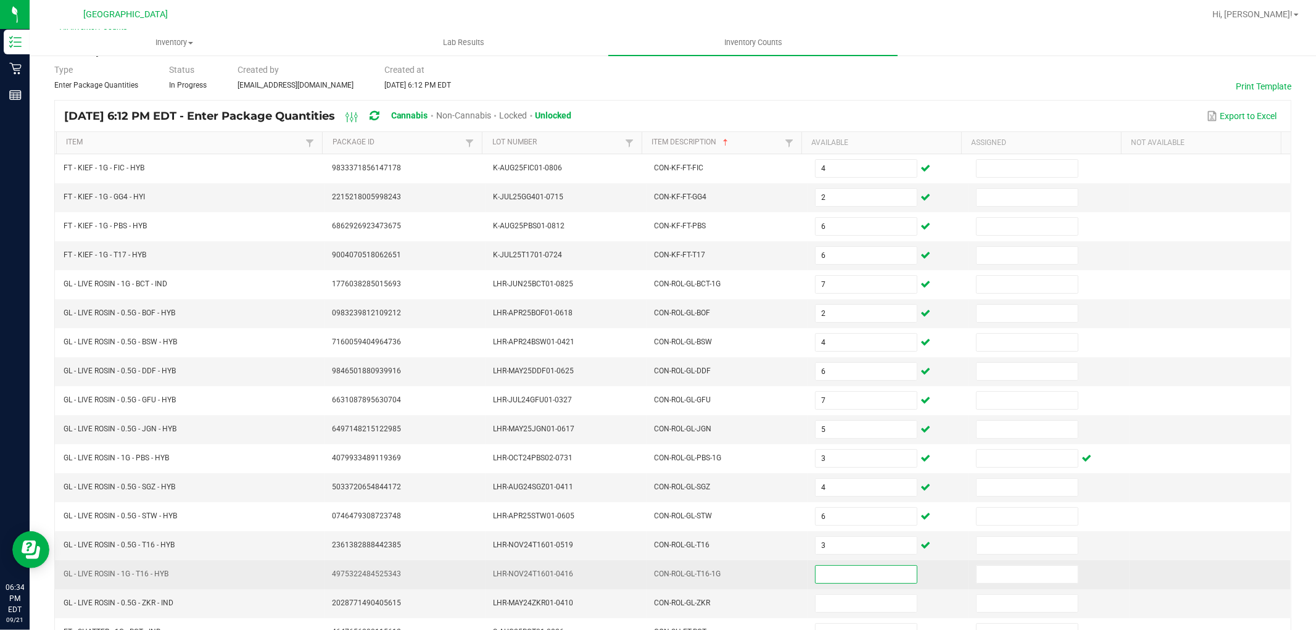
scroll to position [69, 0]
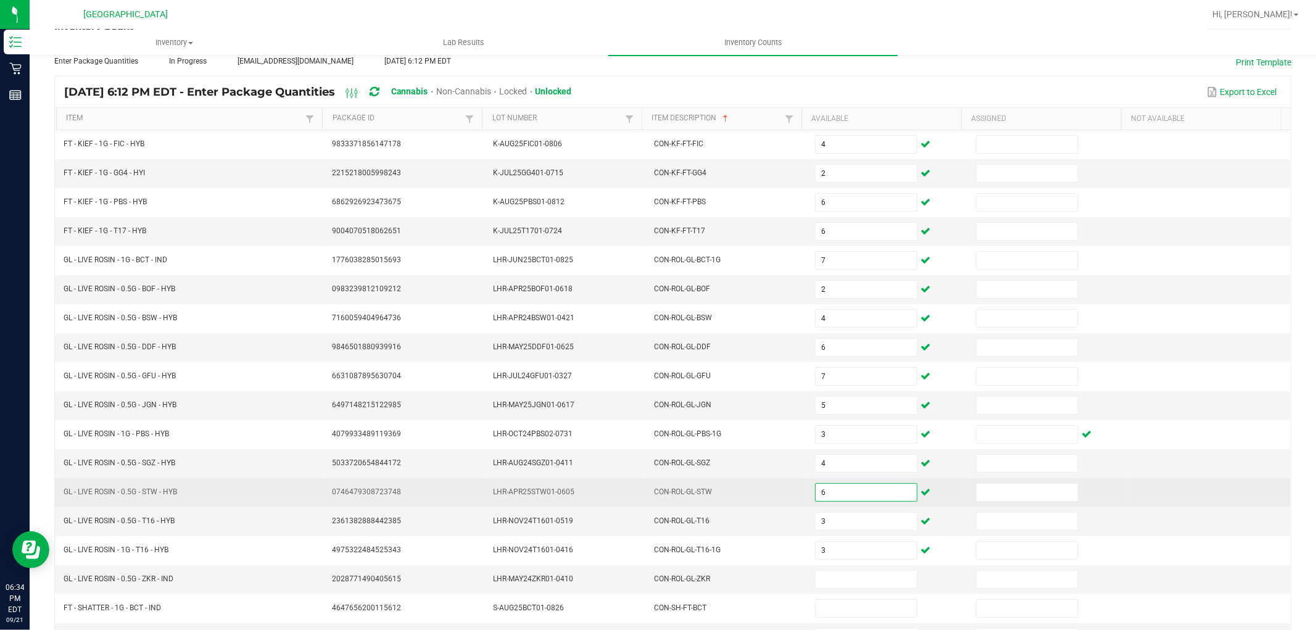
click at [832, 497] on input "6" at bounding box center [865, 492] width 101 height 17
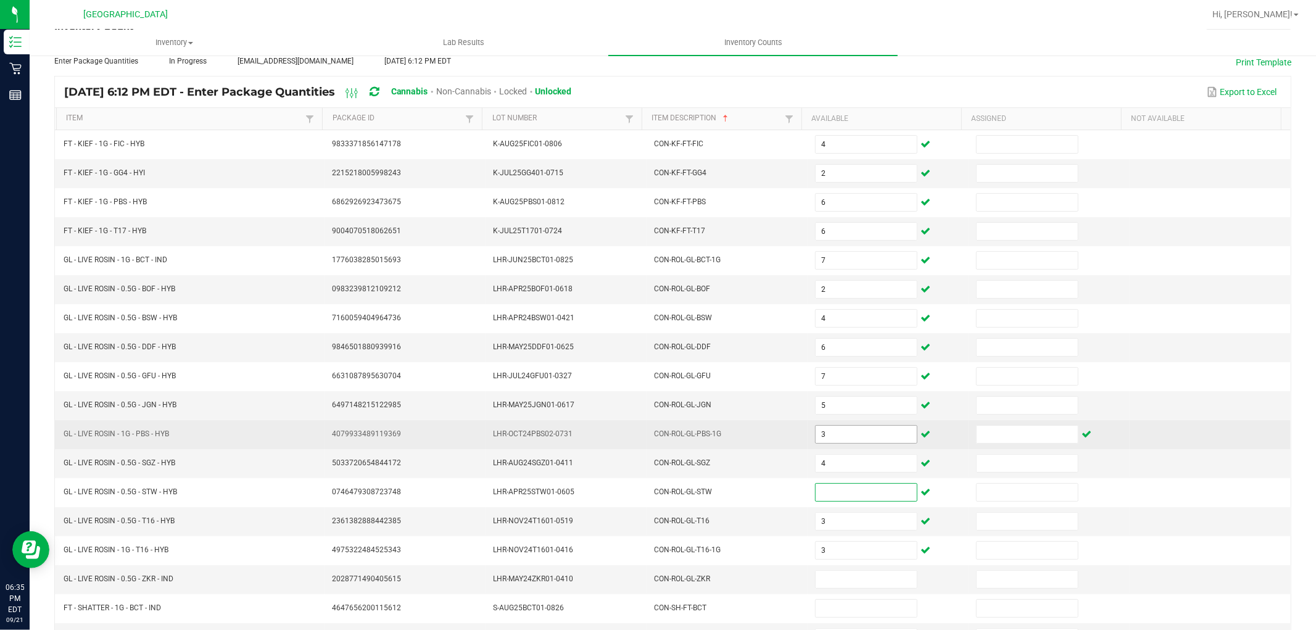
click at [827, 439] on input "3" at bounding box center [865, 434] width 101 height 17
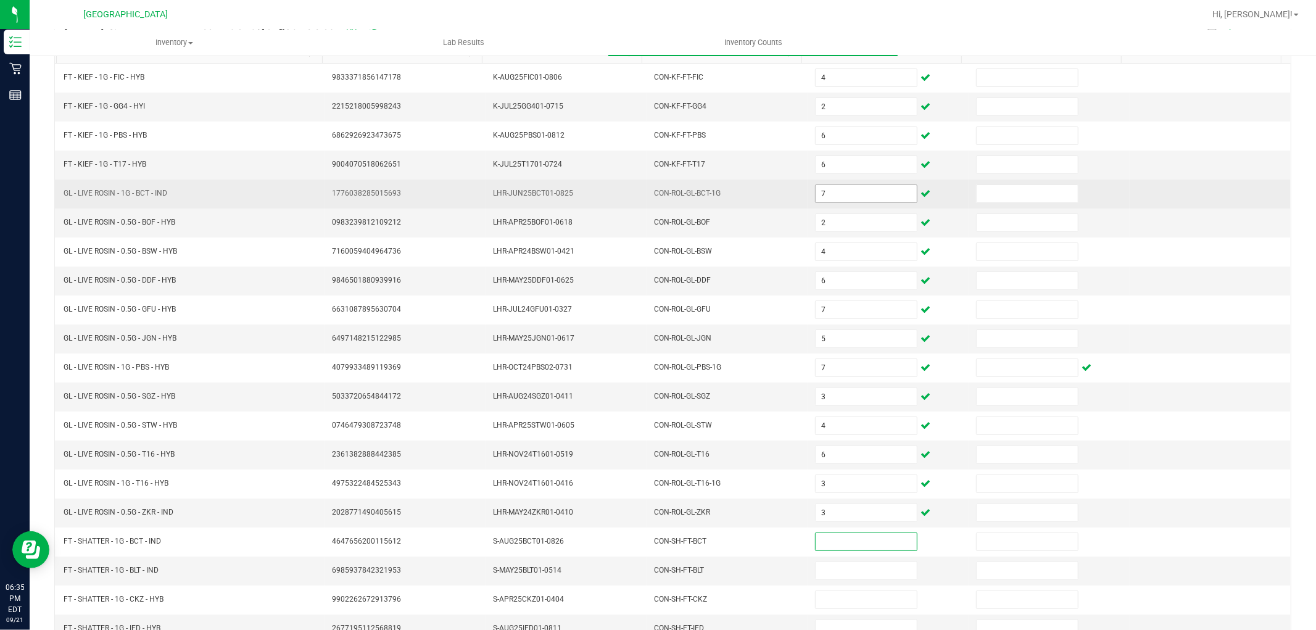
scroll to position [196, 0]
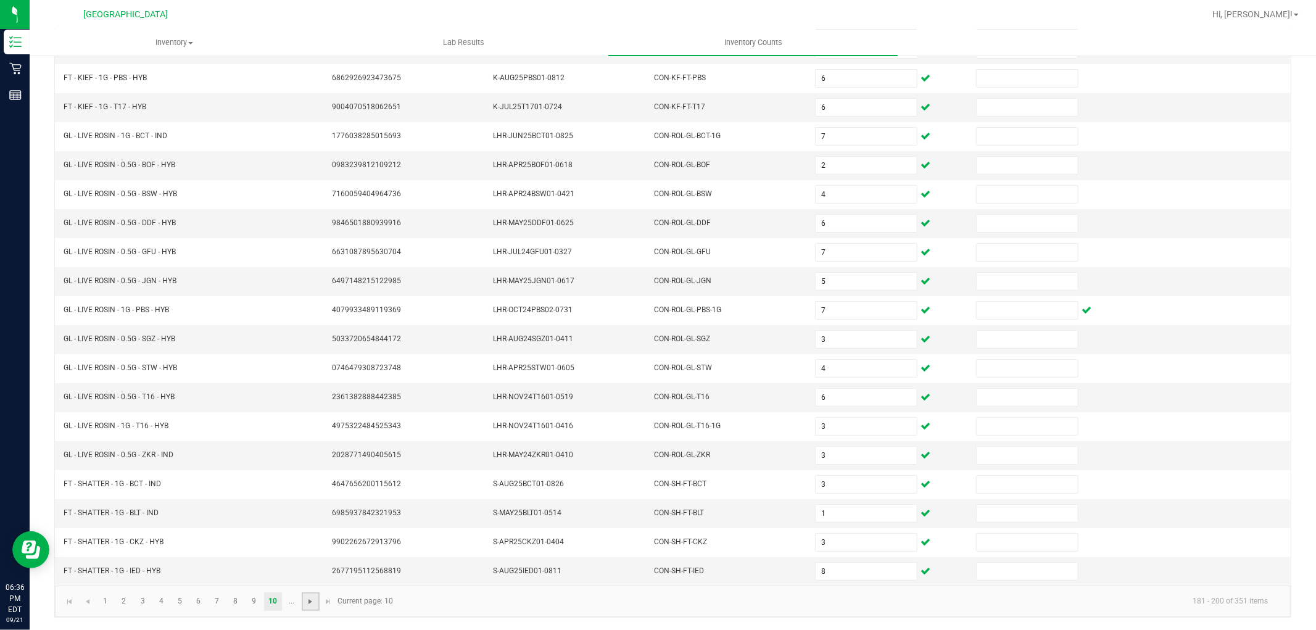
click at [312, 601] on span "Go to the next page" at bounding box center [310, 602] width 10 height 10
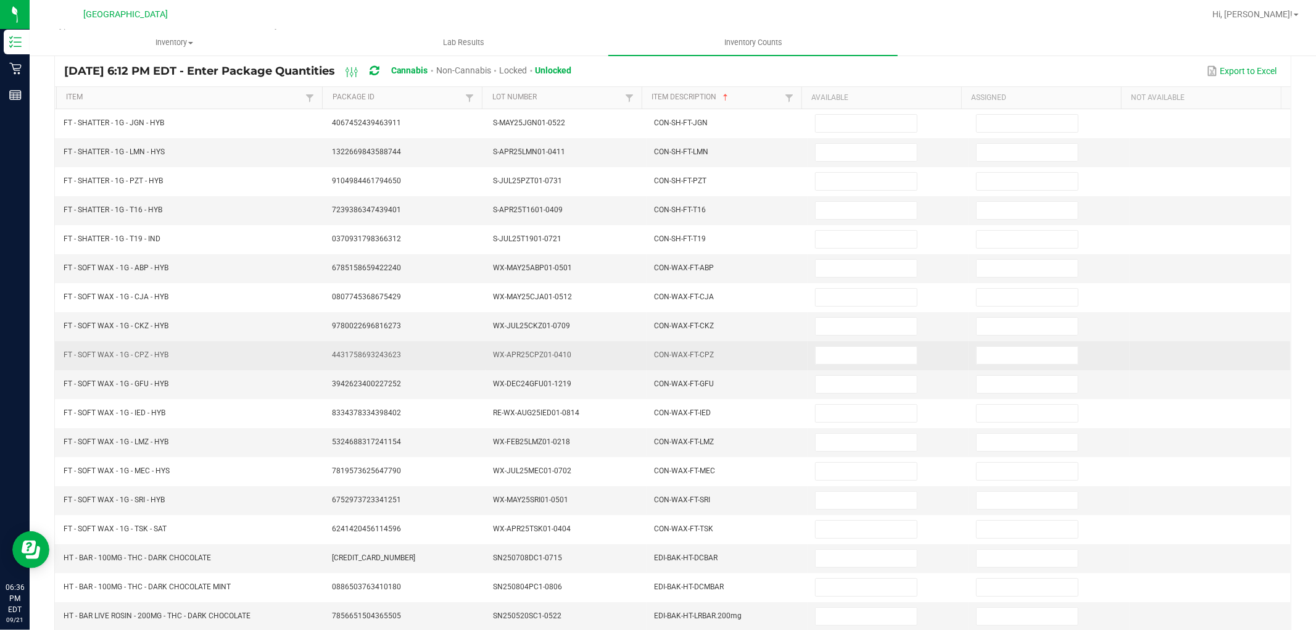
scroll to position [59, 0]
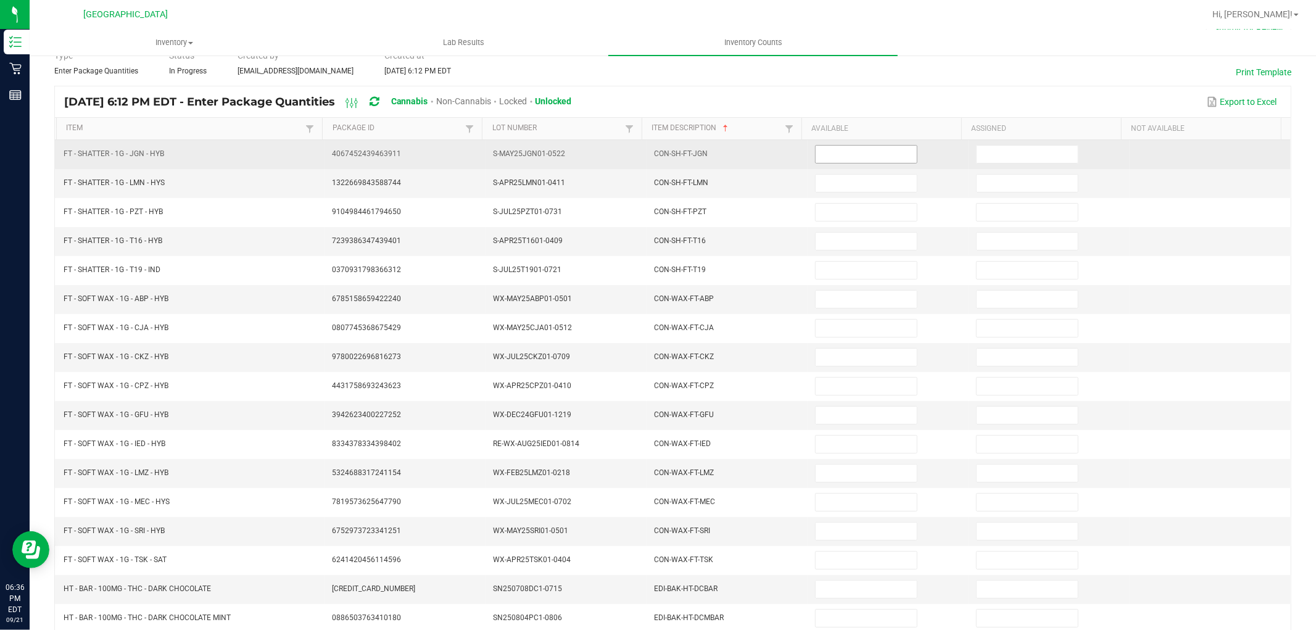
click at [882, 156] on input at bounding box center [865, 154] width 101 height 17
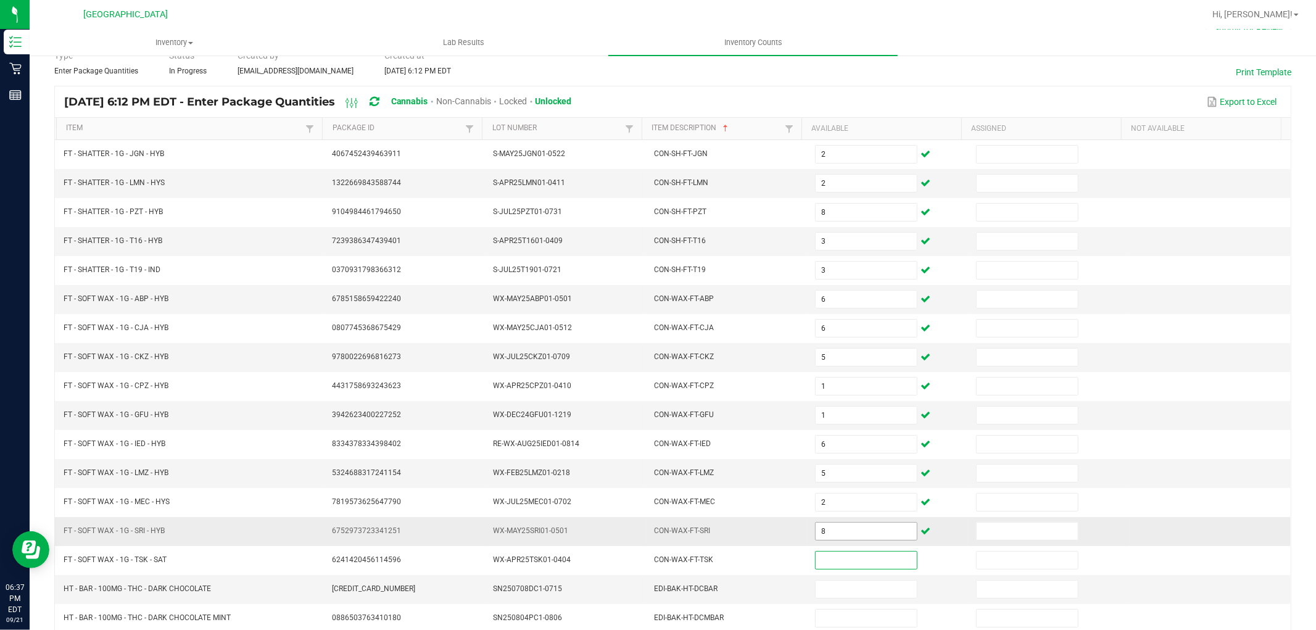
click at [838, 532] on input "8" at bounding box center [865, 530] width 101 height 17
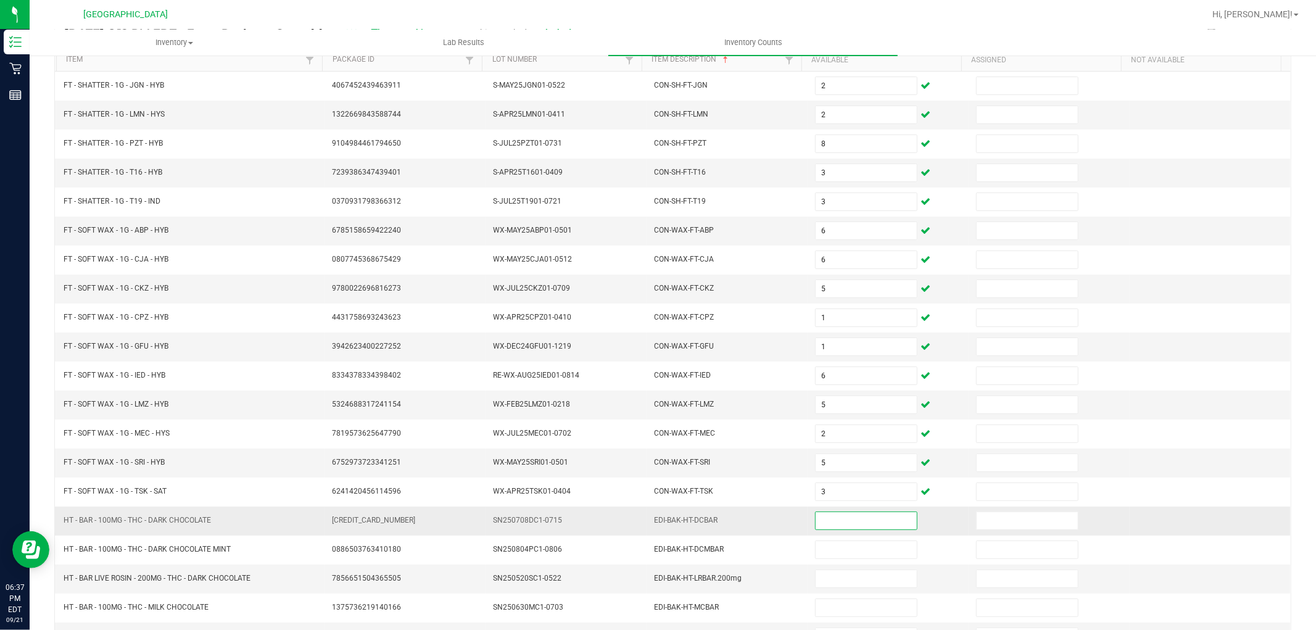
scroll to position [196, 0]
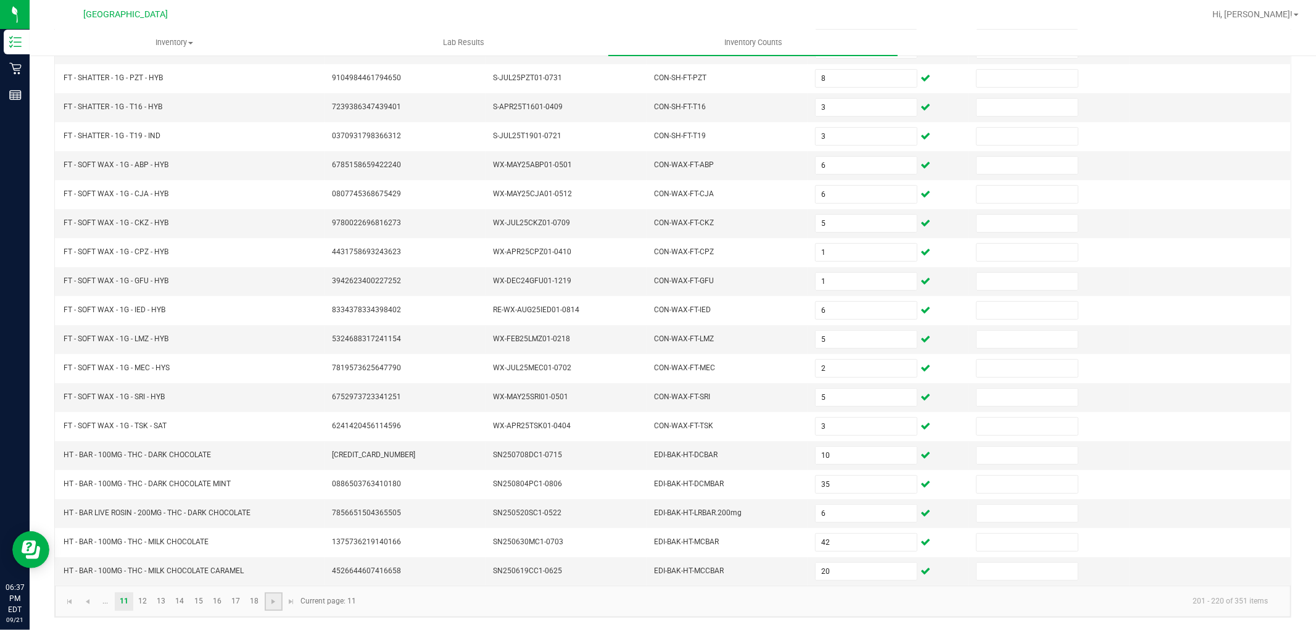
click at [278, 598] on link at bounding box center [274, 601] width 18 height 19
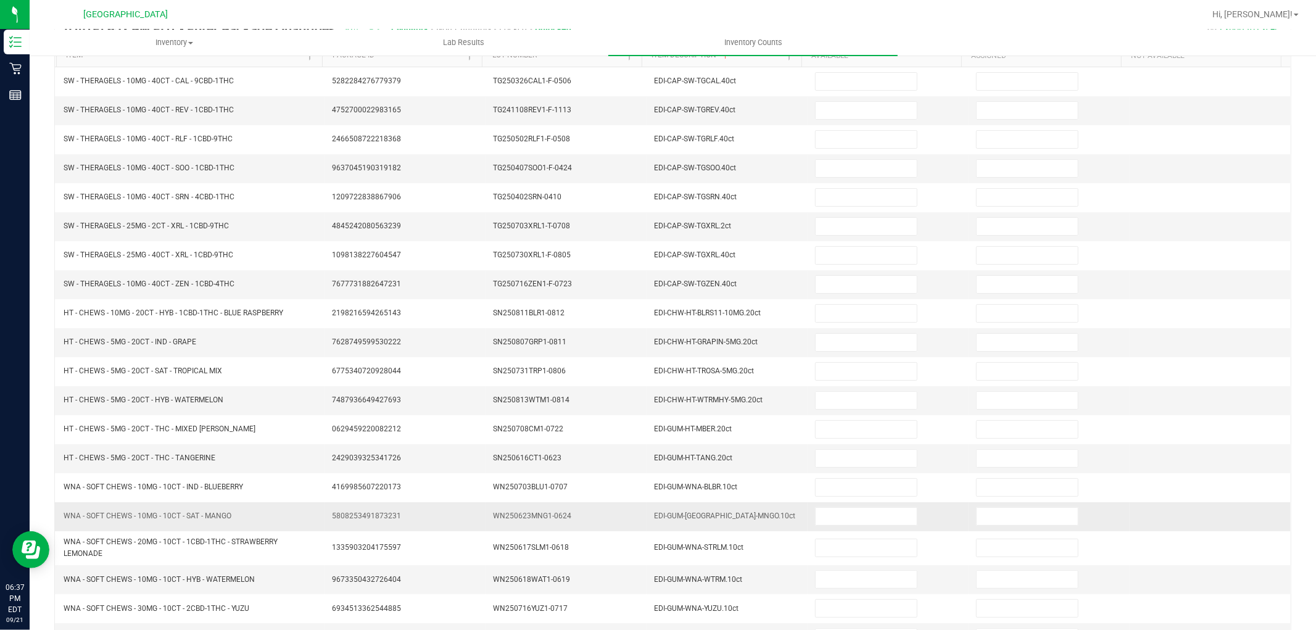
scroll to position [59, 0]
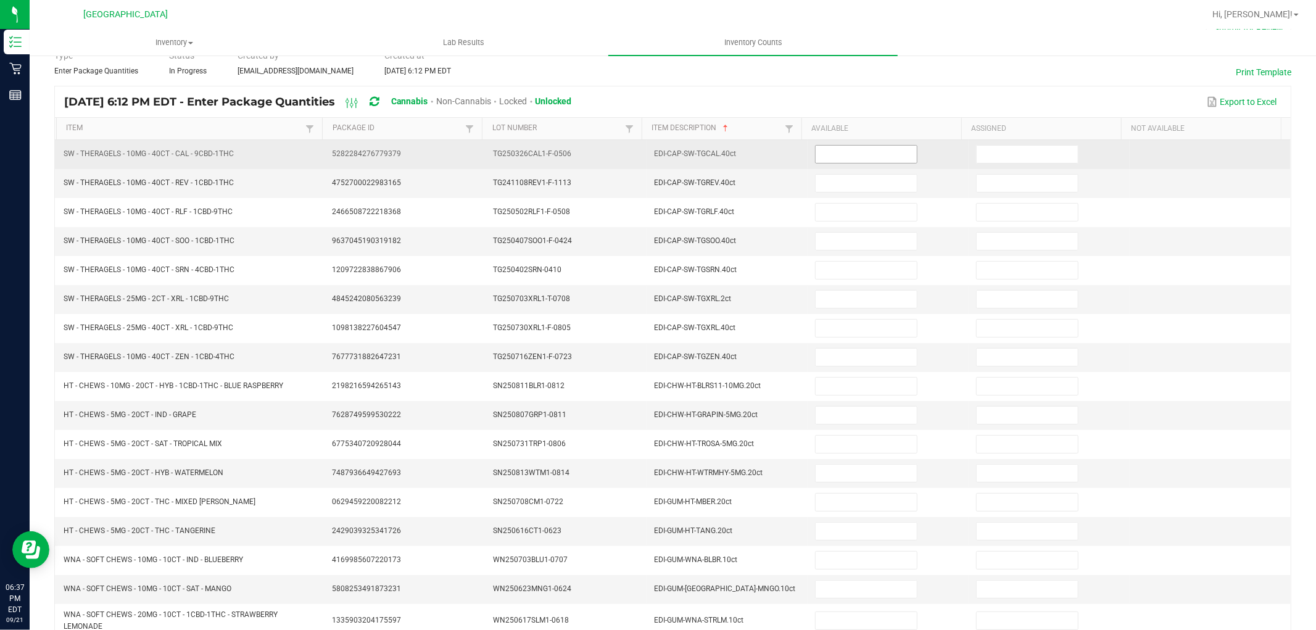
click at [821, 154] on input at bounding box center [865, 154] width 101 height 17
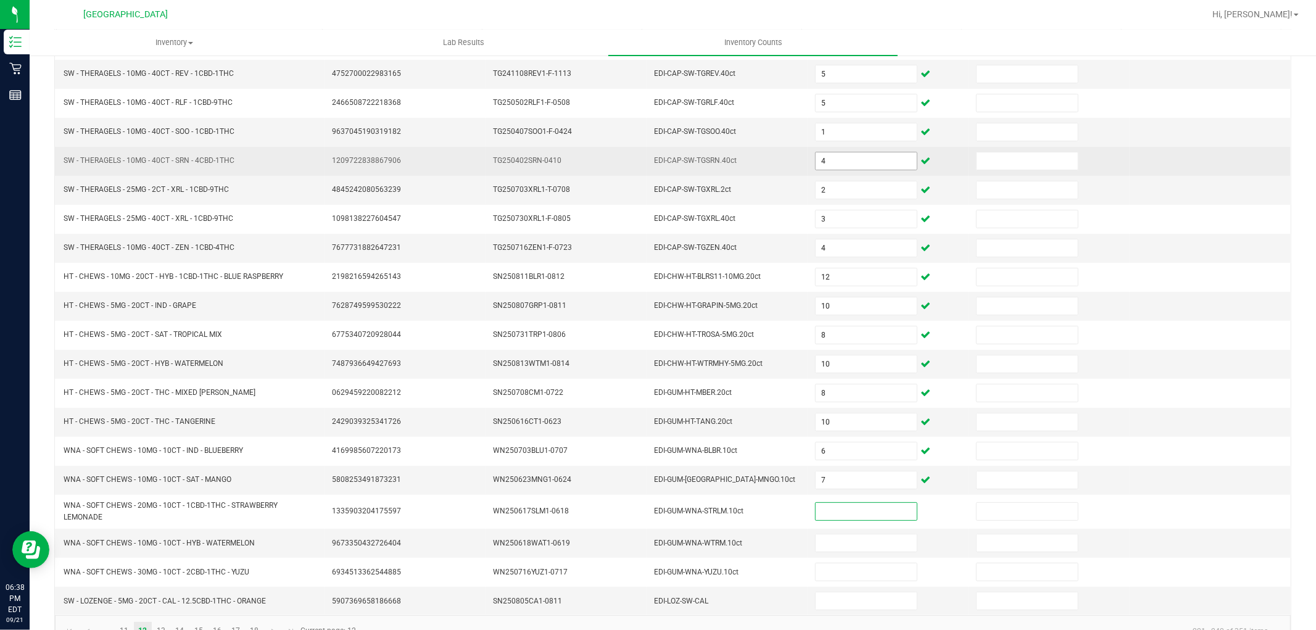
scroll to position [202, 0]
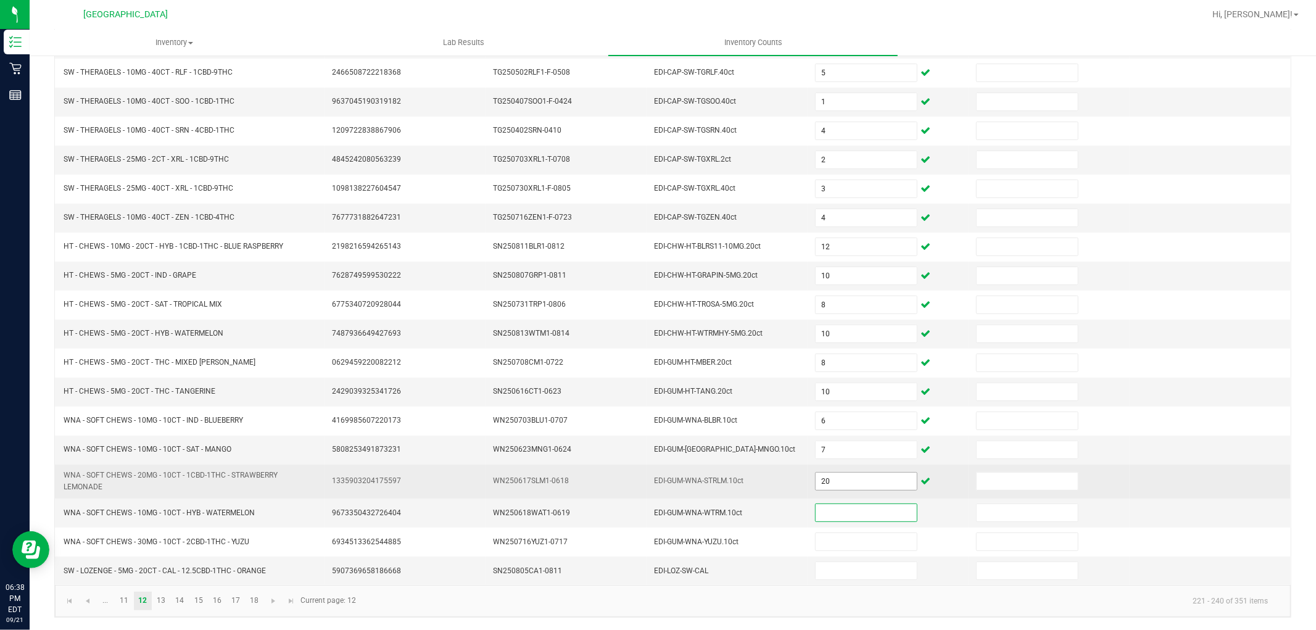
click at [822, 474] on input "20" at bounding box center [865, 481] width 101 height 17
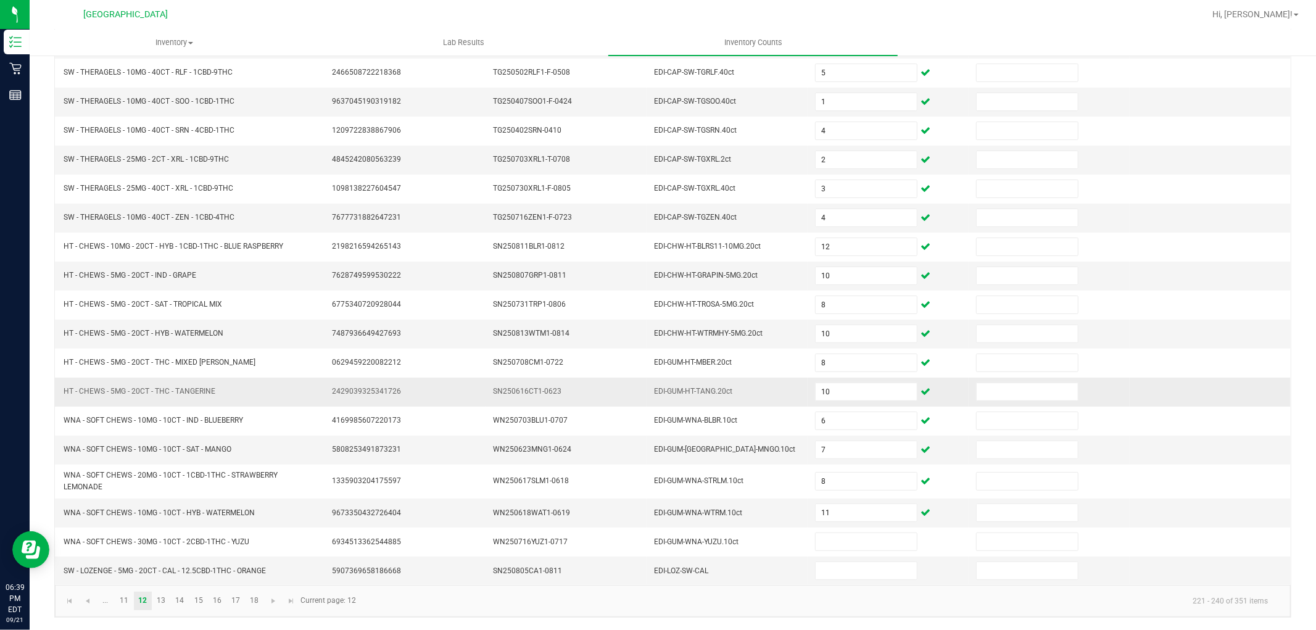
click at [842, 378] on td "10" at bounding box center [887, 392] width 161 height 29
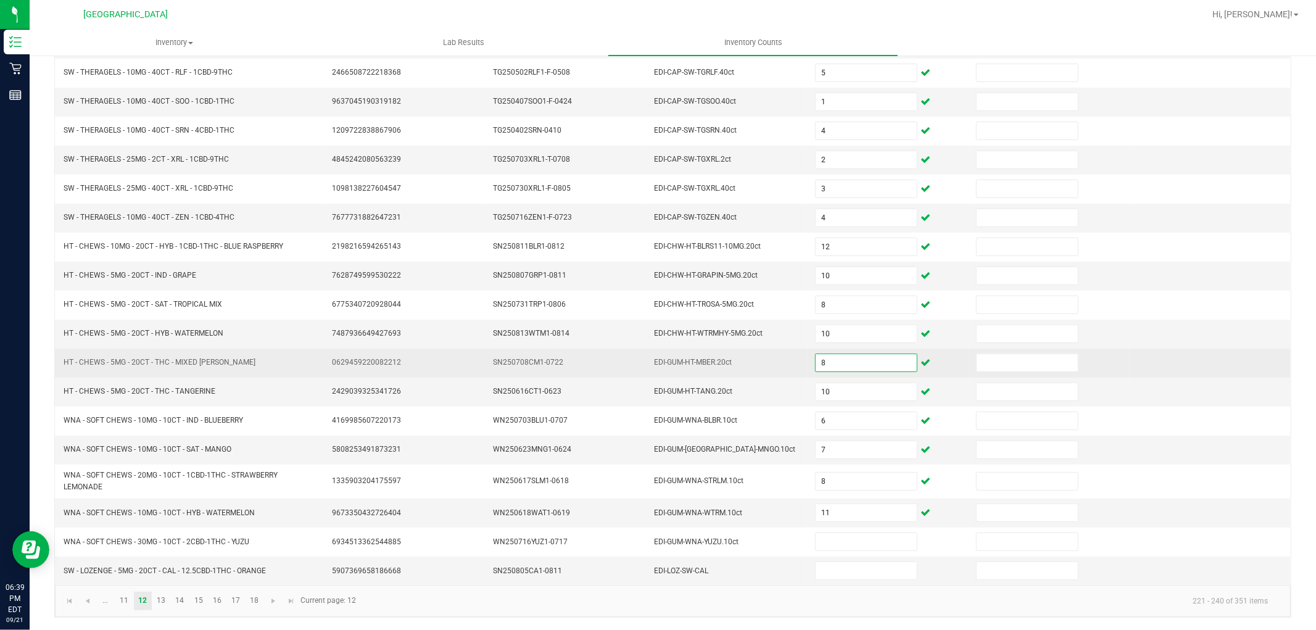
click at [841, 368] on input "8" at bounding box center [865, 362] width 101 height 17
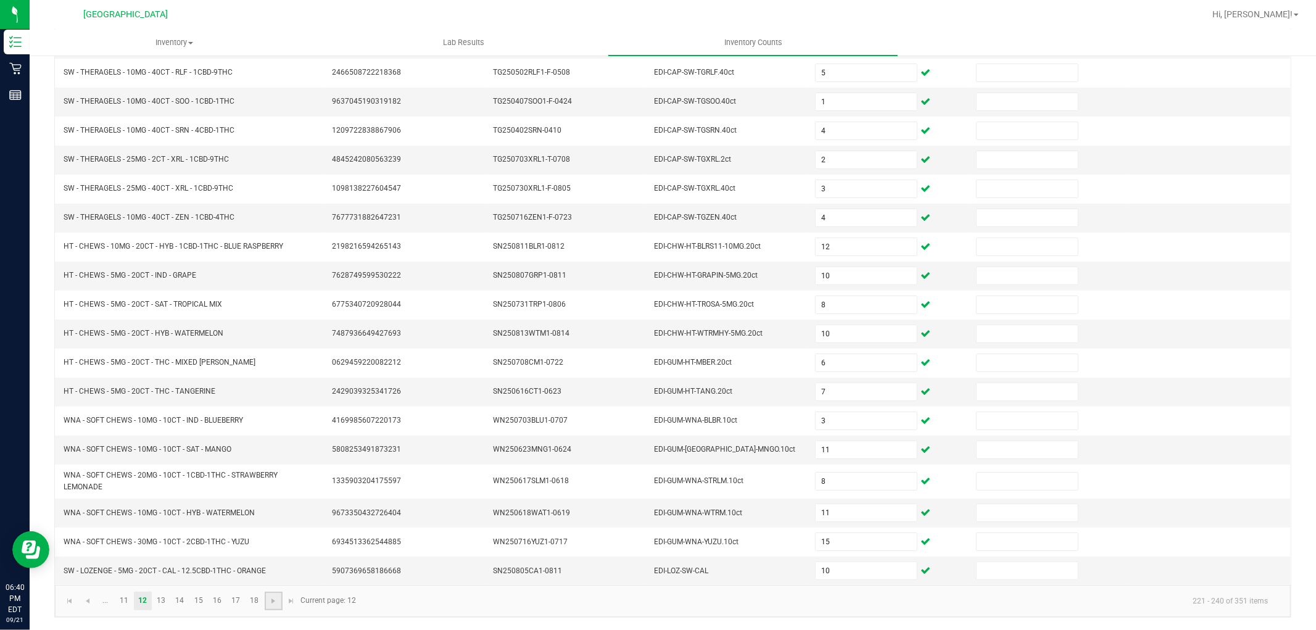
click at [266, 595] on link at bounding box center [274, 601] width 18 height 19
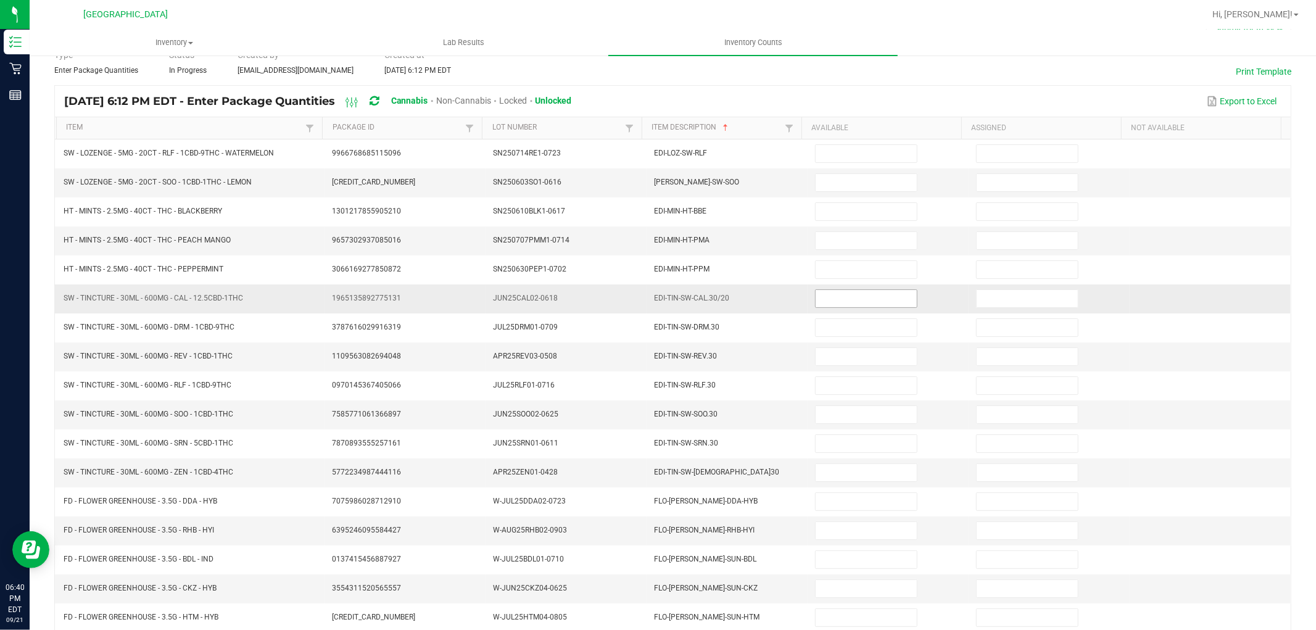
scroll to position [59, 0]
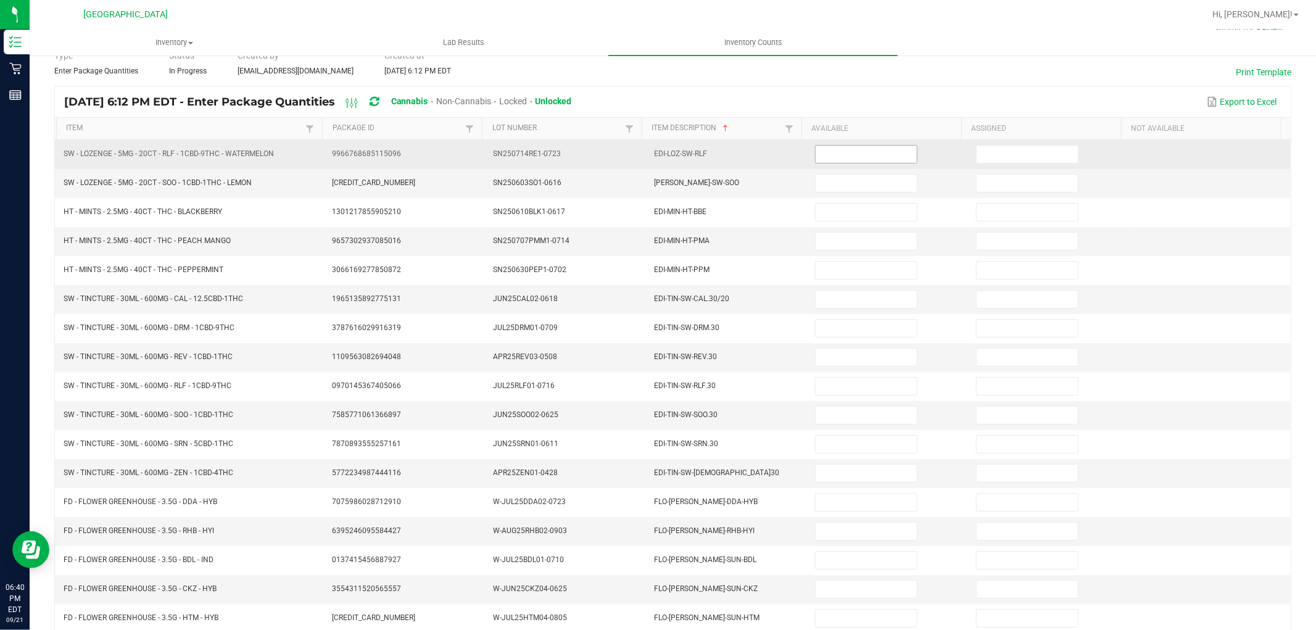
click at [850, 159] on input at bounding box center [865, 154] width 101 height 17
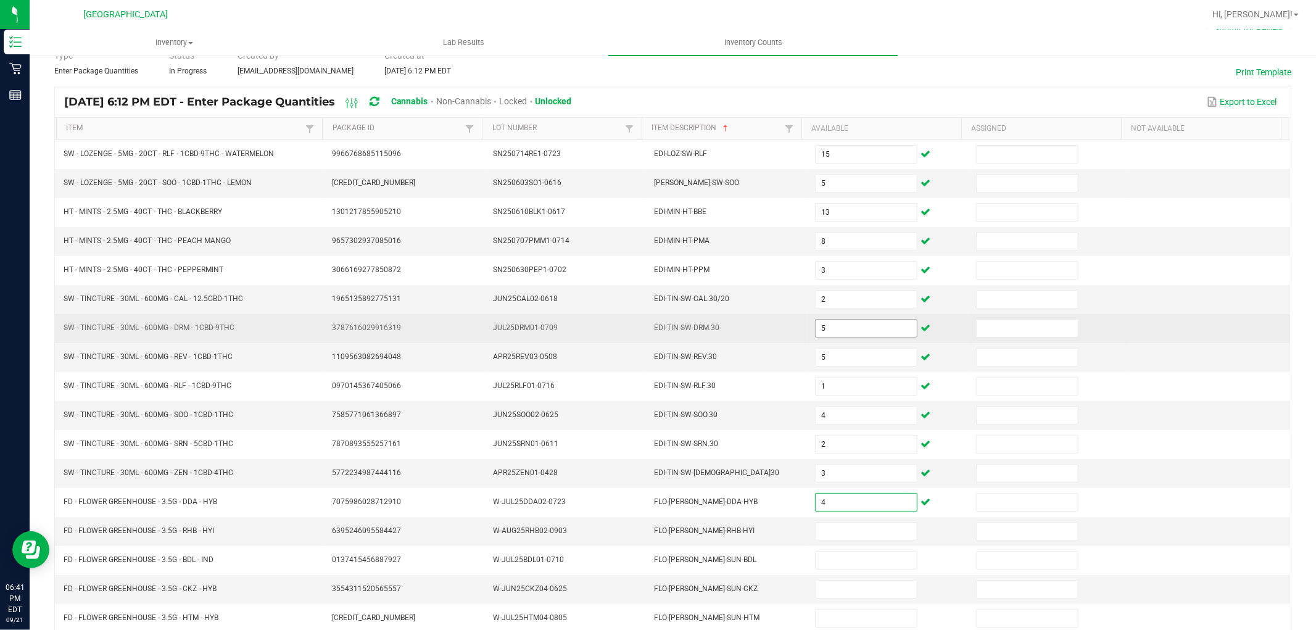
click at [833, 333] on input "5" at bounding box center [865, 328] width 101 height 17
click at [837, 334] on input "0" at bounding box center [865, 328] width 101 height 17
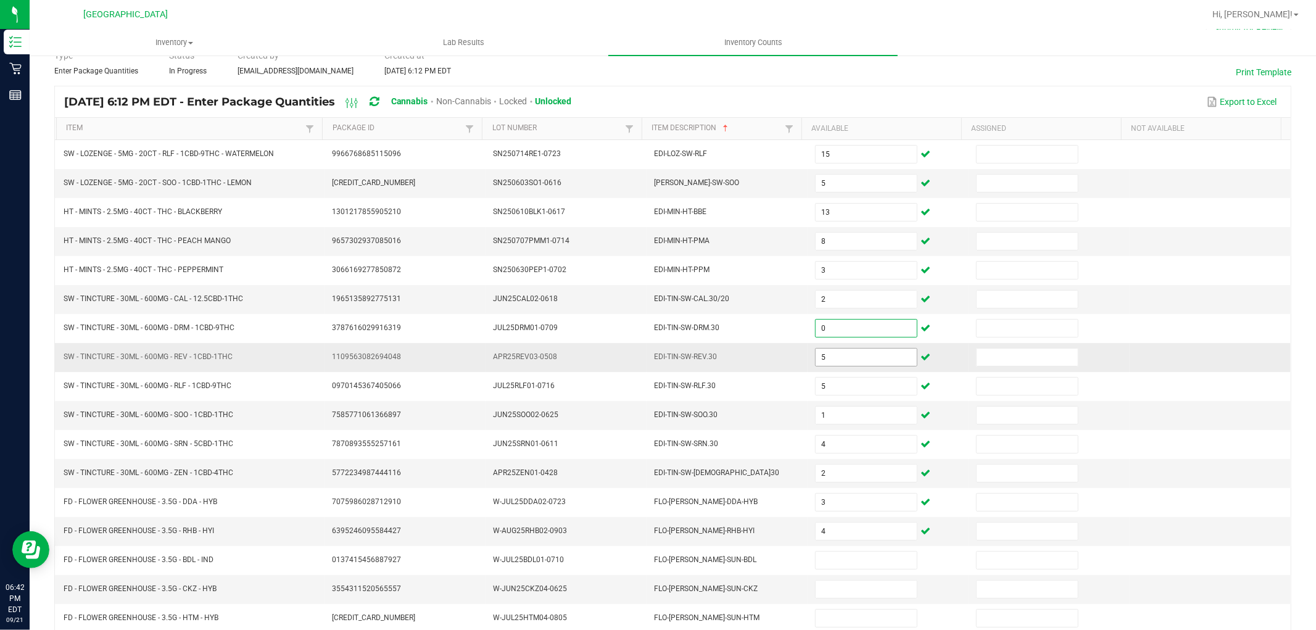
drag, startPoint x: 838, startPoint y: 347, endPoint x: 837, endPoint y: 353, distance: 6.2
click at [838, 350] on td "5" at bounding box center [887, 357] width 161 height 29
click at [837, 357] on input "5" at bounding box center [865, 357] width 101 height 17
click at [815, 532] on input "4" at bounding box center [865, 530] width 101 height 17
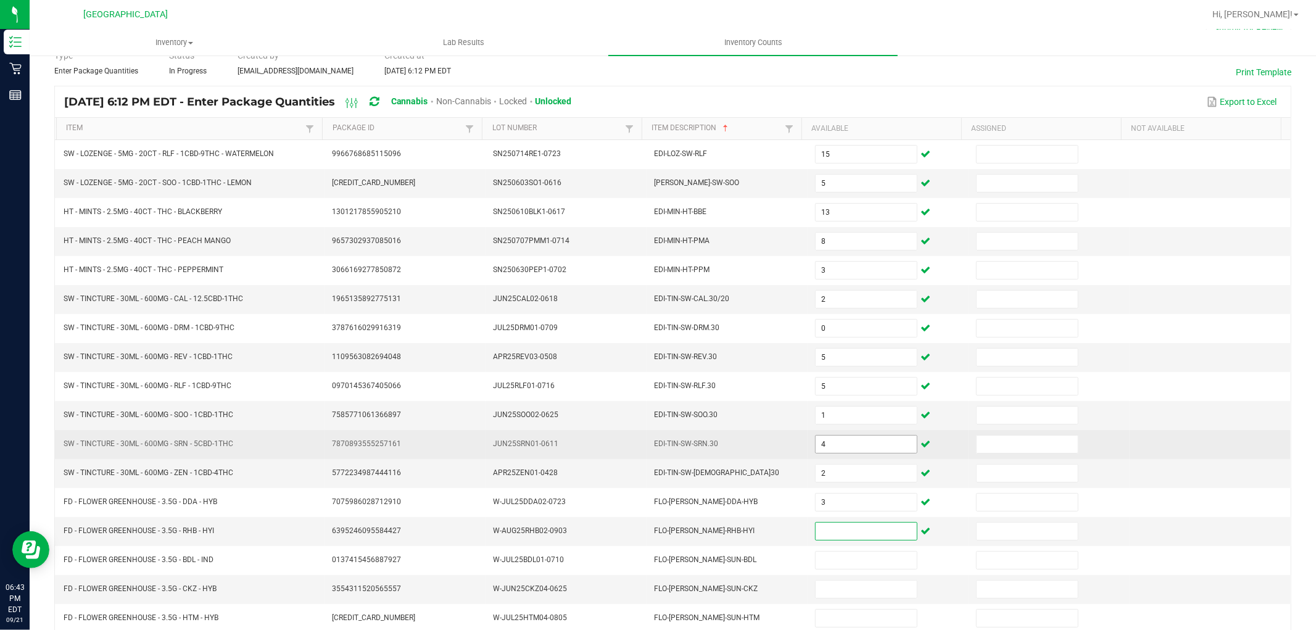
click at [847, 440] on input "4" at bounding box center [865, 444] width 101 height 17
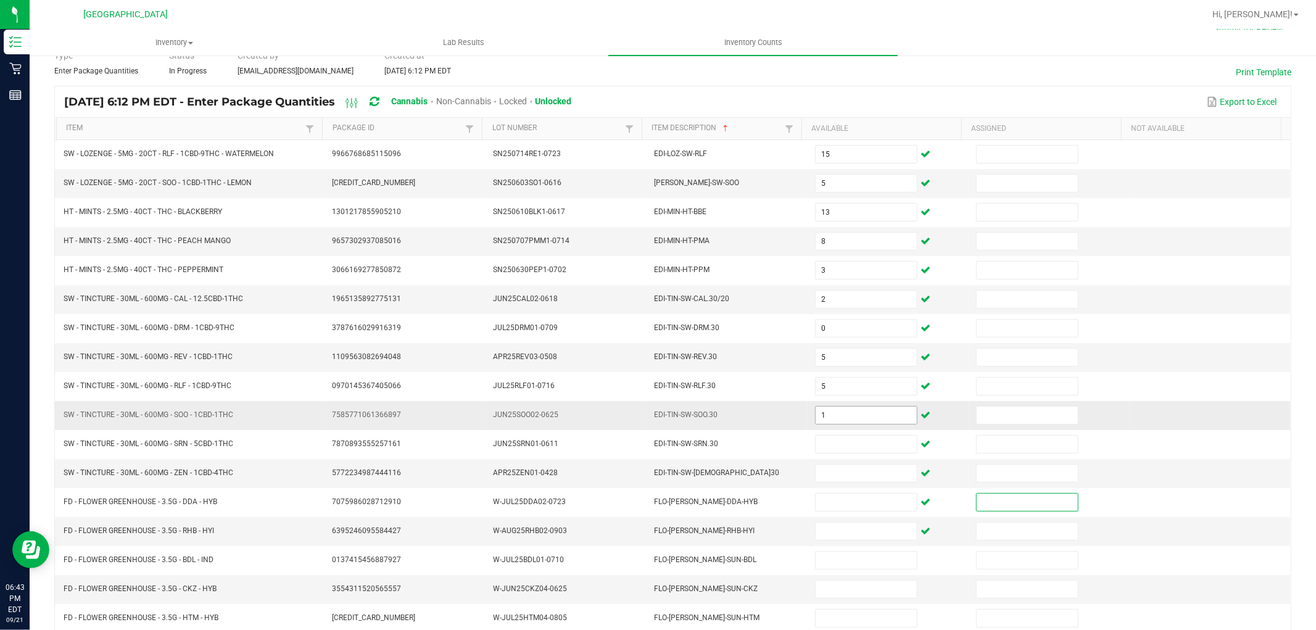
click at [847, 419] on input "1" at bounding box center [865, 415] width 101 height 17
click at [824, 412] on input at bounding box center [865, 415] width 101 height 17
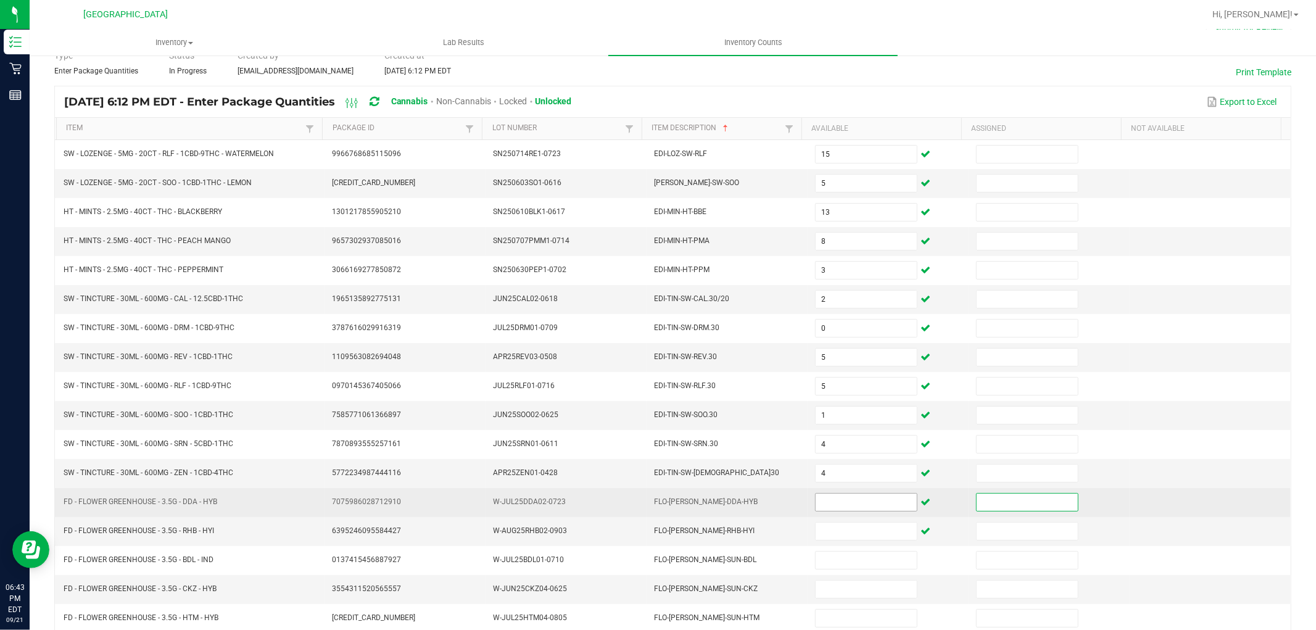
click at [847, 503] on input at bounding box center [865, 501] width 101 height 17
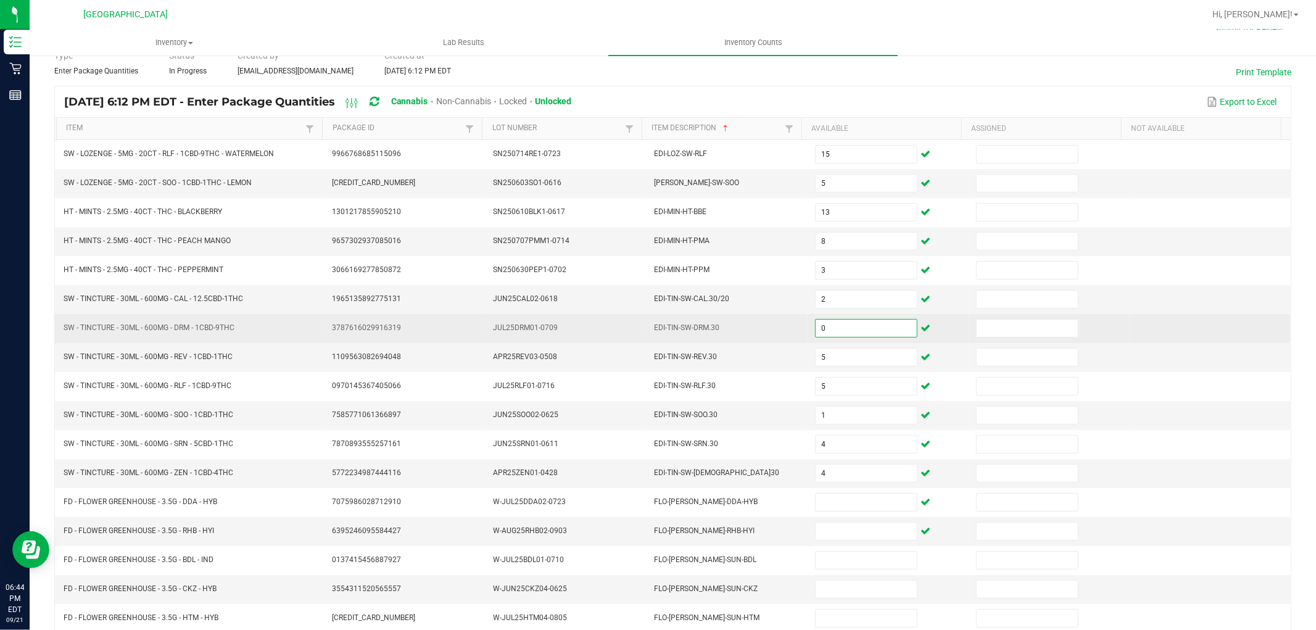
click at [867, 334] on input "0" at bounding box center [865, 328] width 101 height 17
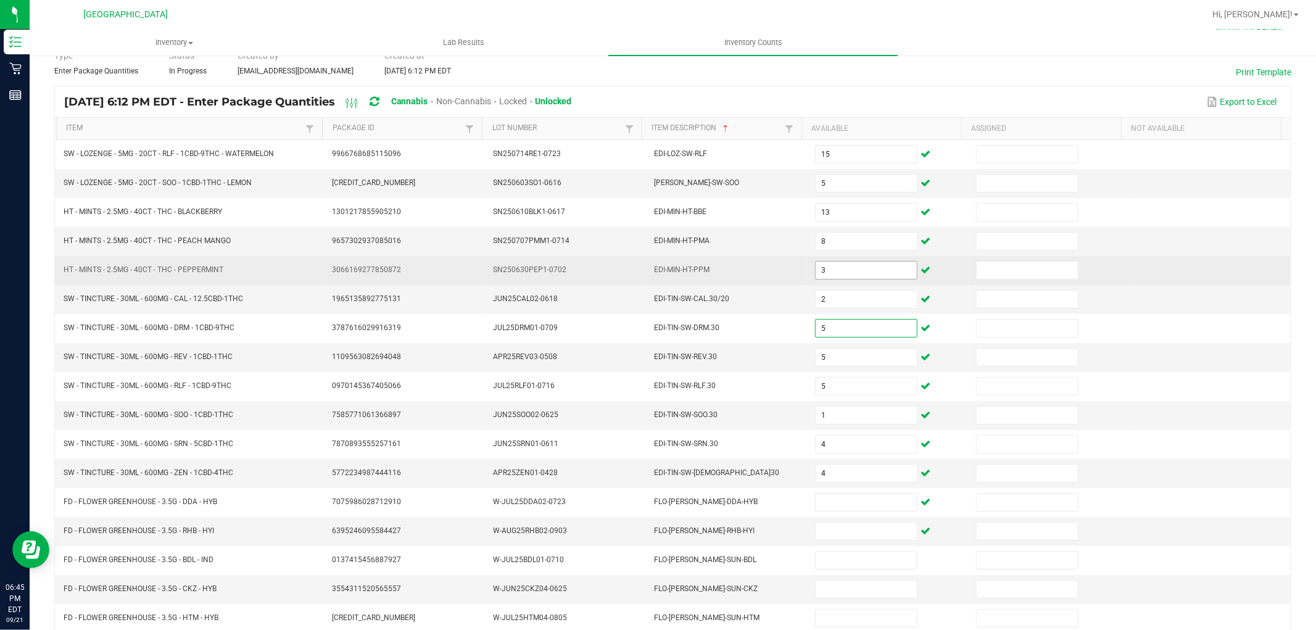
click at [841, 271] on input "3" at bounding box center [865, 270] width 101 height 17
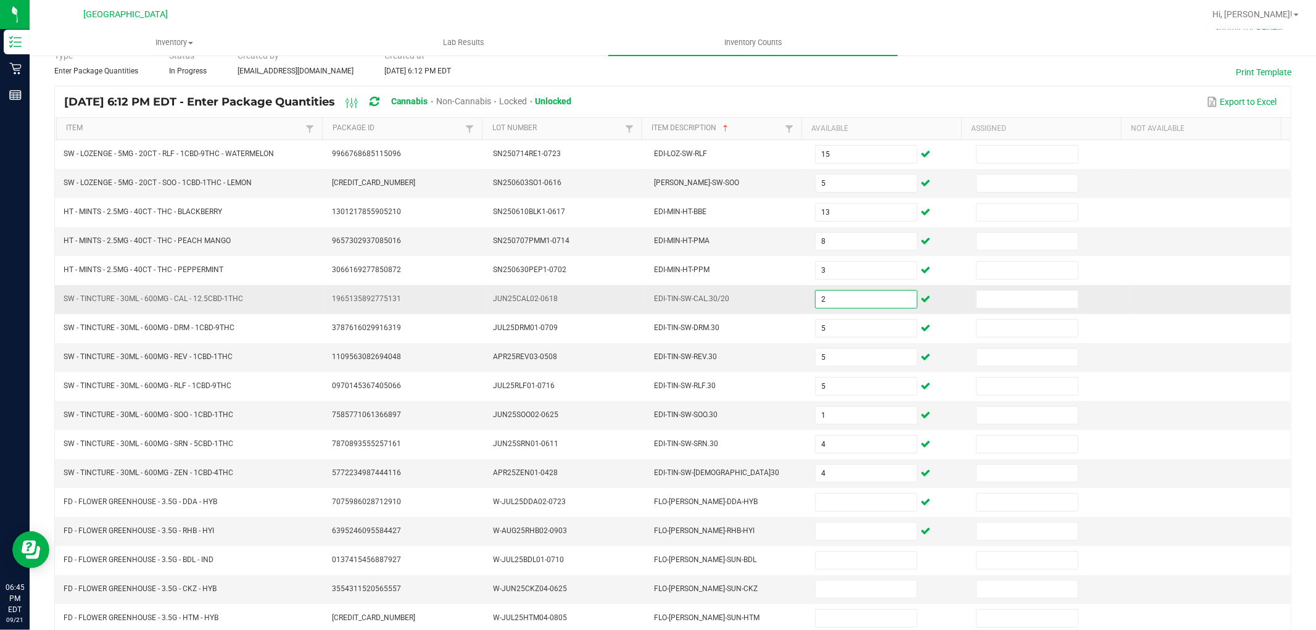
click at [828, 294] on input "2" at bounding box center [865, 299] width 101 height 17
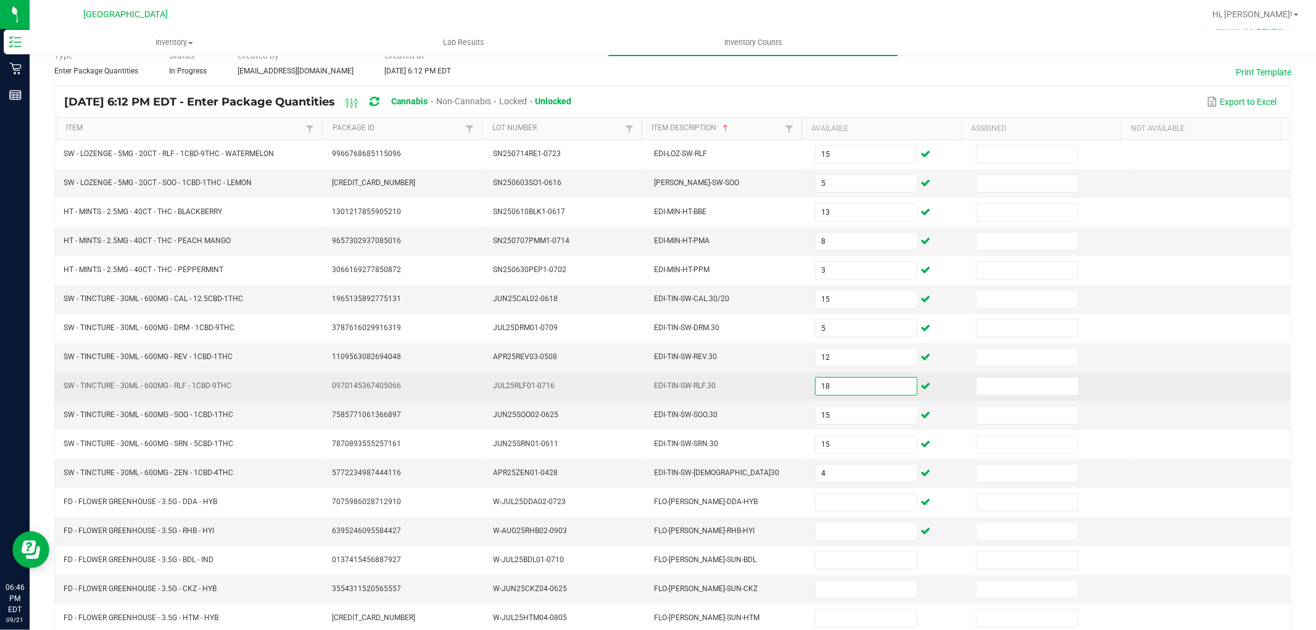
click at [825, 391] on input "18" at bounding box center [865, 386] width 101 height 17
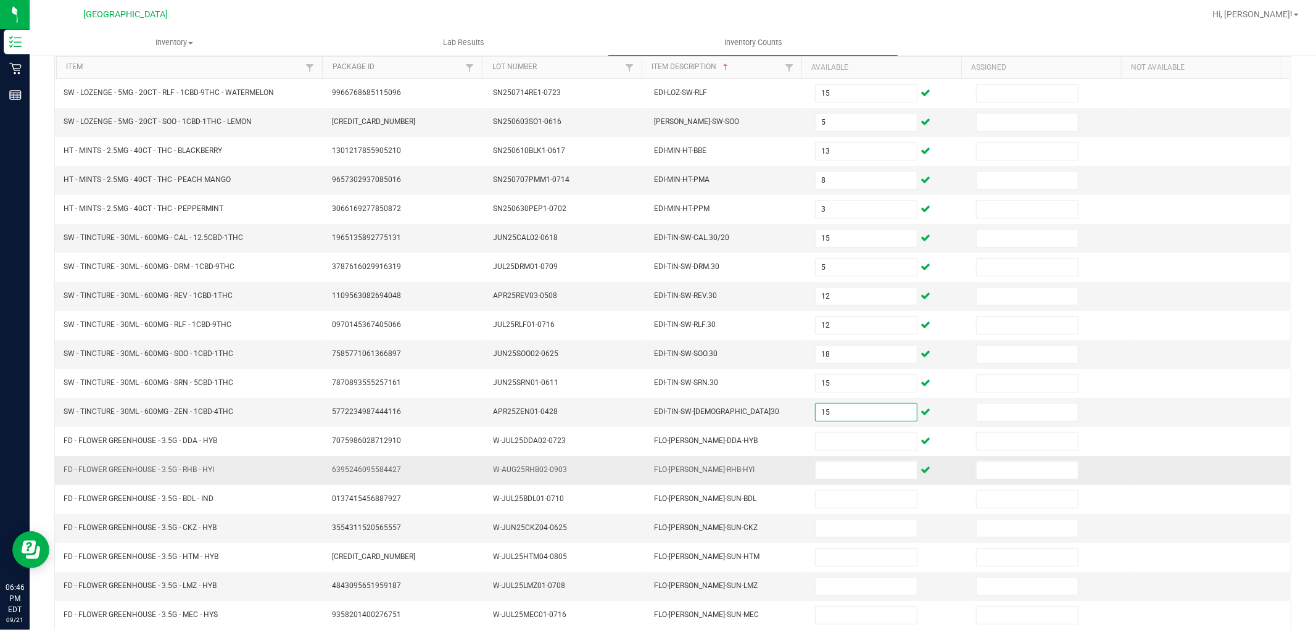
scroll to position [196, 0]
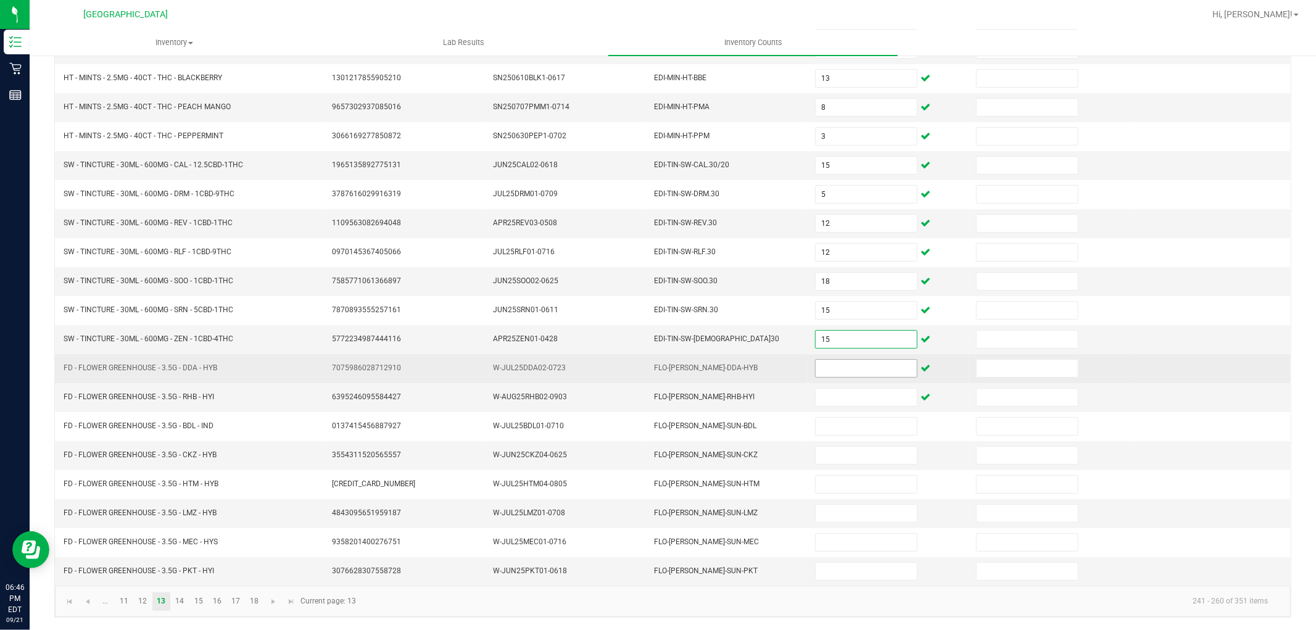
click at [825, 374] on input at bounding box center [865, 368] width 101 height 17
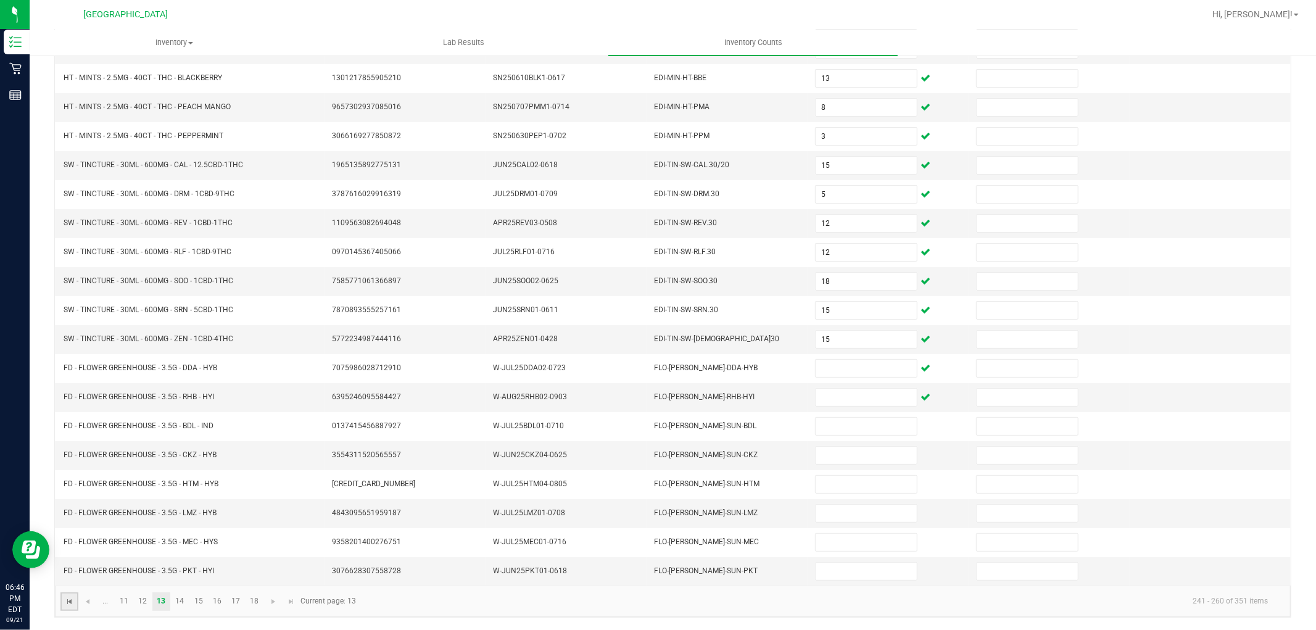
click at [69, 600] on span "Go to the first page" at bounding box center [70, 602] width 10 height 10
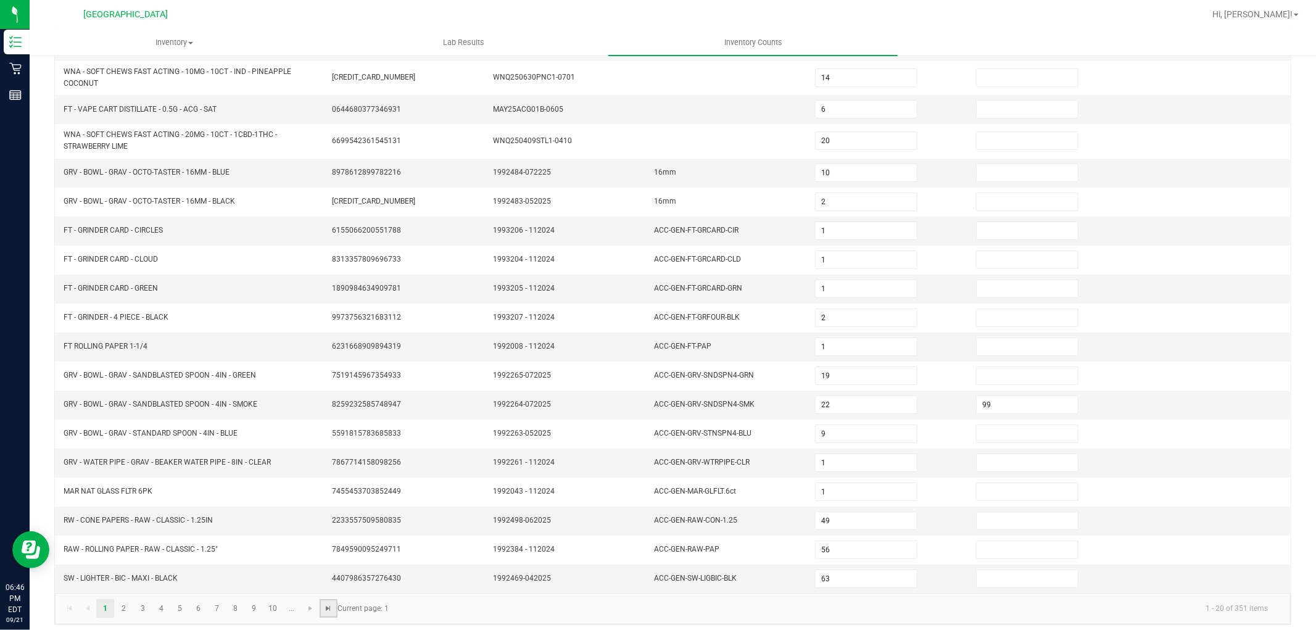
click at [324, 607] on span "Go to the last page" at bounding box center [329, 608] width 10 height 10
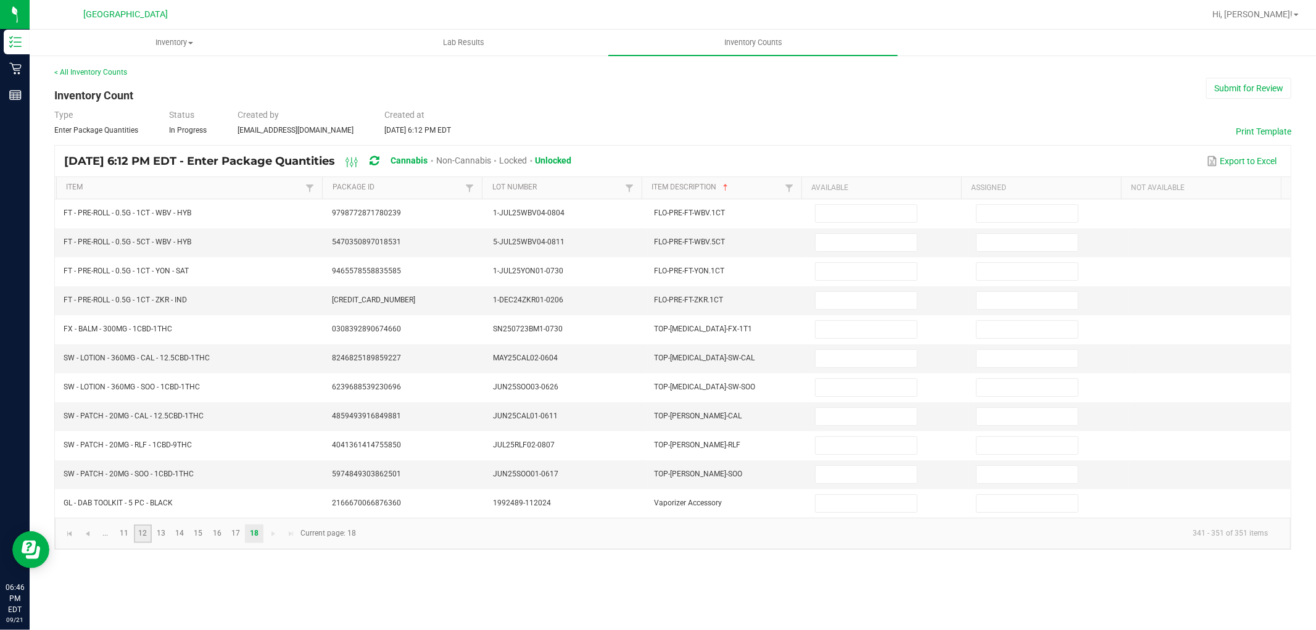
click at [138, 534] on link "12" at bounding box center [143, 533] width 18 height 19
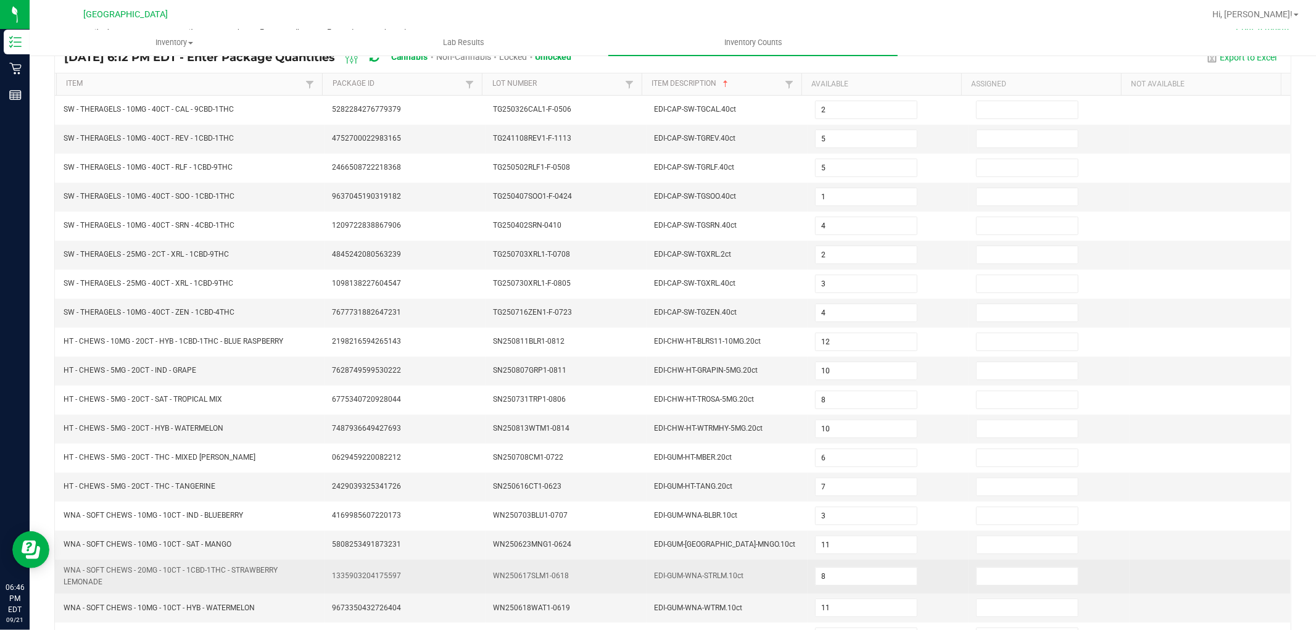
scroll to position [202, 0]
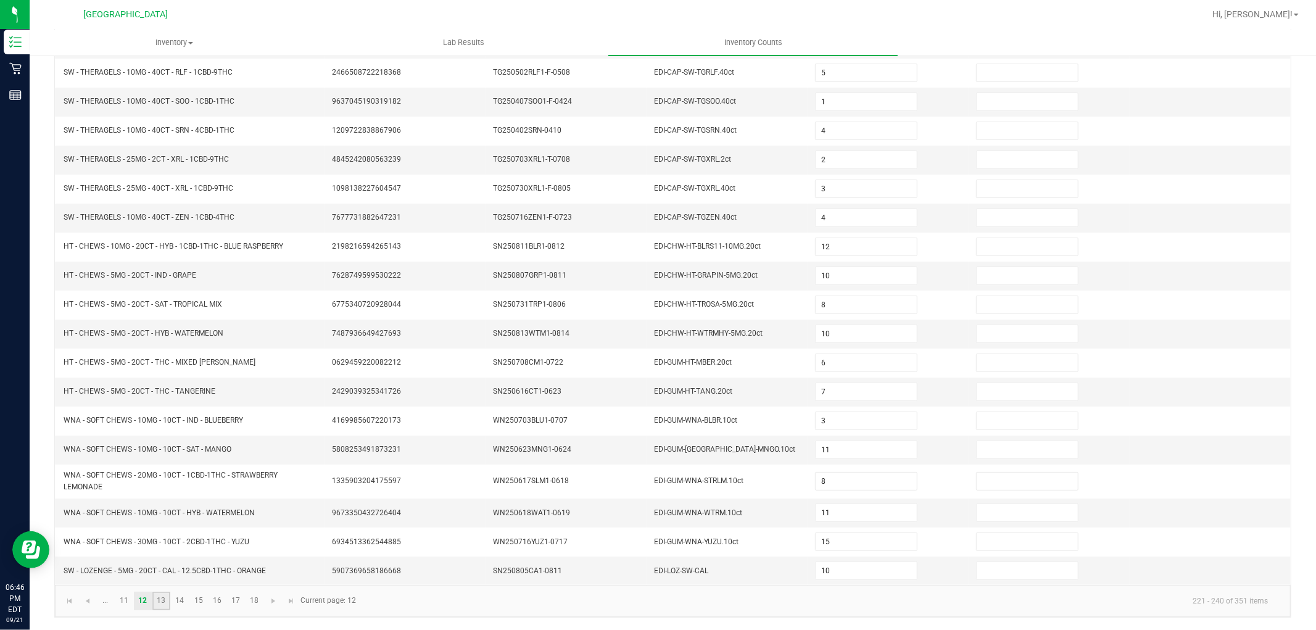
click at [167, 595] on link "13" at bounding box center [161, 601] width 18 height 19
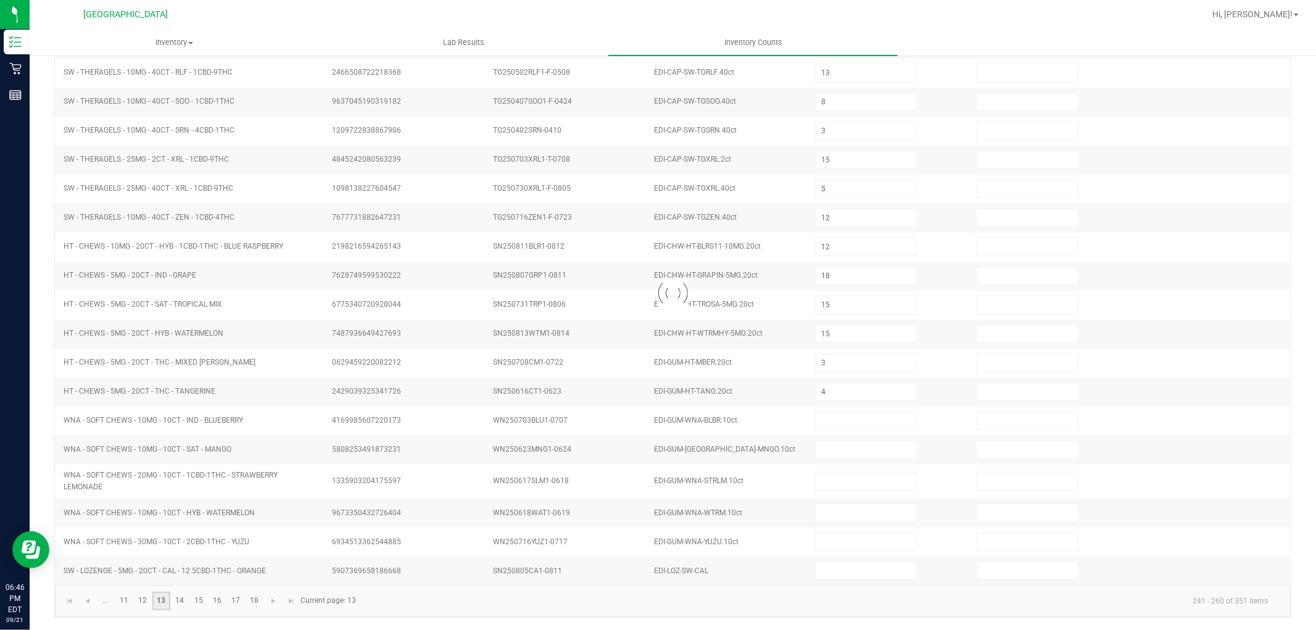
scroll to position [196, 0]
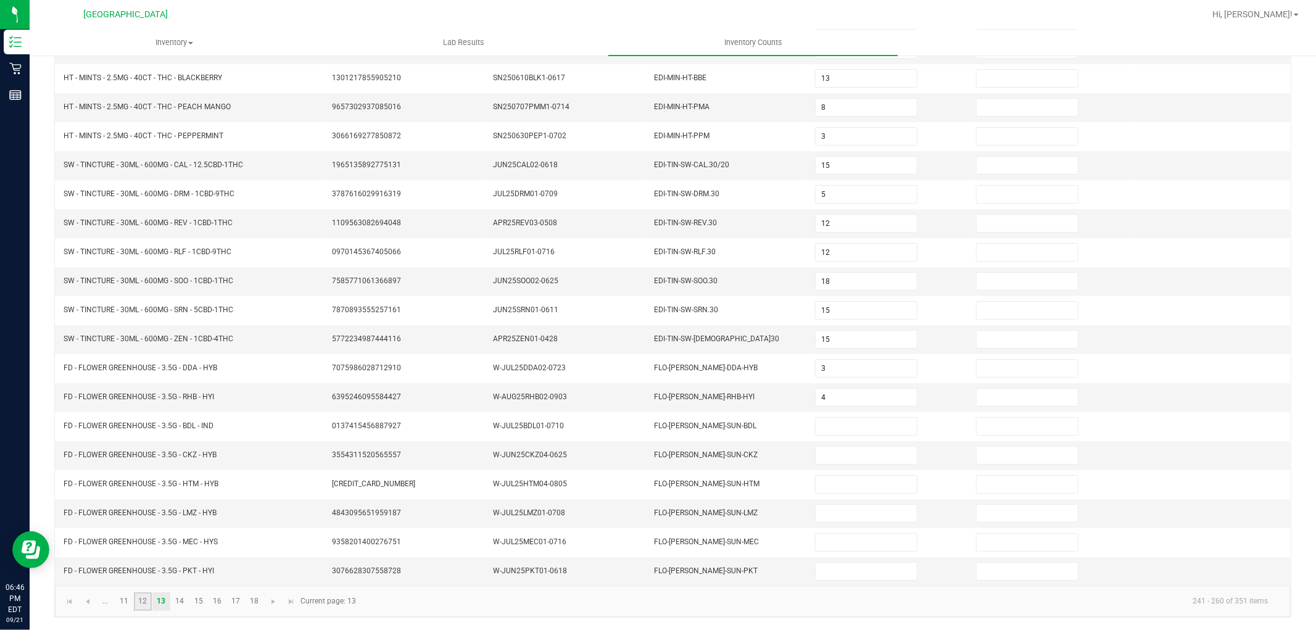
click at [144, 602] on link "12" at bounding box center [143, 601] width 18 height 19
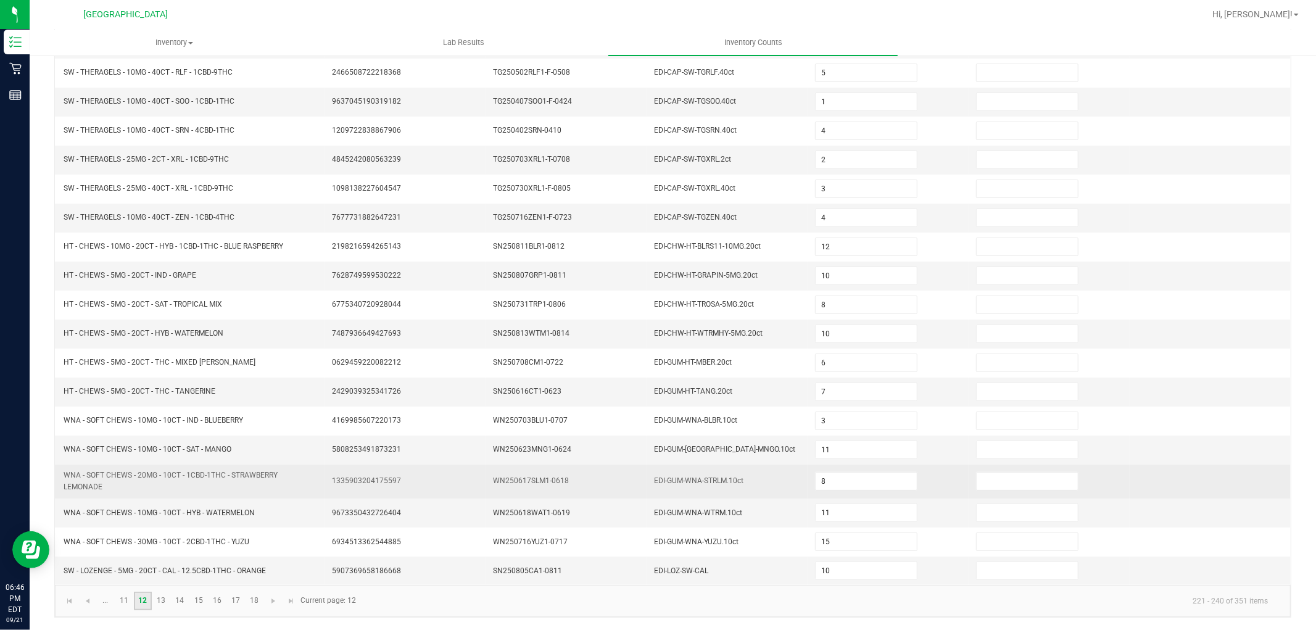
scroll to position [202, 0]
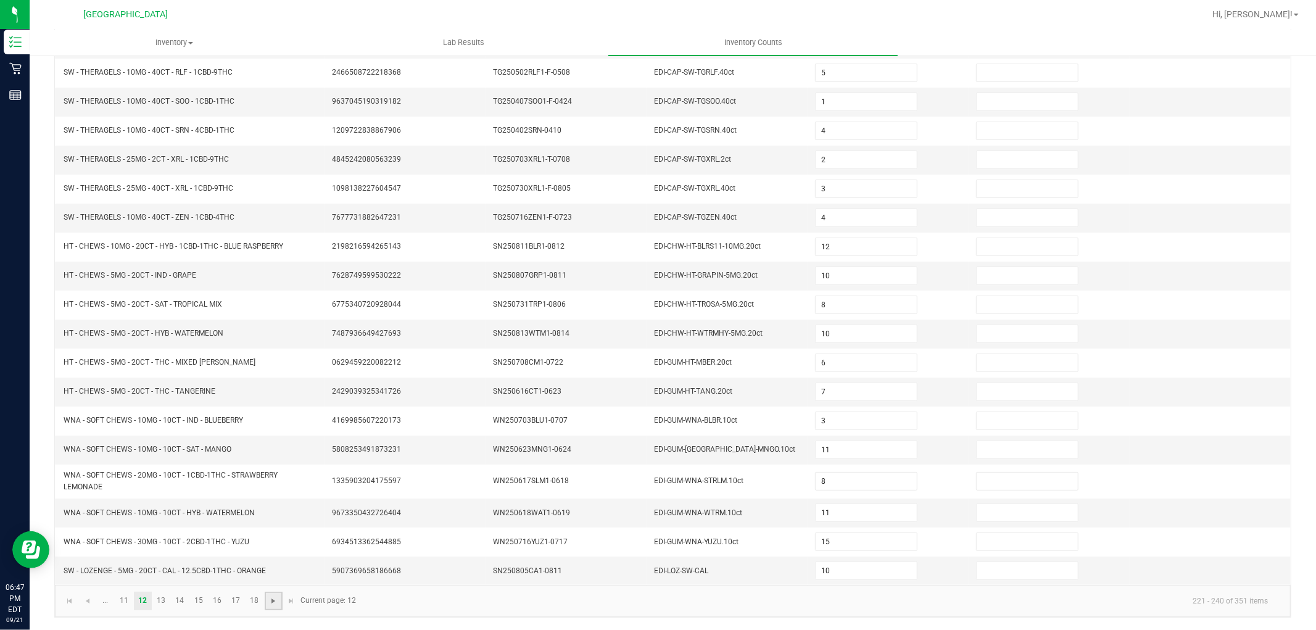
click at [278, 599] on span "Go to the next page" at bounding box center [273, 601] width 10 height 10
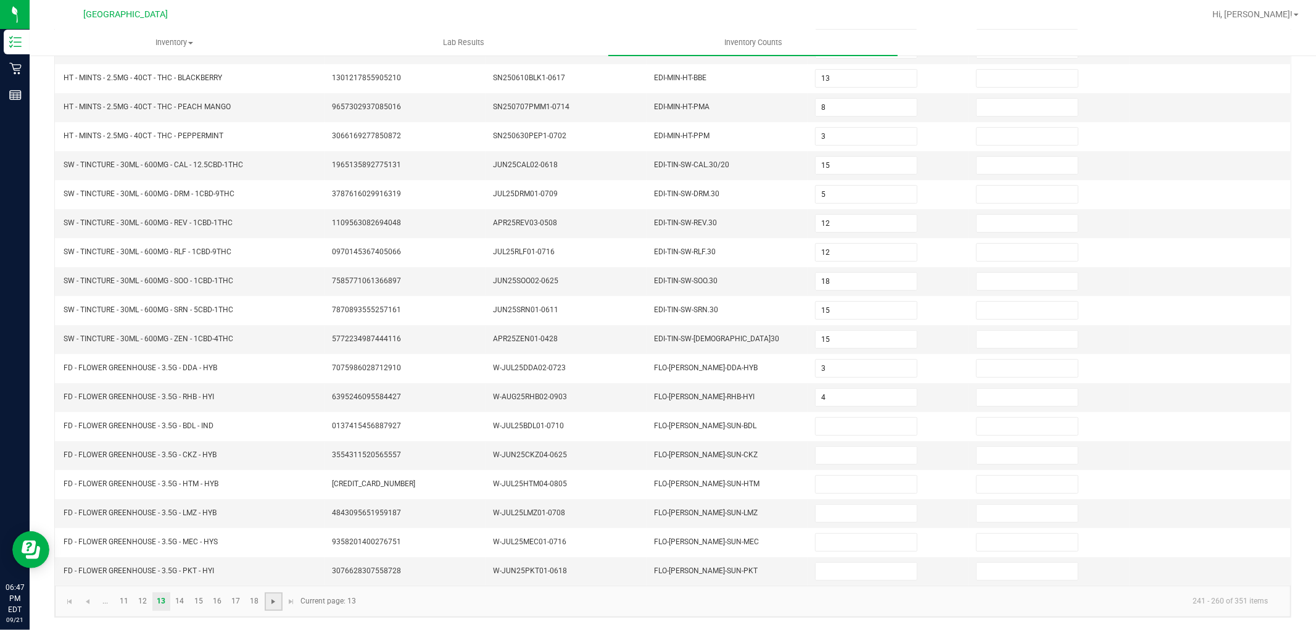
scroll to position [196, 0]
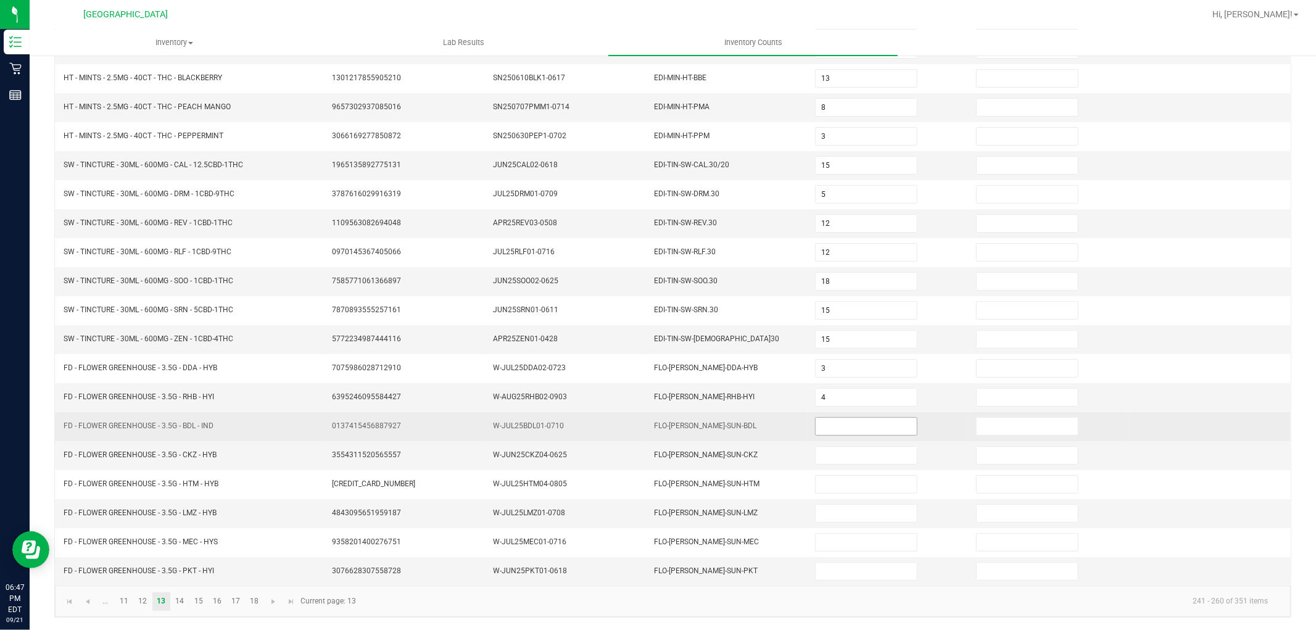
click at [815, 421] on input at bounding box center [865, 426] width 101 height 17
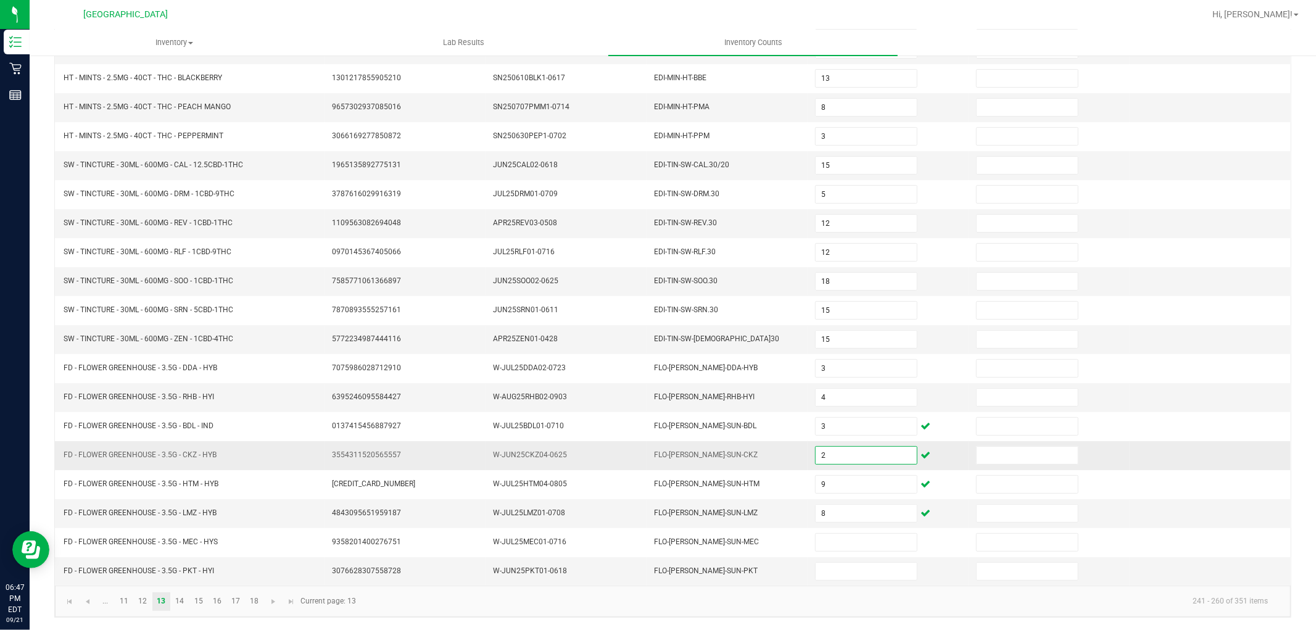
click at [831, 448] on input "2" at bounding box center [865, 455] width 101 height 17
click at [679, 609] on kendo-pager-info "241 - 260 of 351 items" at bounding box center [820, 601] width 914 height 20
click at [272, 603] on span "Go to the next page" at bounding box center [273, 602] width 10 height 10
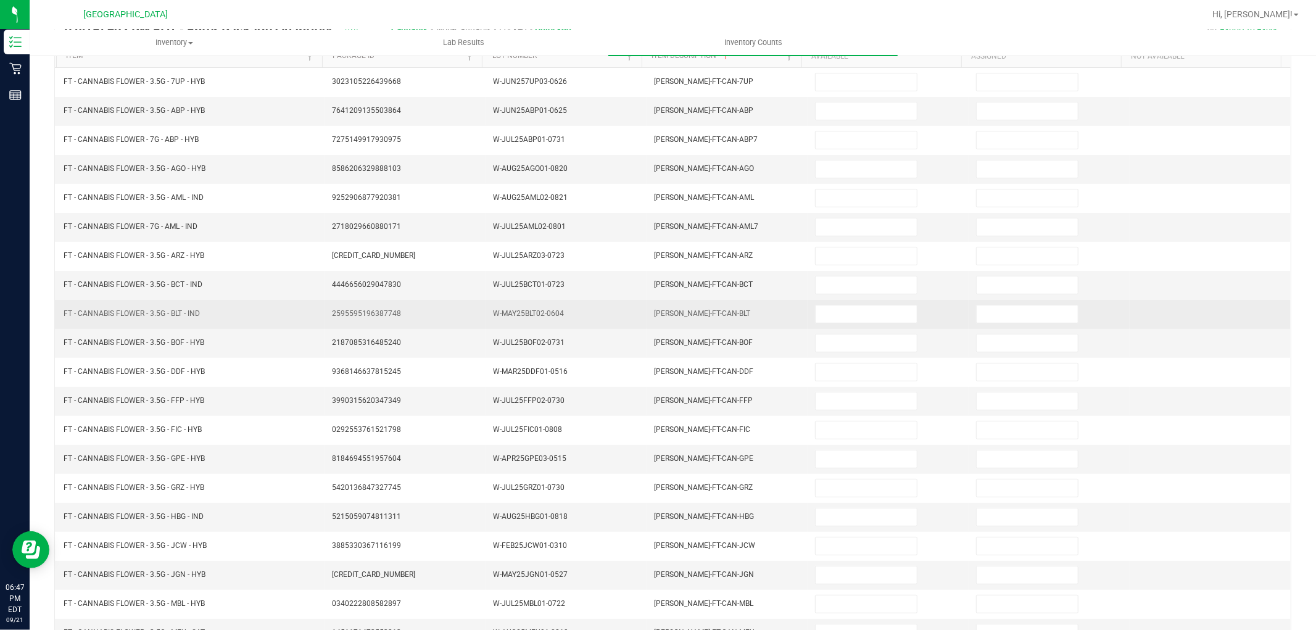
scroll to position [0, 0]
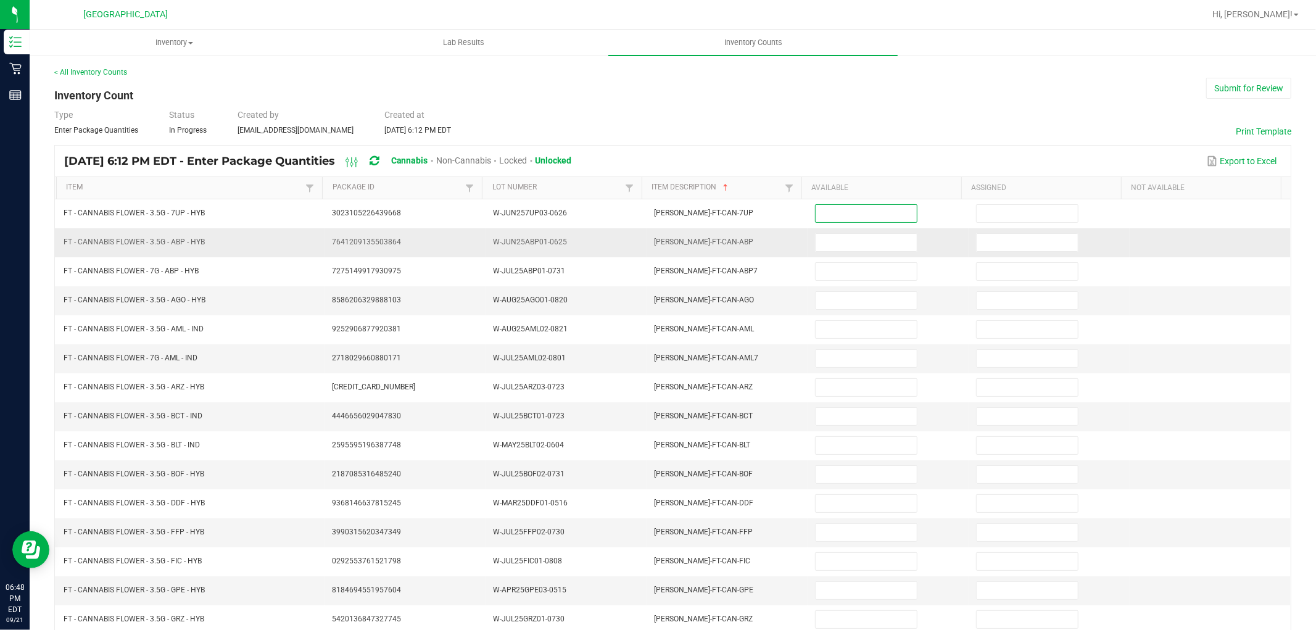
drag, startPoint x: 888, startPoint y: 218, endPoint x: 885, endPoint y: 232, distance: 14.5
click at [886, 229] on tbody "FT - CANNABIS FLOWER - 3.5G - 7UP - HYB 3023105226439668 W-JUN257UP03-0626 [PER…" at bounding box center [673, 488] width 1236 height 579
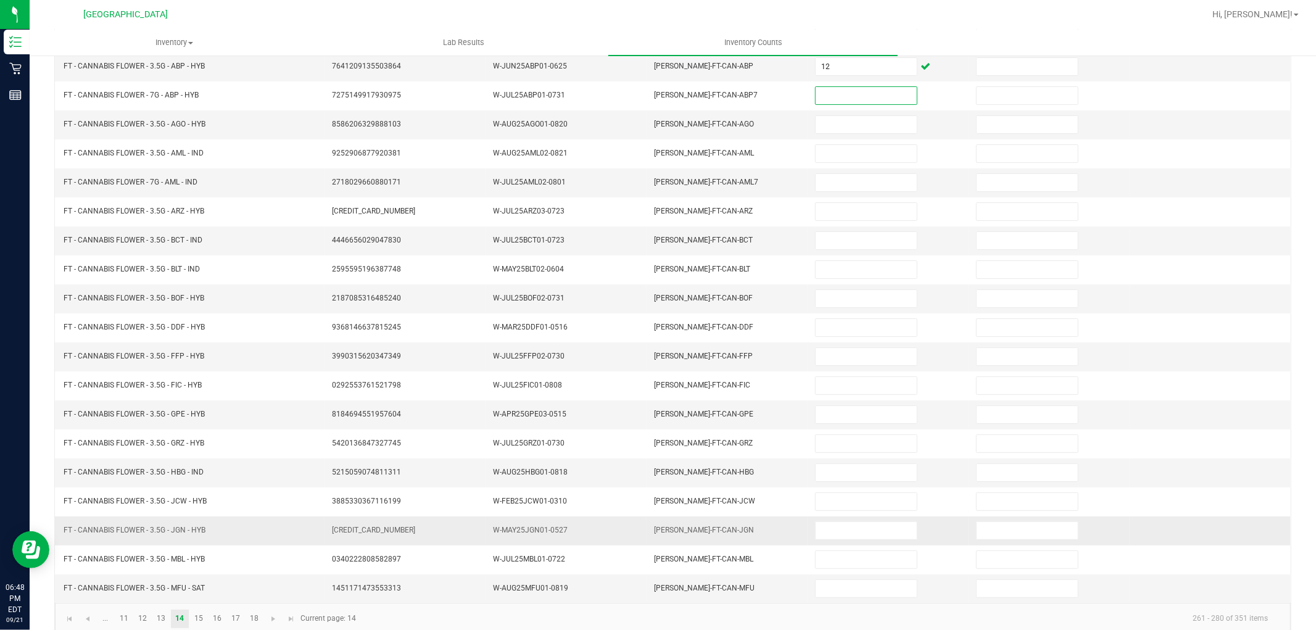
scroll to position [196, 0]
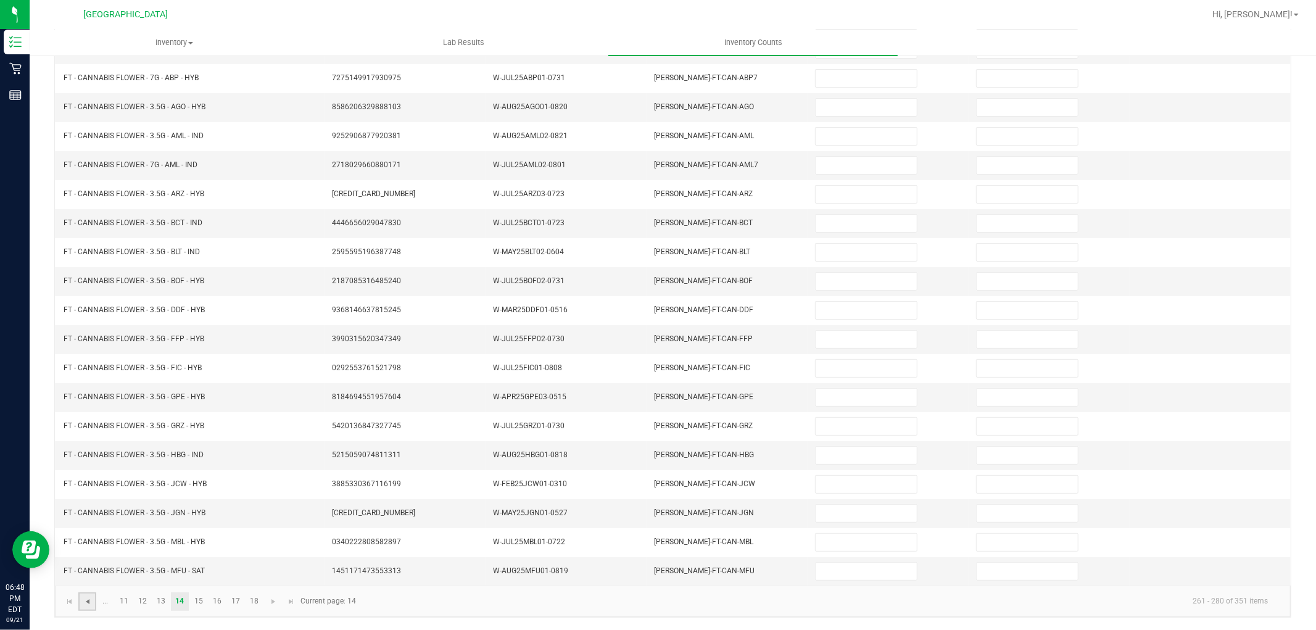
click at [83, 601] on span "Go to the previous page" at bounding box center [88, 602] width 10 height 10
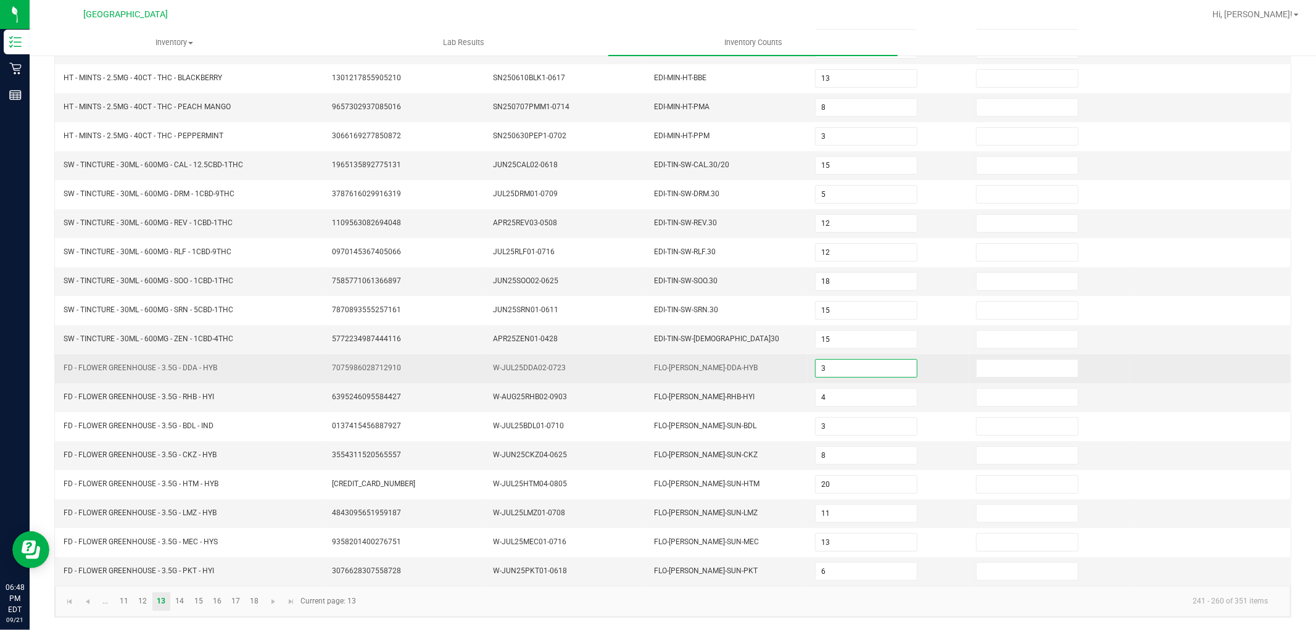
click at [835, 371] on input "3" at bounding box center [865, 368] width 101 height 17
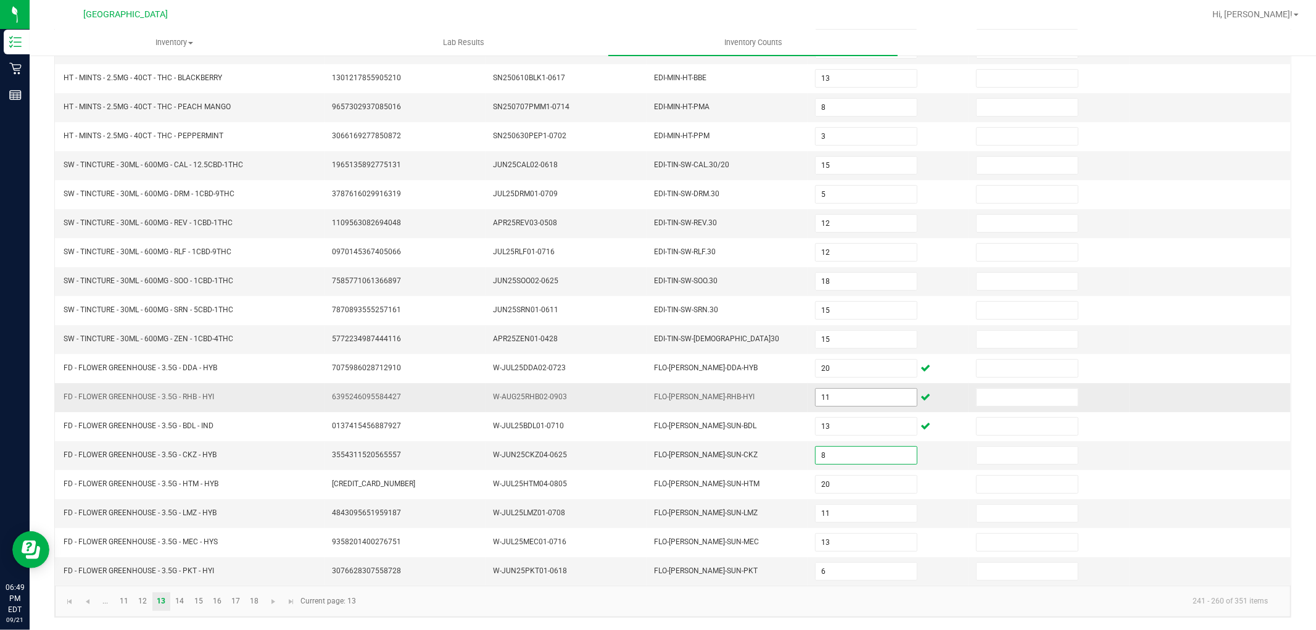
click at [839, 397] on input "11" at bounding box center [865, 397] width 101 height 17
click at [840, 399] on input "11" at bounding box center [865, 397] width 101 height 17
click at [273, 598] on span "Go to the next page" at bounding box center [273, 602] width 10 height 10
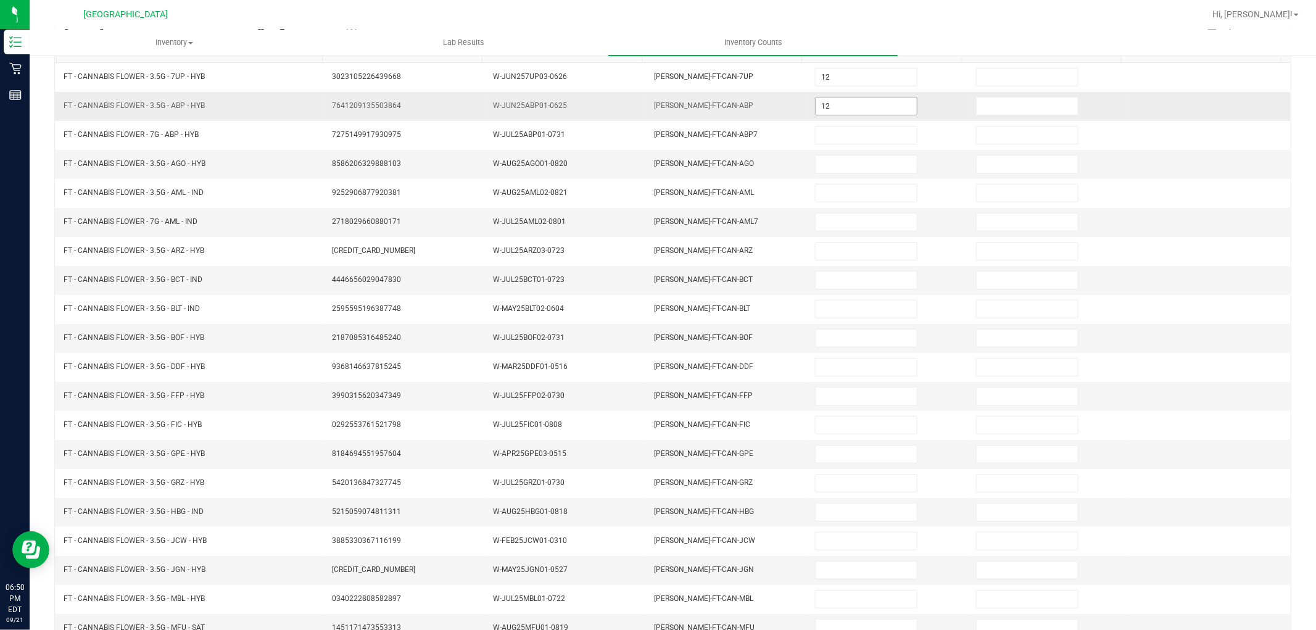
scroll to position [59, 0]
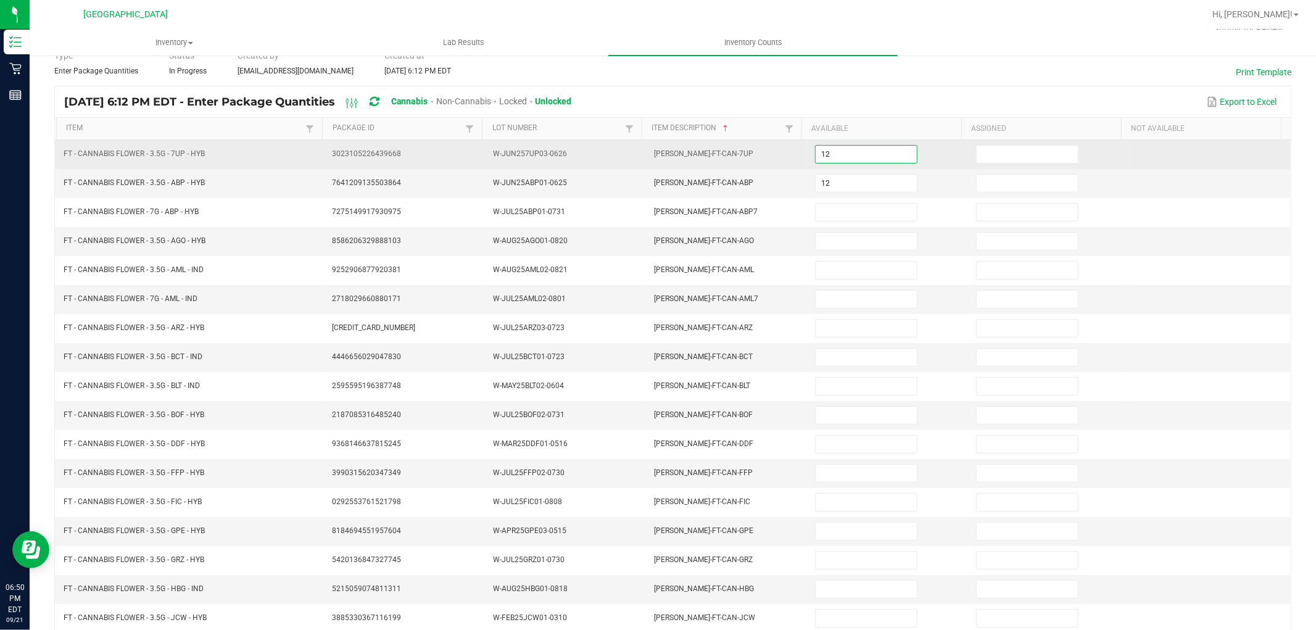
click at [848, 153] on input "12" at bounding box center [865, 154] width 101 height 17
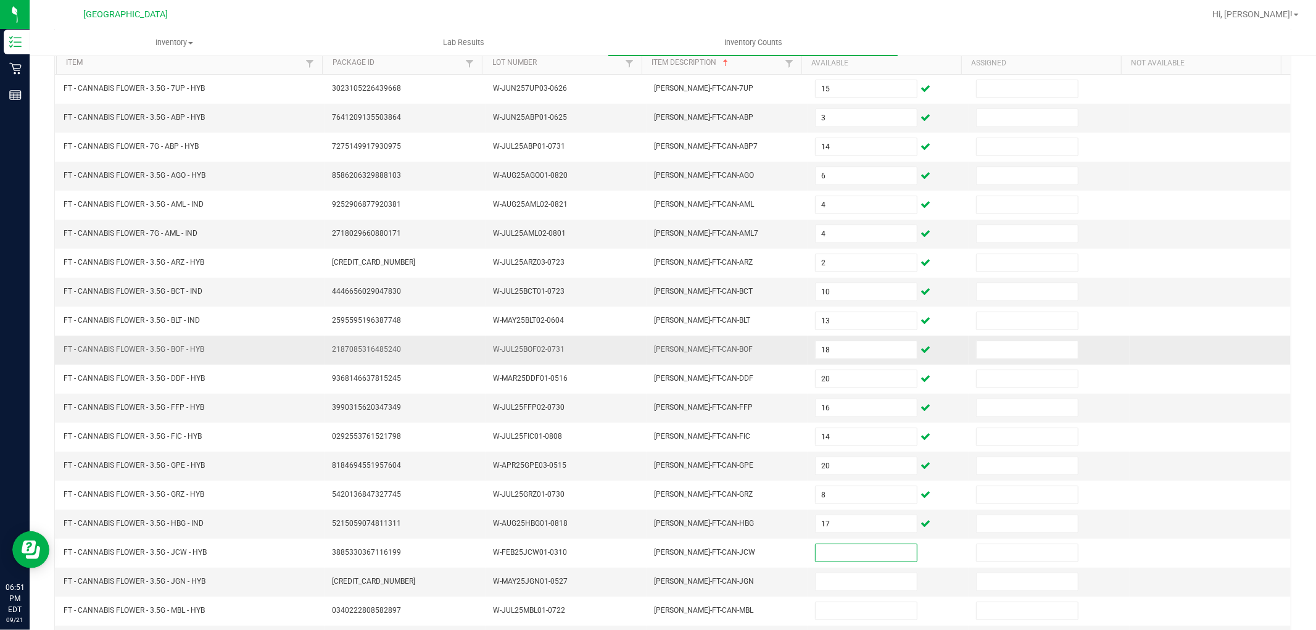
scroll to position [196, 0]
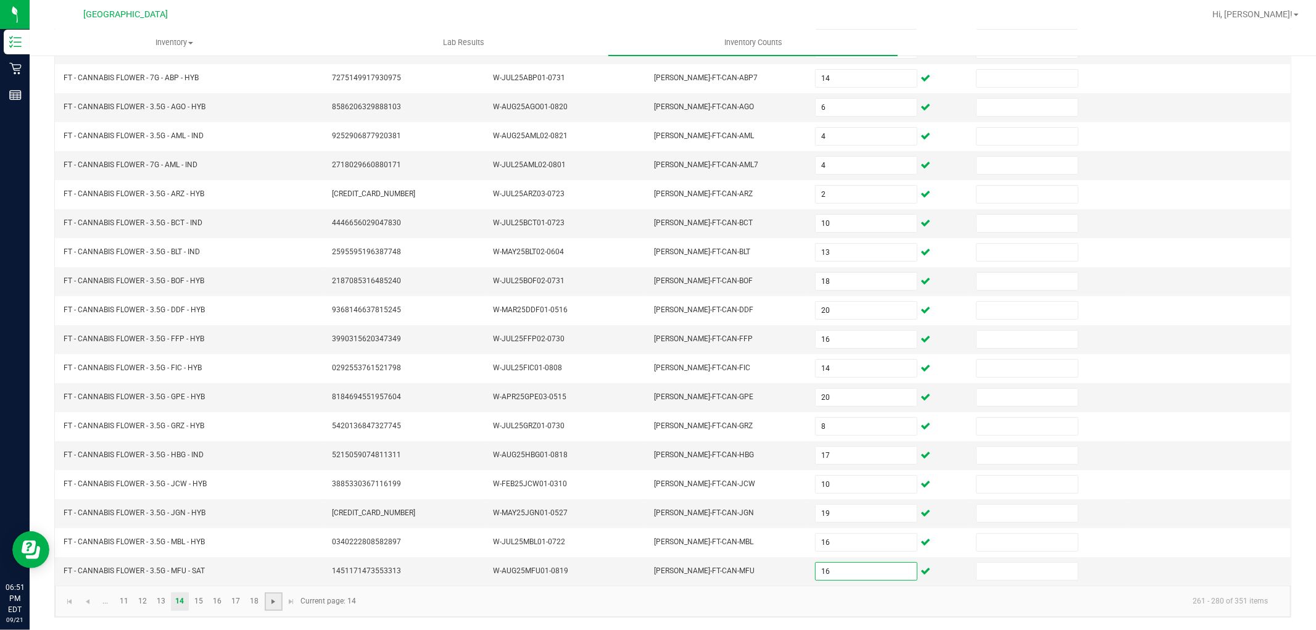
click at [270, 600] on span "Go to the next page" at bounding box center [273, 602] width 10 height 10
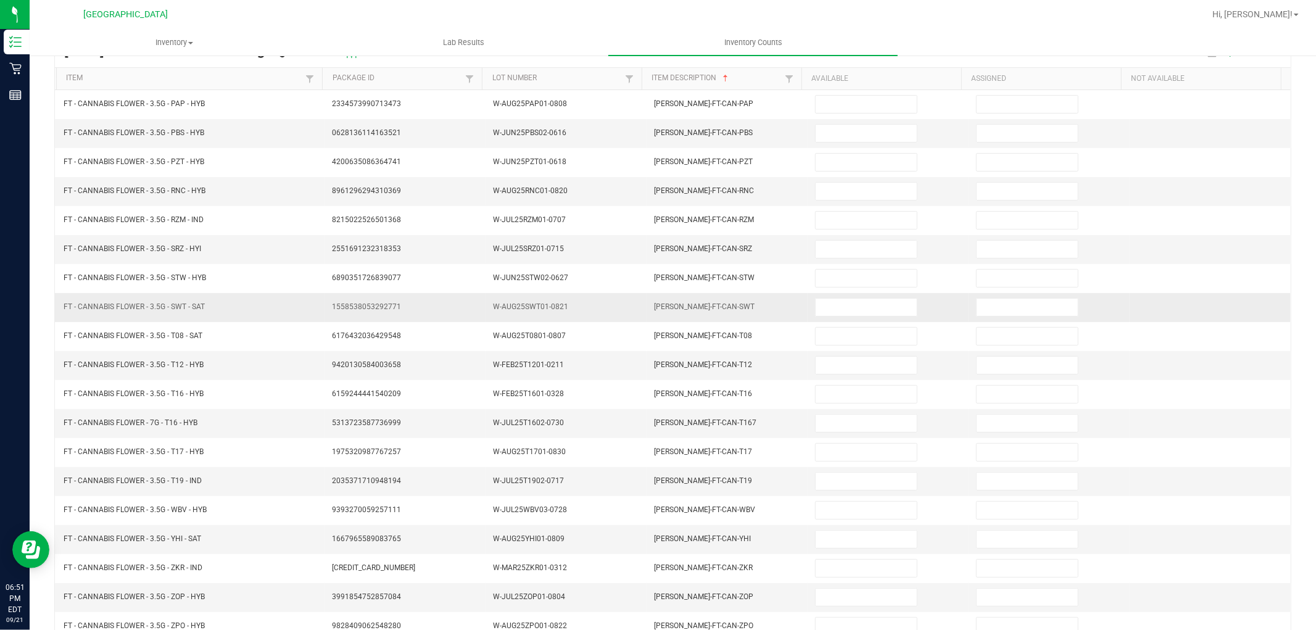
scroll to position [59, 0]
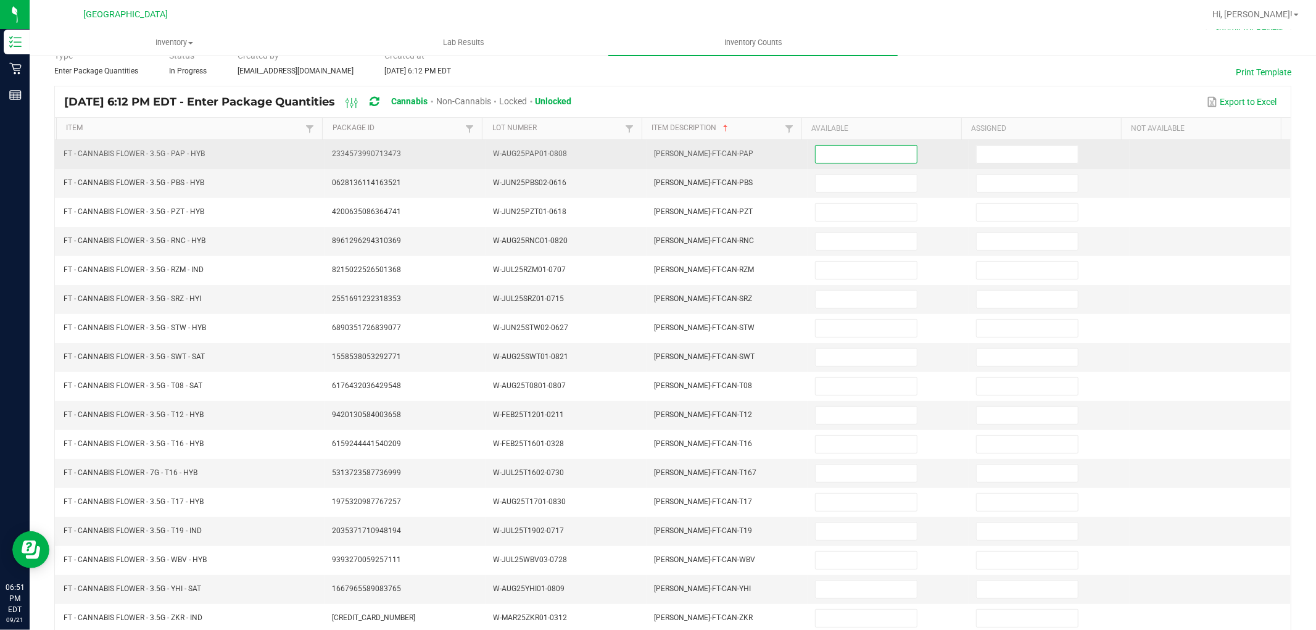
click at [824, 149] on input at bounding box center [865, 154] width 101 height 17
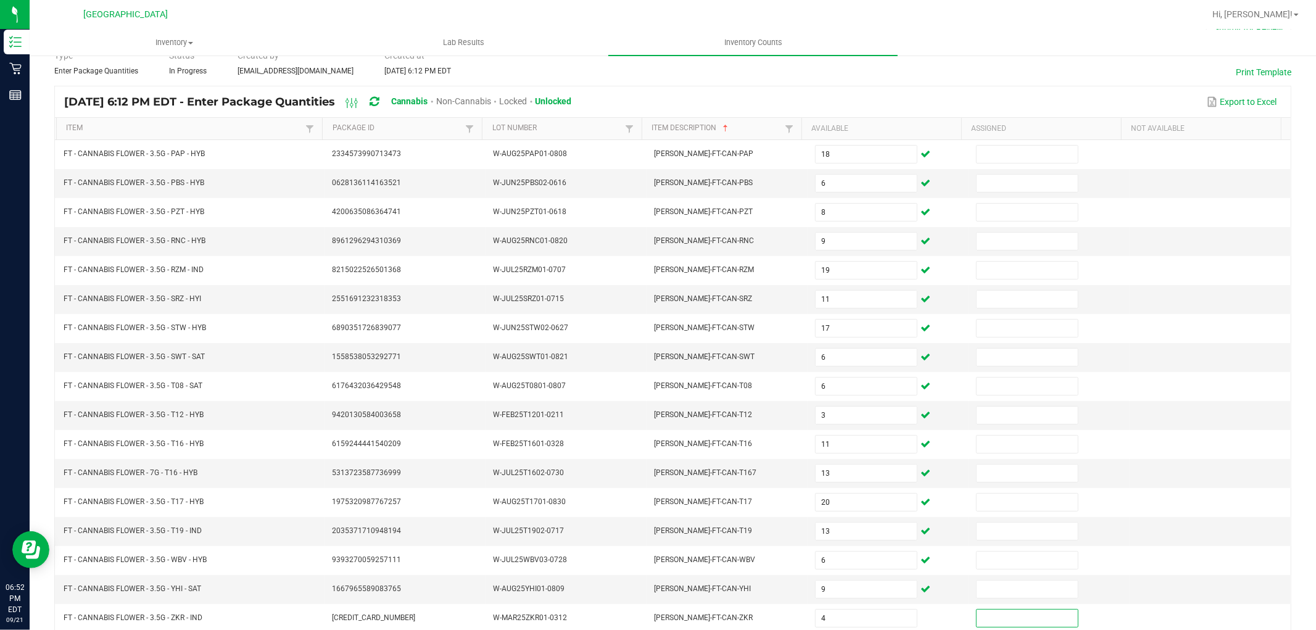
scroll to position [196, 0]
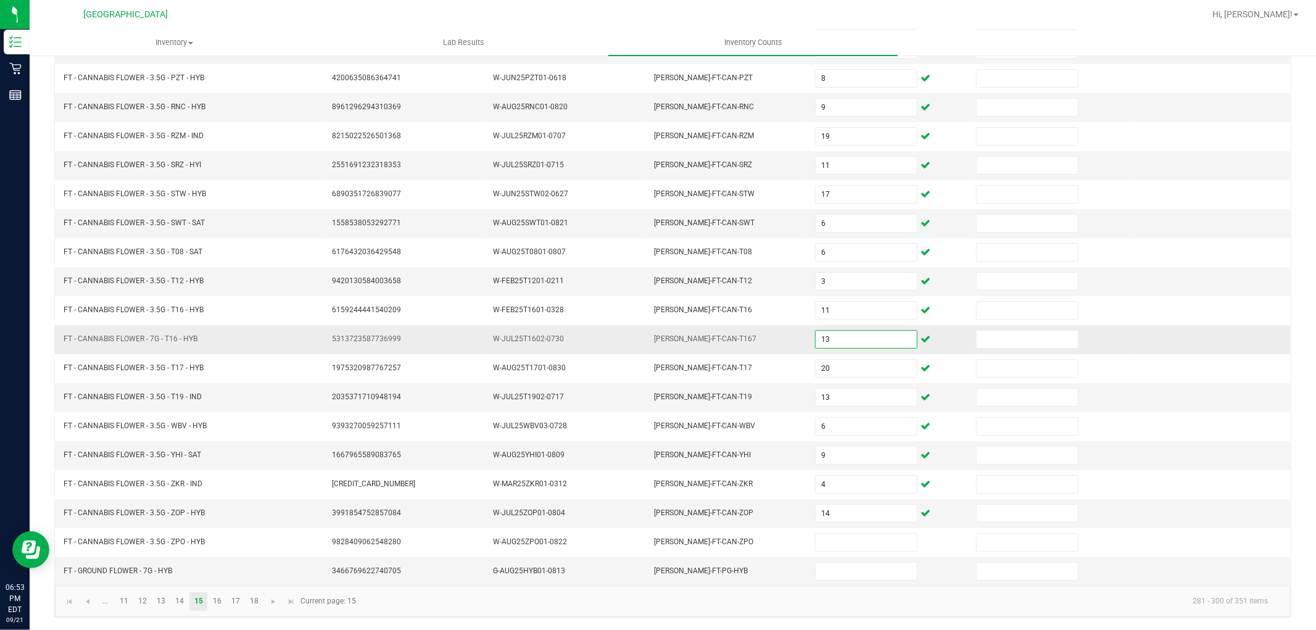
click at [840, 332] on input "13" at bounding box center [865, 339] width 101 height 17
click at [278, 605] on span "Go to the next page" at bounding box center [273, 602] width 10 height 10
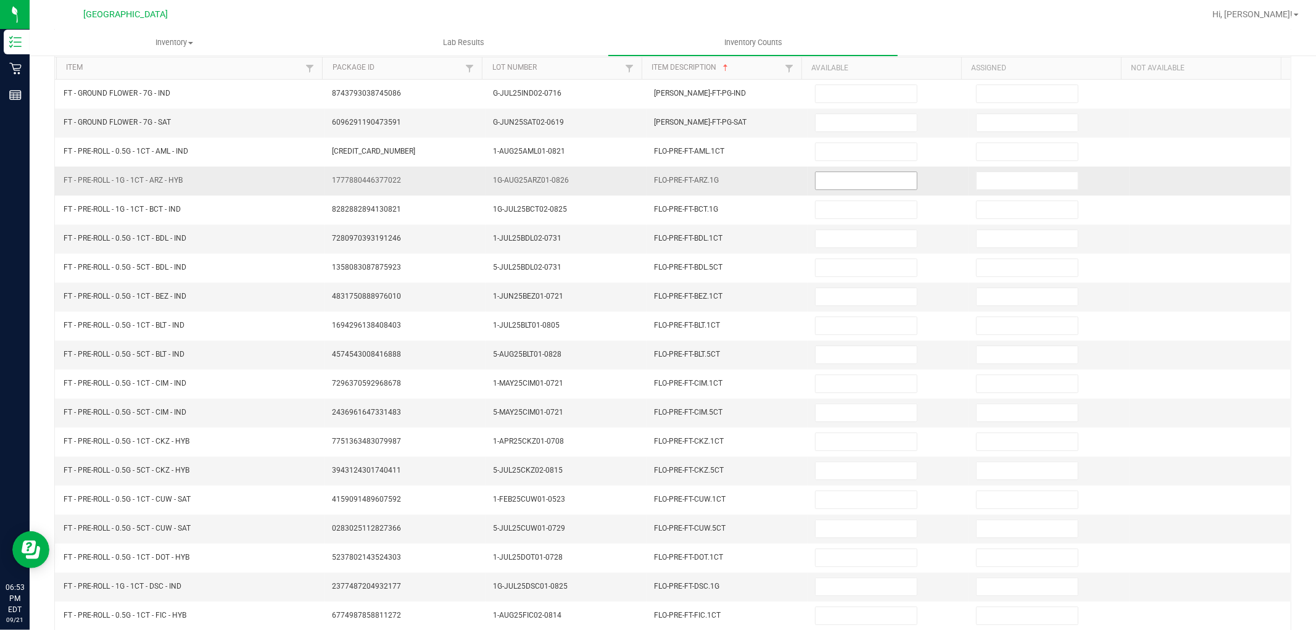
scroll to position [0, 0]
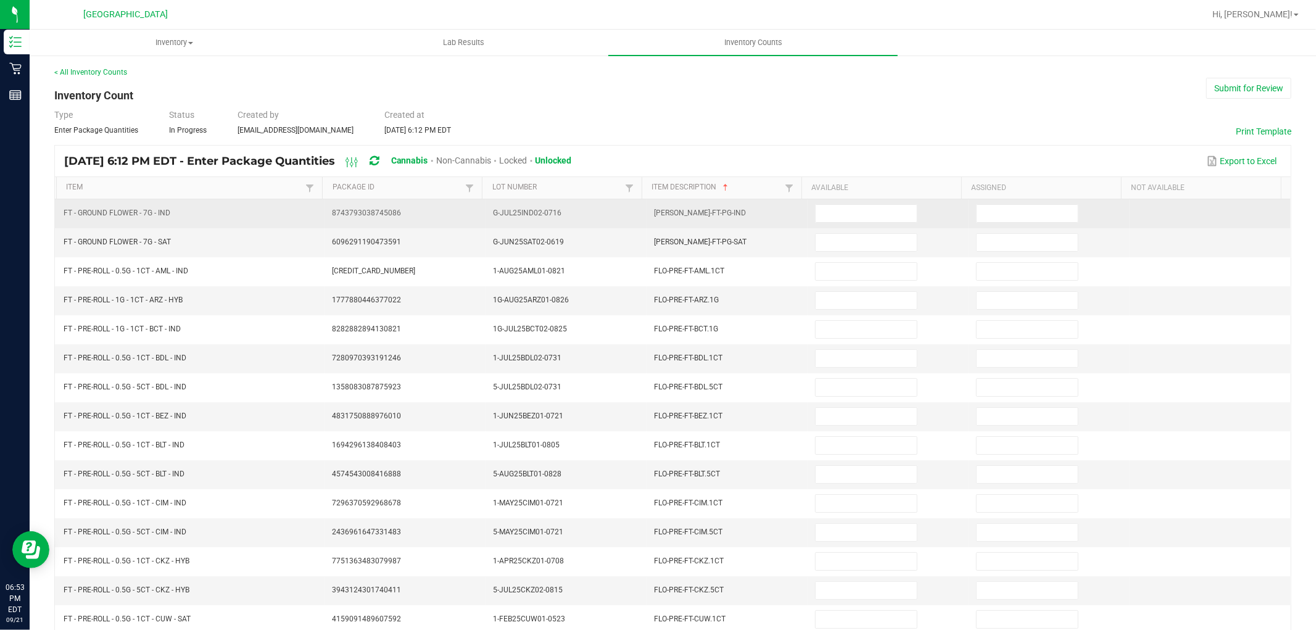
click at [872, 226] on td at bounding box center [887, 213] width 161 height 29
click at [871, 212] on input at bounding box center [865, 213] width 101 height 17
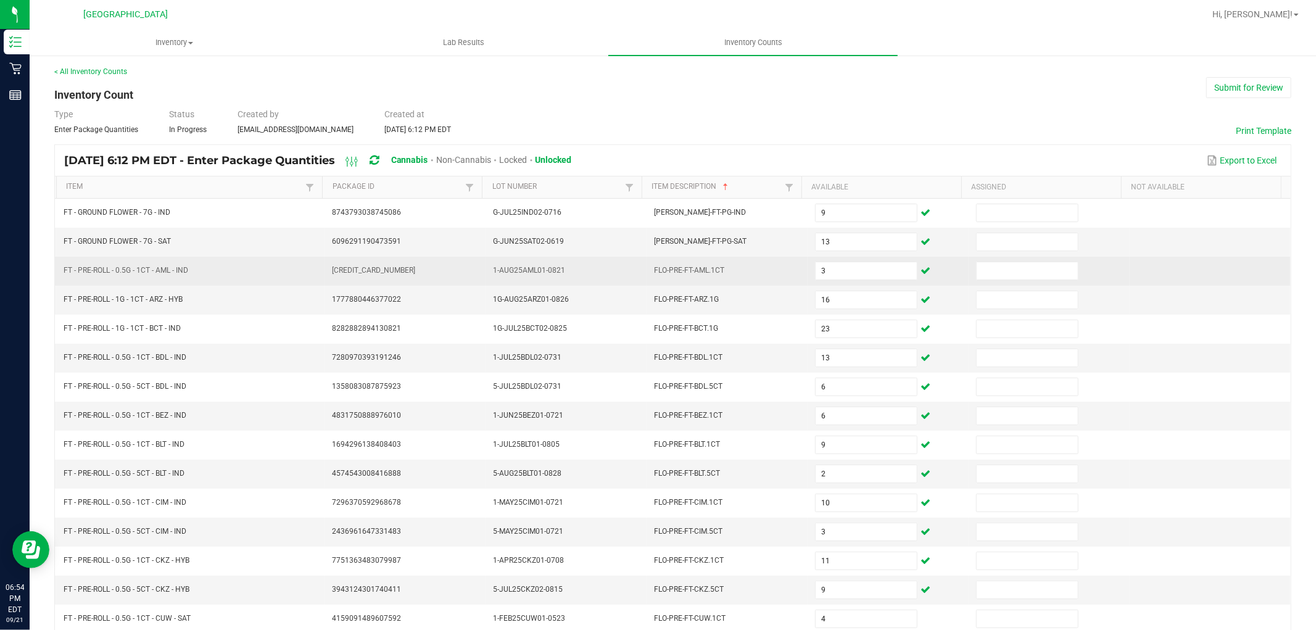
scroll to position [196, 0]
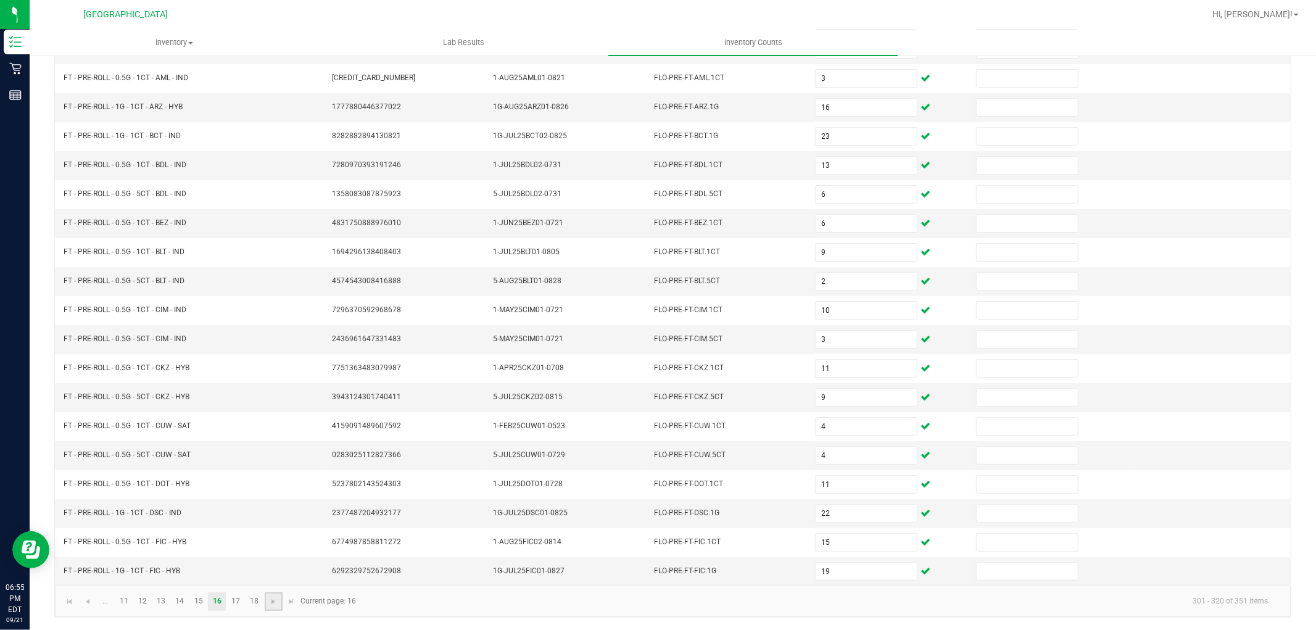
click at [266, 595] on link at bounding box center [274, 601] width 18 height 19
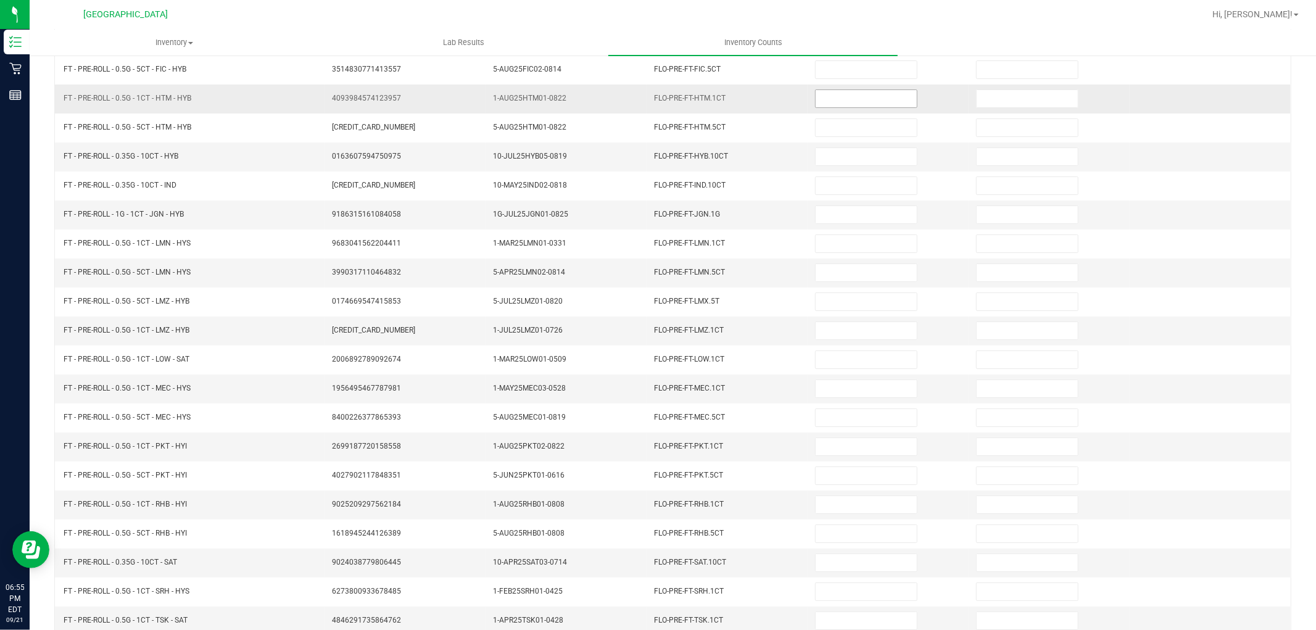
scroll to position [128, 0]
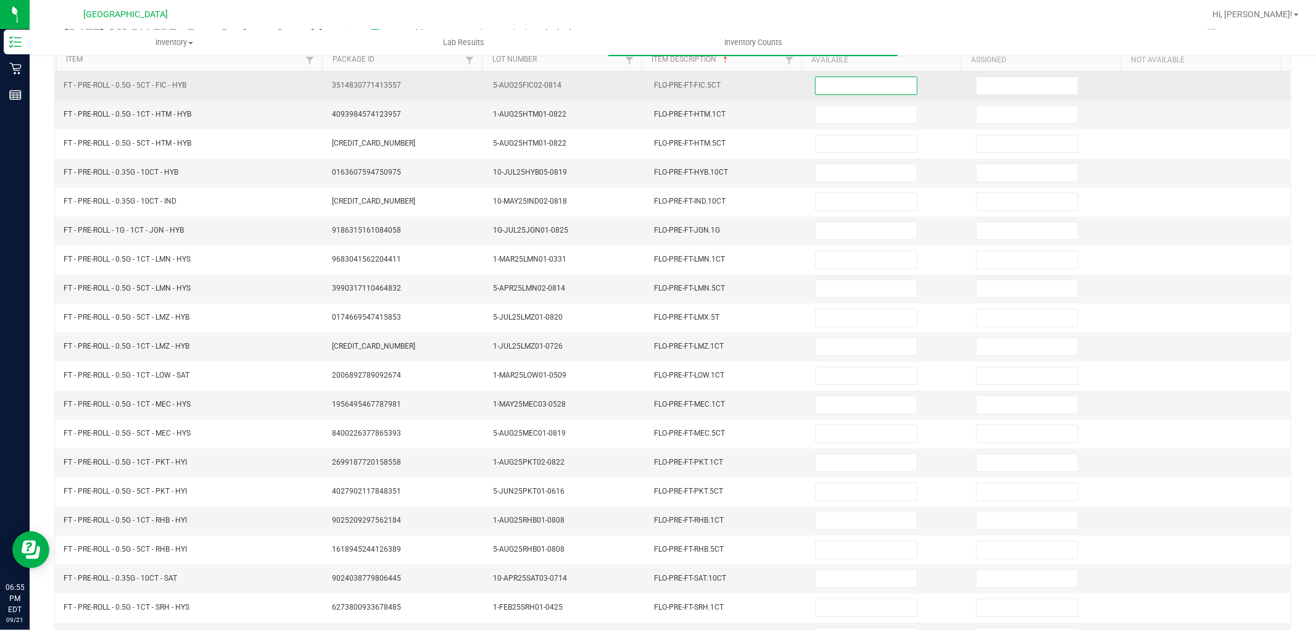
click at [860, 93] on input at bounding box center [865, 85] width 101 height 17
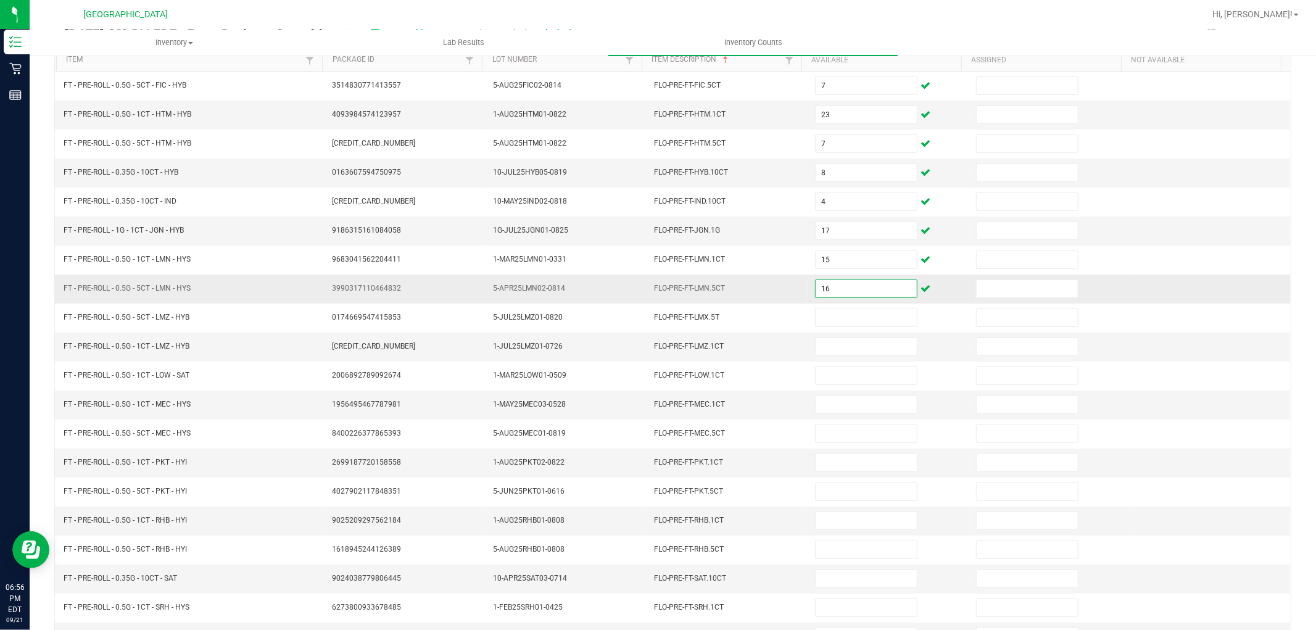
click at [836, 290] on input "16" at bounding box center [865, 288] width 101 height 17
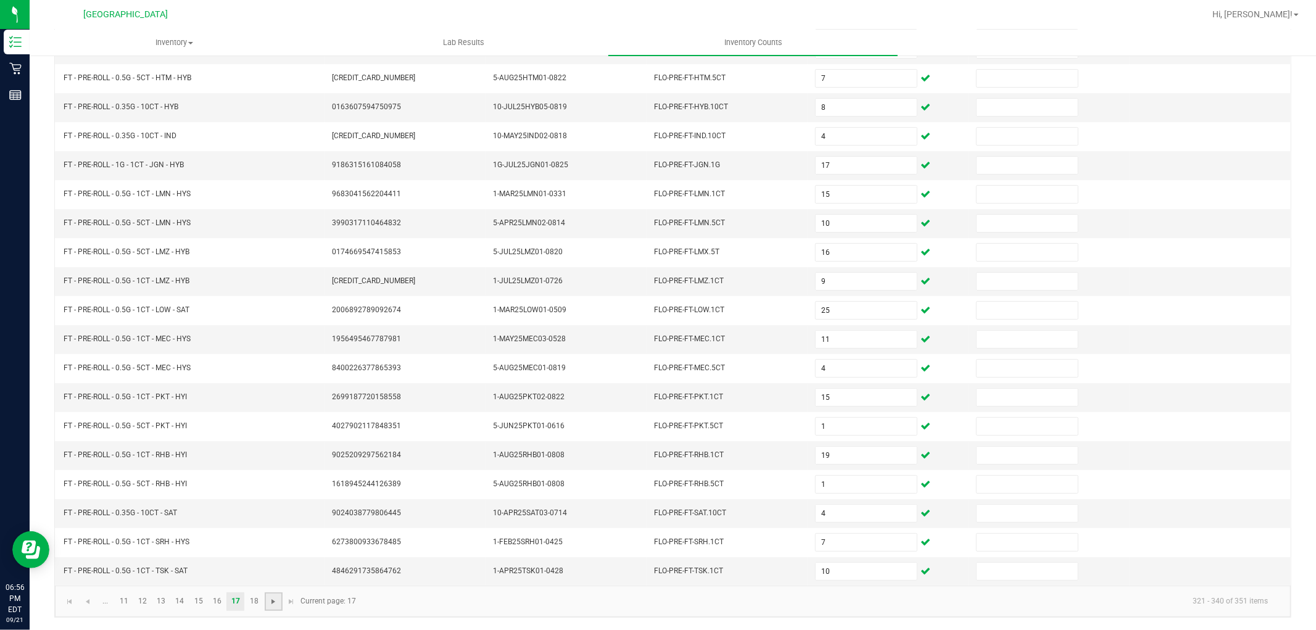
click at [272, 606] on span "Go to the next page" at bounding box center [273, 602] width 10 height 10
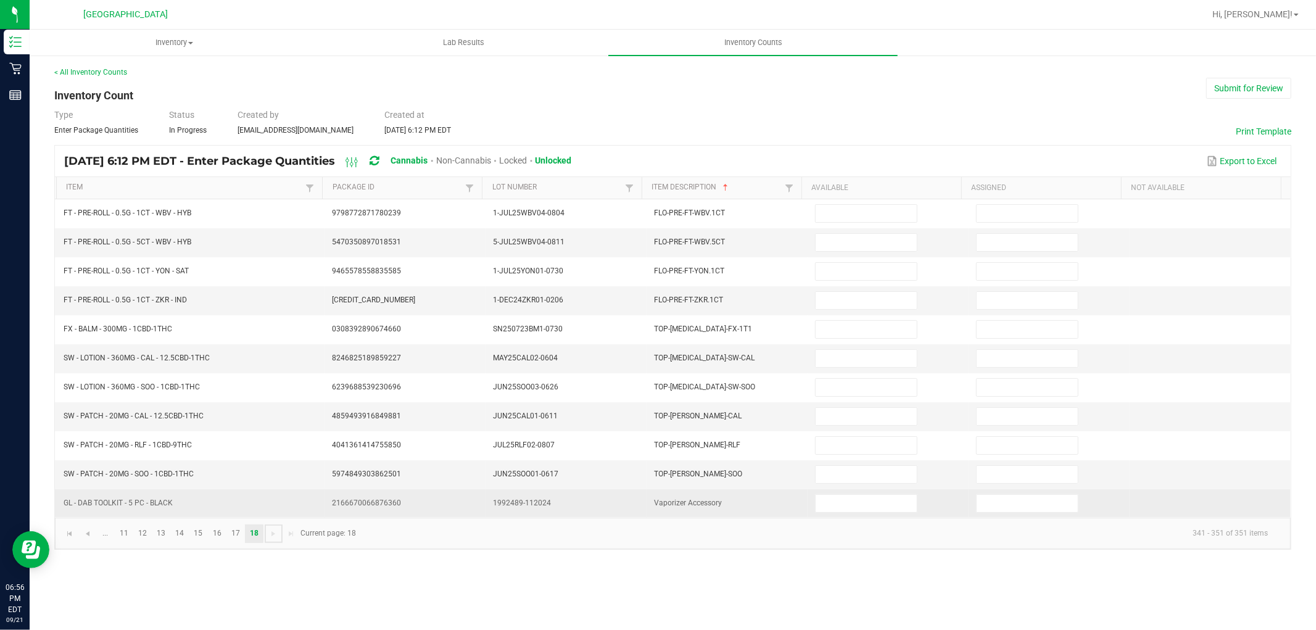
scroll to position [0, 0]
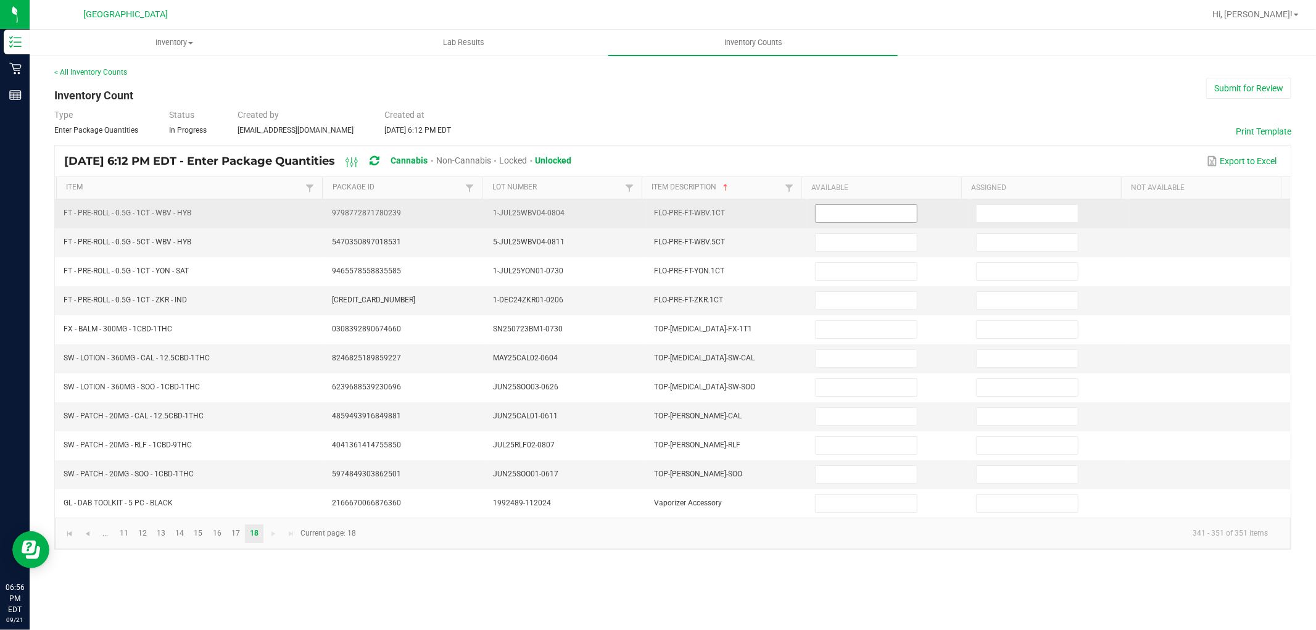
click at [835, 210] on input at bounding box center [865, 213] width 101 height 17
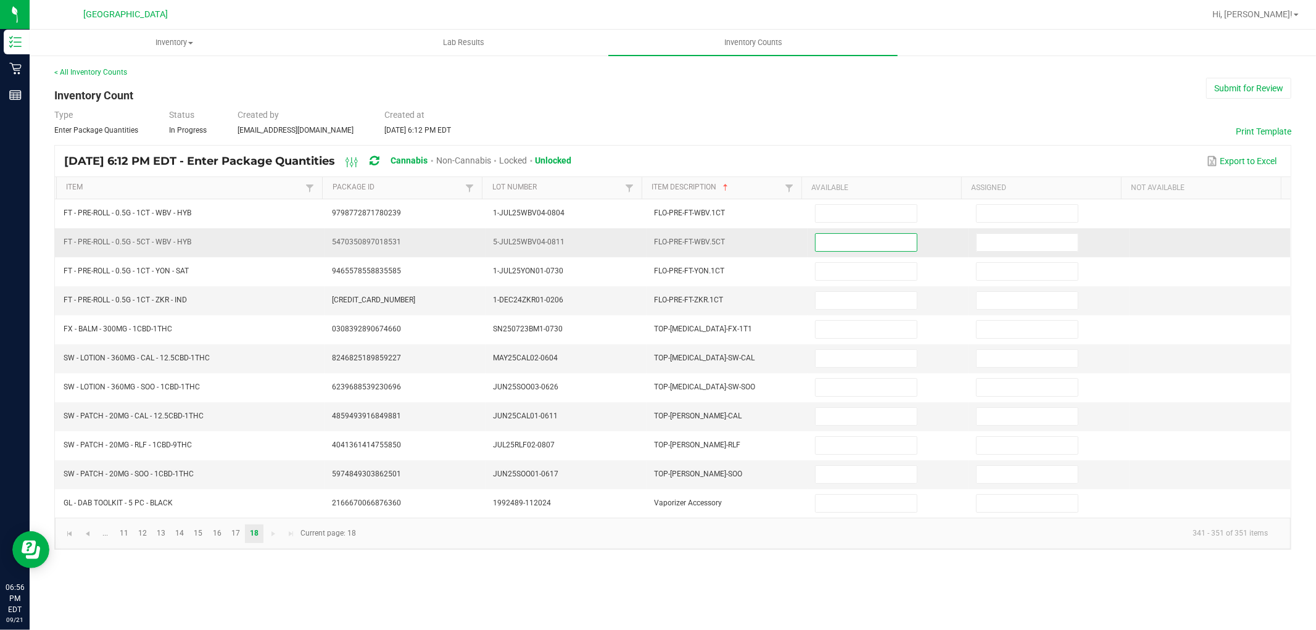
click at [848, 246] on input at bounding box center [865, 242] width 101 height 17
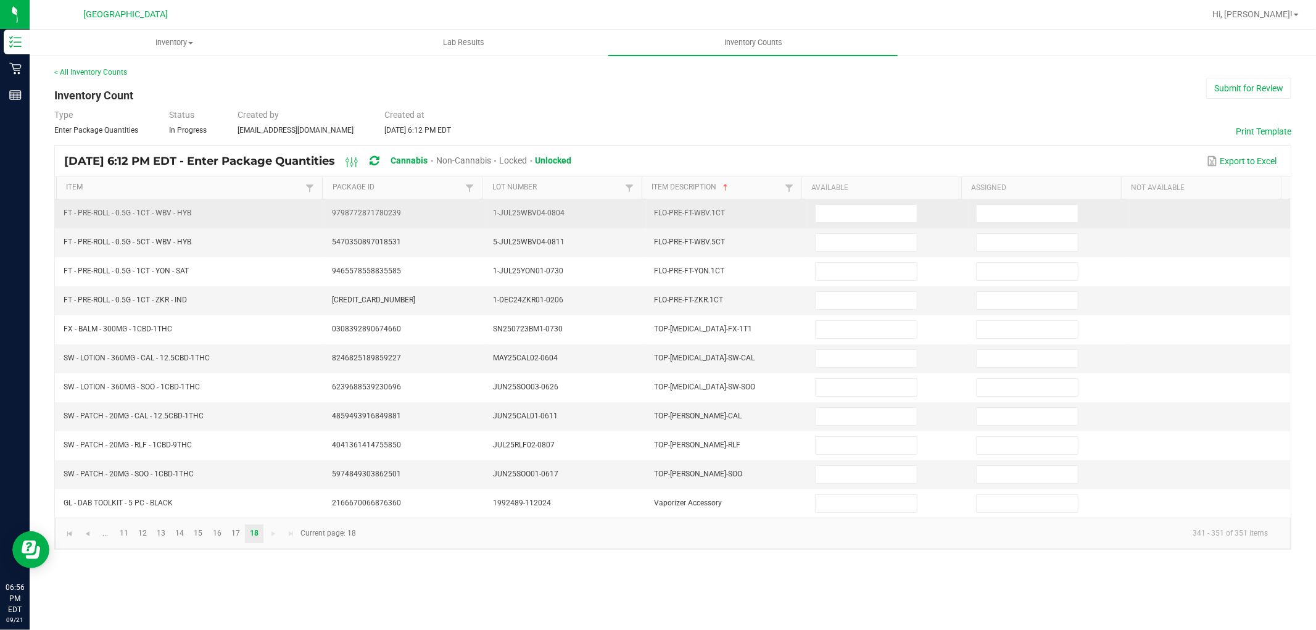
click at [843, 223] on td at bounding box center [887, 213] width 161 height 29
click at [842, 213] on input at bounding box center [865, 213] width 101 height 17
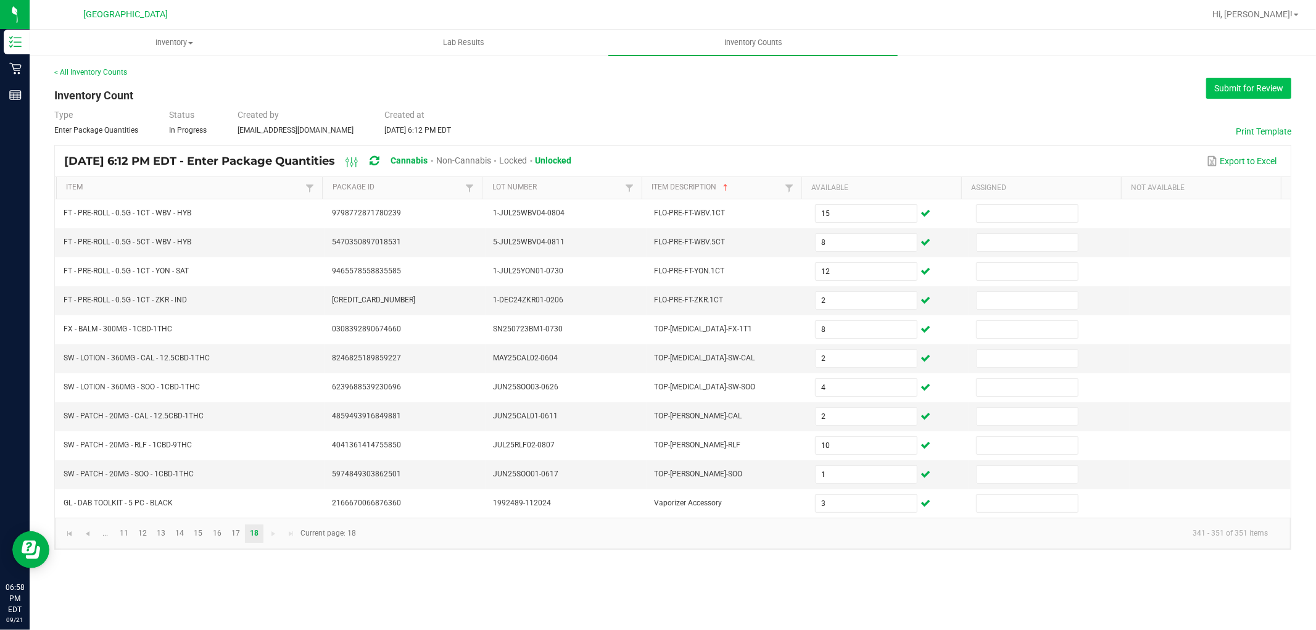
click at [1236, 91] on button "Submit for Review" at bounding box center [1248, 88] width 85 height 21
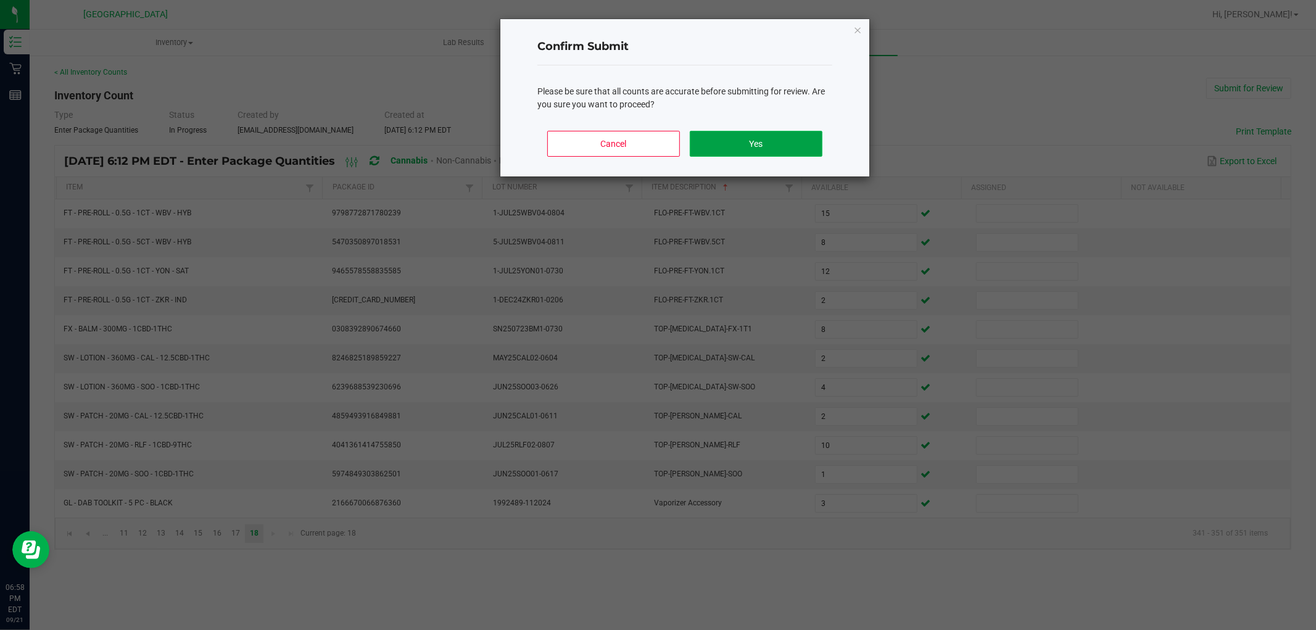
click at [770, 138] on button "Yes" at bounding box center [756, 144] width 133 height 26
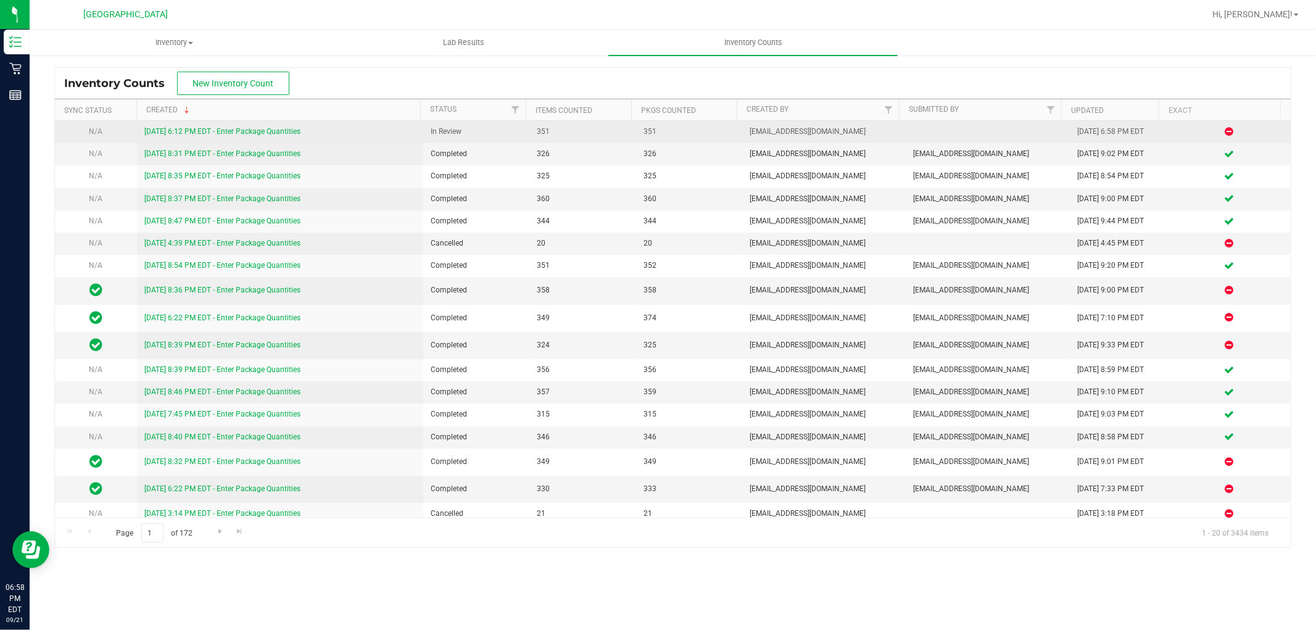
click at [286, 126] on div "[DATE] 6:12 PM EDT - Enter Package Quantities" at bounding box center [279, 132] width 271 height 12
click at [292, 133] on link "[DATE] 6:12 PM EDT - Enter Package Quantities" at bounding box center [222, 131] width 156 height 9
click at [255, 132] on link "[DATE] 6:12 PM EDT - Enter Package Quantities" at bounding box center [222, 131] width 156 height 9
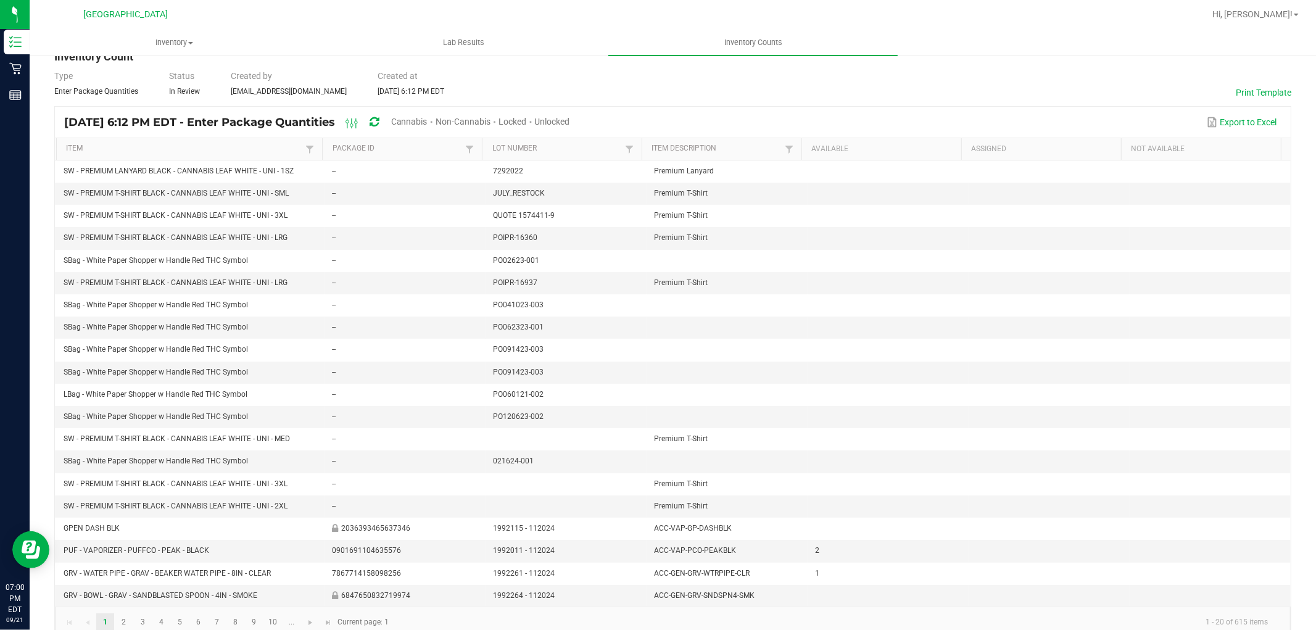
scroll to position [60, 0]
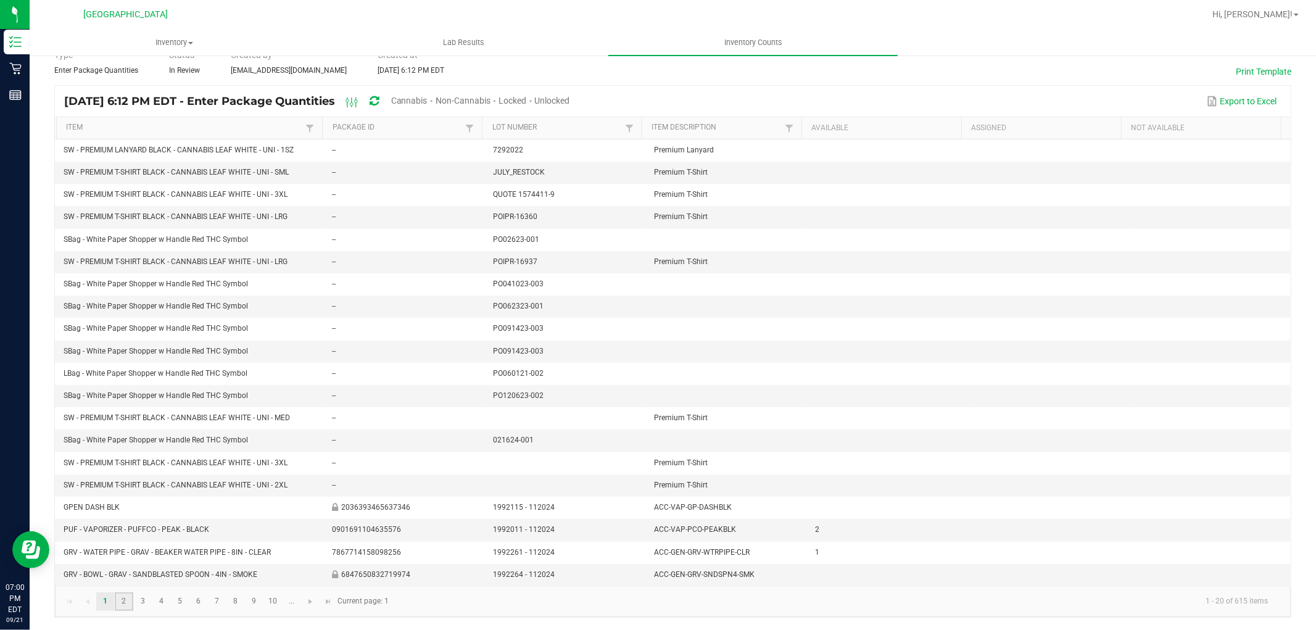
click at [126, 595] on link "2" at bounding box center [124, 601] width 18 height 19
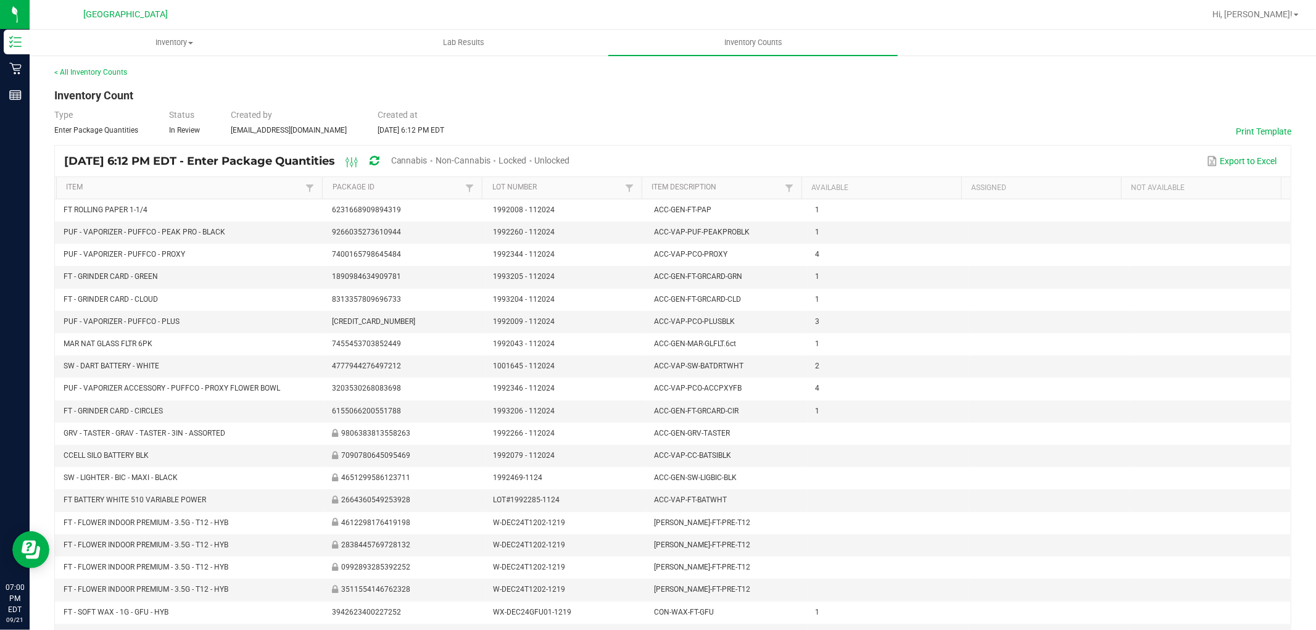
click at [570, 162] on span "Unlocked" at bounding box center [552, 160] width 35 height 10
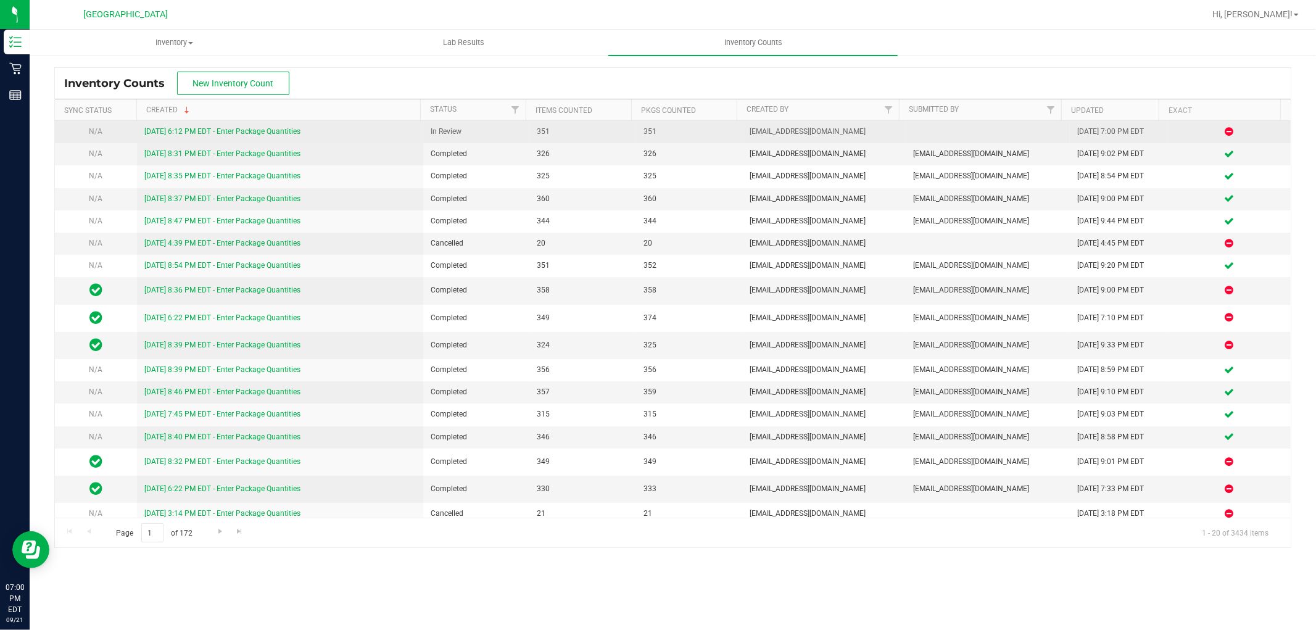
click at [245, 131] on link "[DATE] 6:12 PM EDT - Enter Package Quantities" at bounding box center [222, 131] width 156 height 9
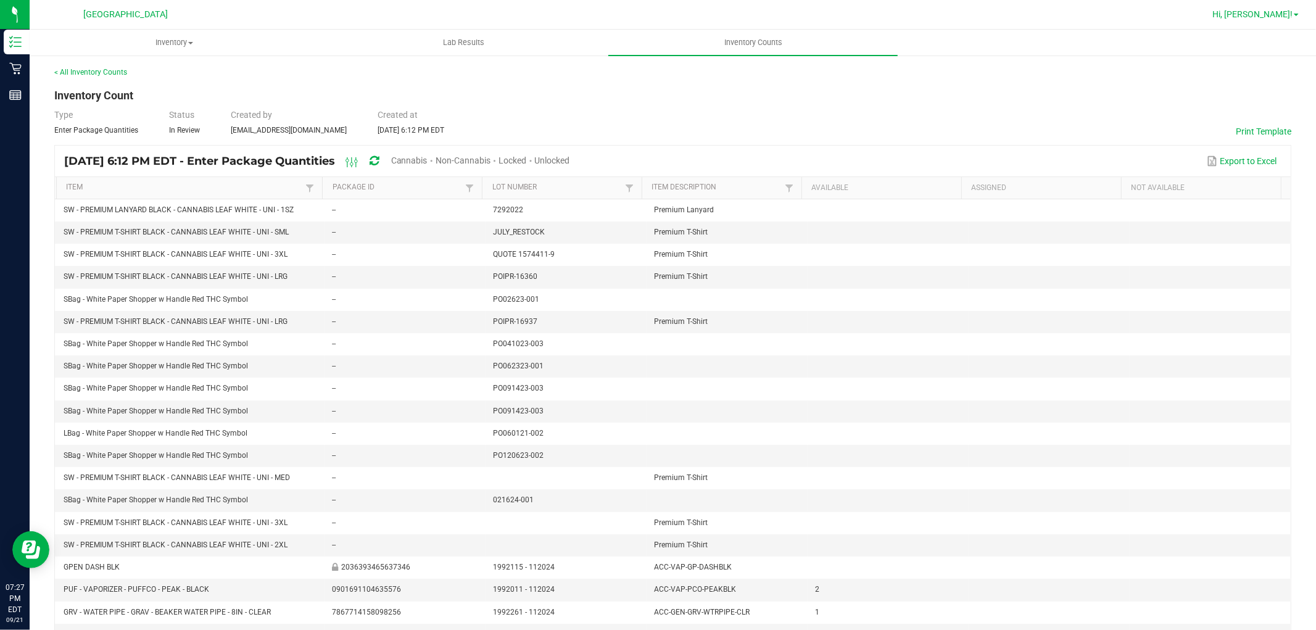
click at [1265, 9] on span "Hi, [PERSON_NAME]!" at bounding box center [1252, 14] width 80 height 10
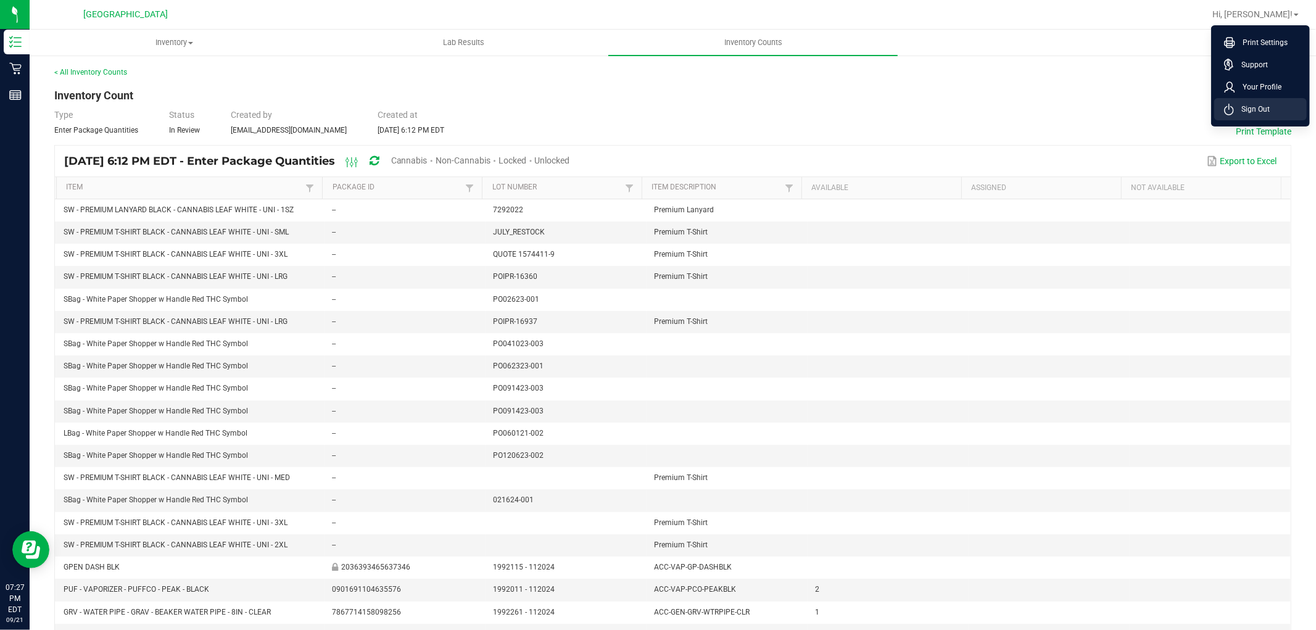
click at [1262, 109] on span "Sign Out" at bounding box center [1252, 109] width 36 height 12
